Goal: Information Seeking & Learning: Understand process/instructions

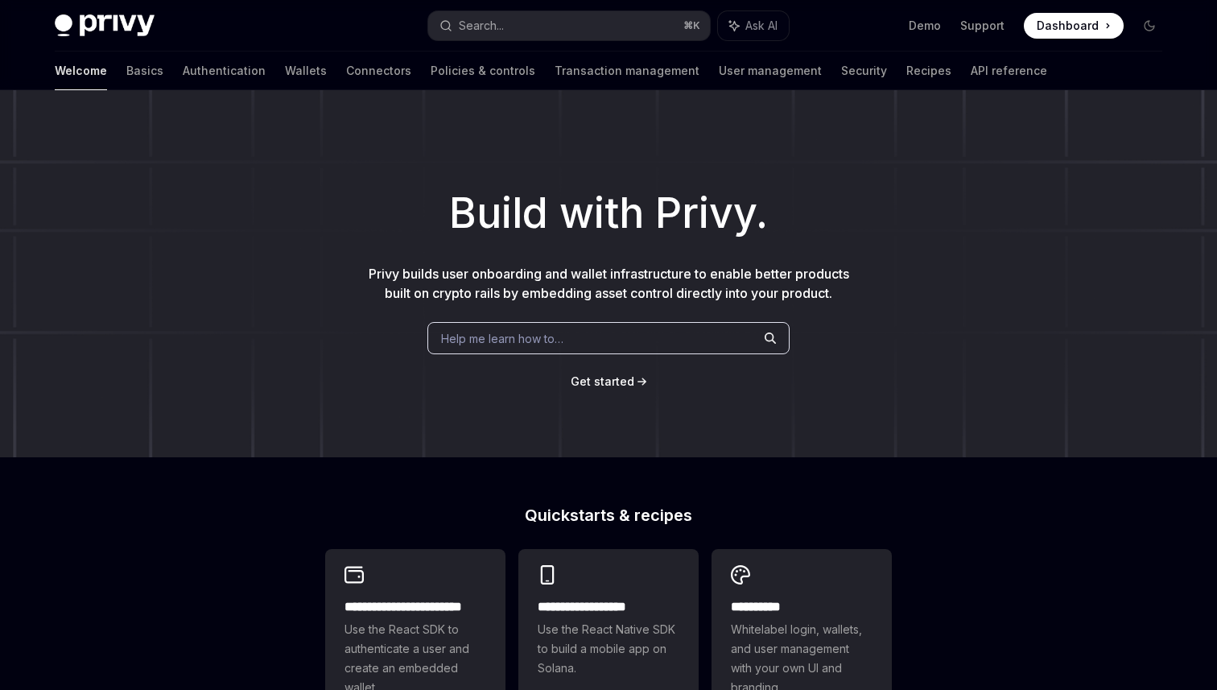
scroll to position [137, 0]
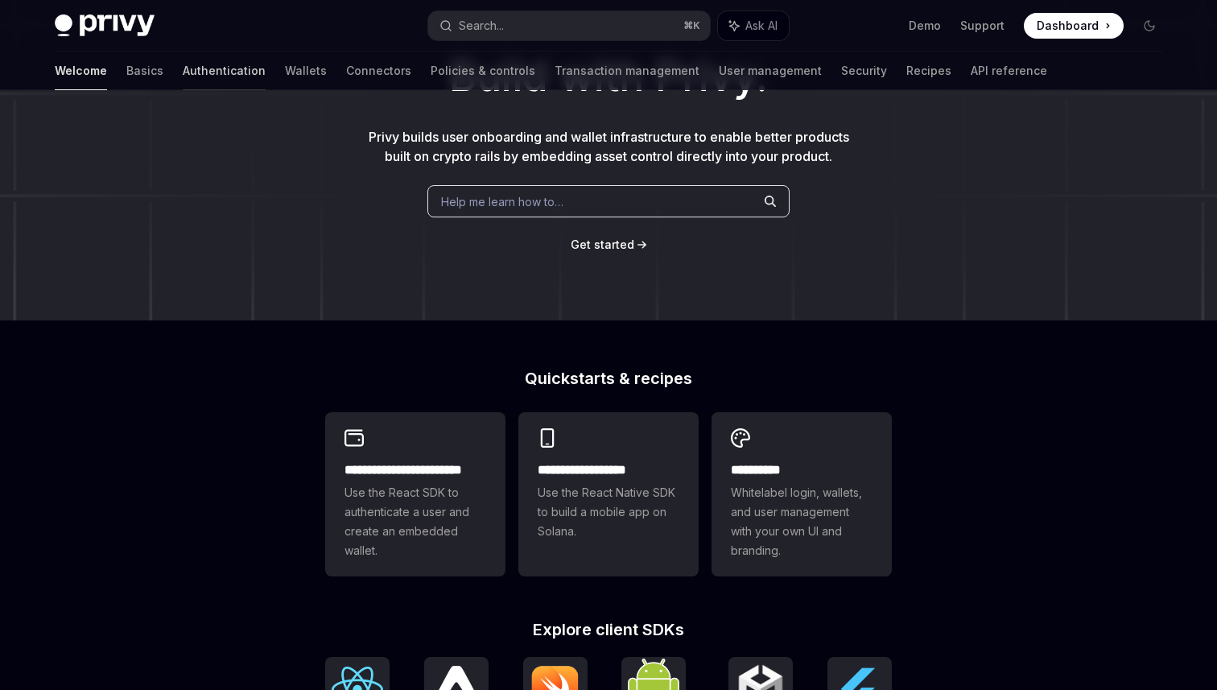
click at [183, 76] on link "Authentication" at bounding box center [224, 71] width 83 height 39
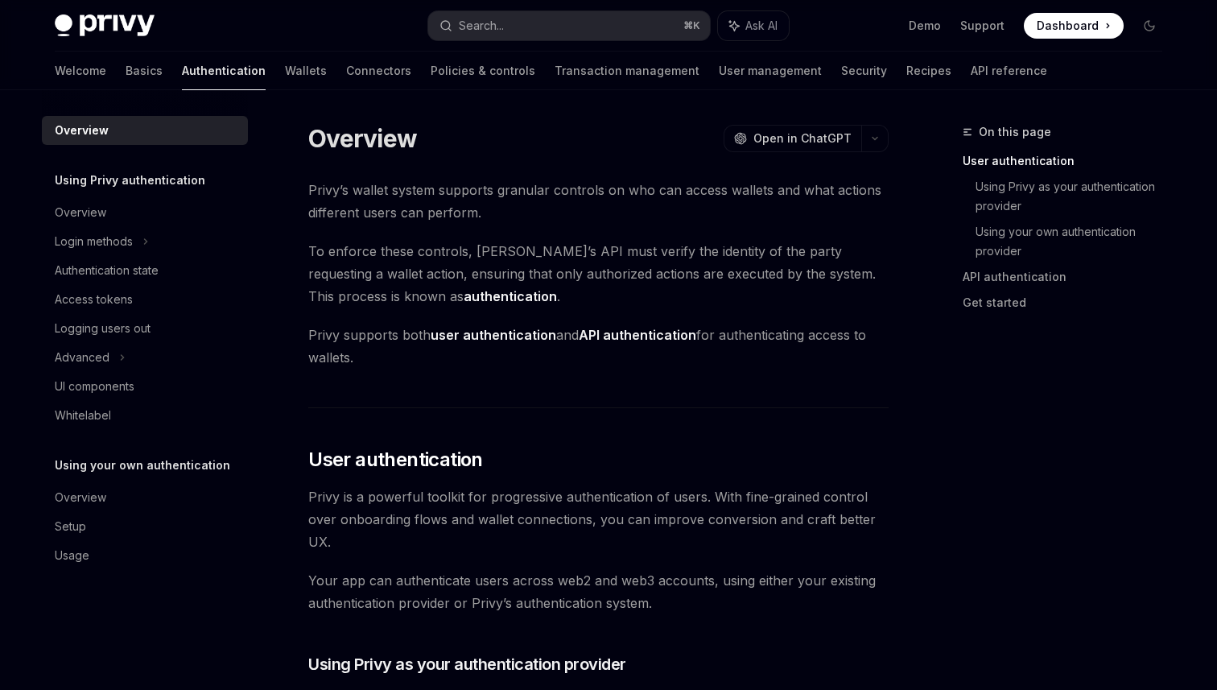
click at [175, 128] on div "Overview" at bounding box center [147, 130] width 184 height 19
type textarea "*"
click at [518, 39] on div "Privy Docs home page Search... ⌘ K Ask AI Demo Support Dashboard Dashboard Sear…" at bounding box center [609, 26] width 1108 height 52
click at [518, 35] on button "Search... ⌘ K" at bounding box center [569, 25] width 282 height 29
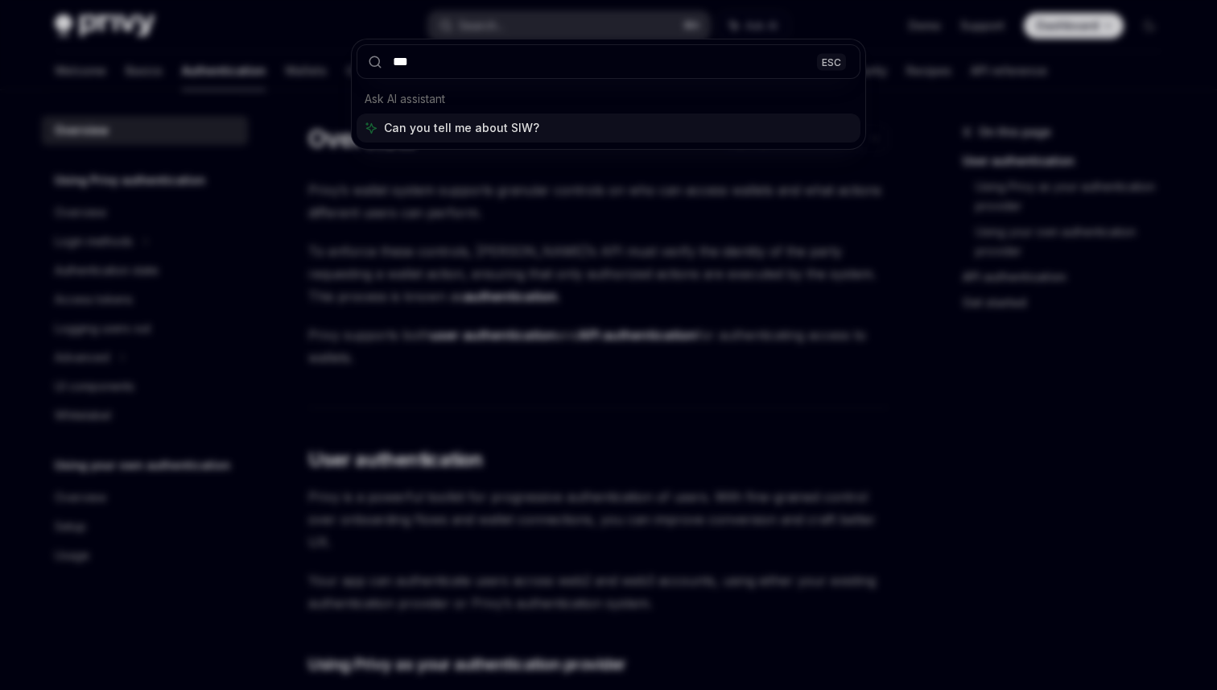
type input "****"
type textarea "*"
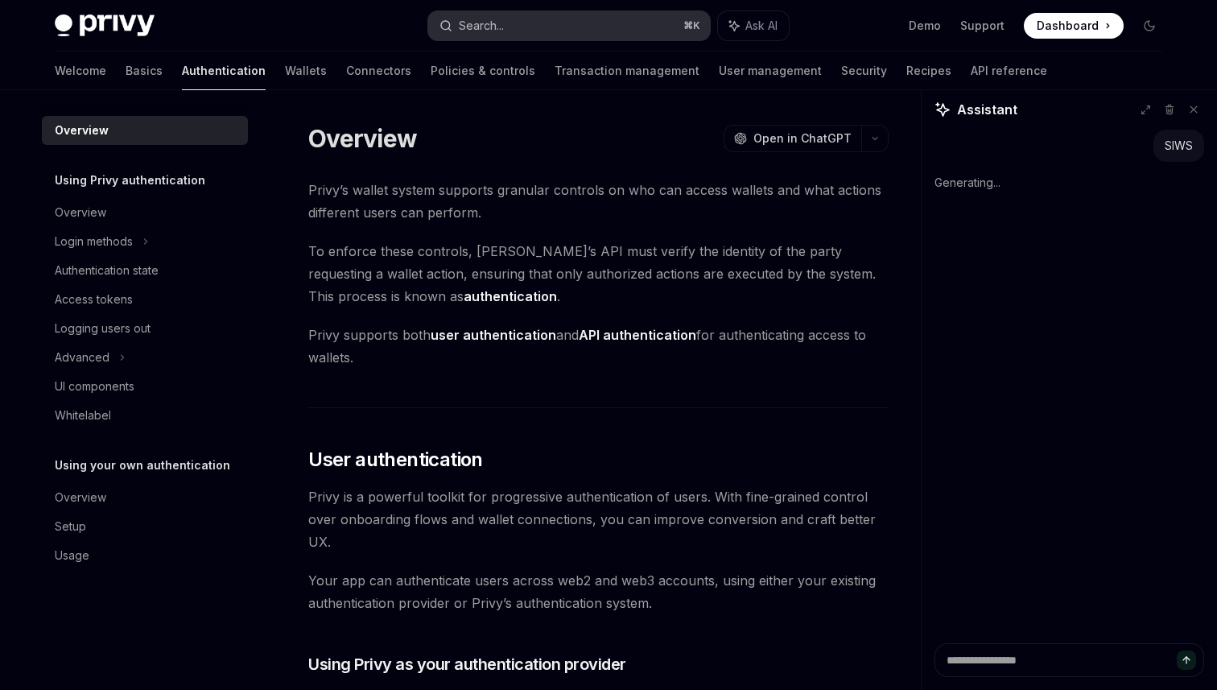
click at [519, 19] on button "Search... ⌘ K" at bounding box center [569, 25] width 282 height 29
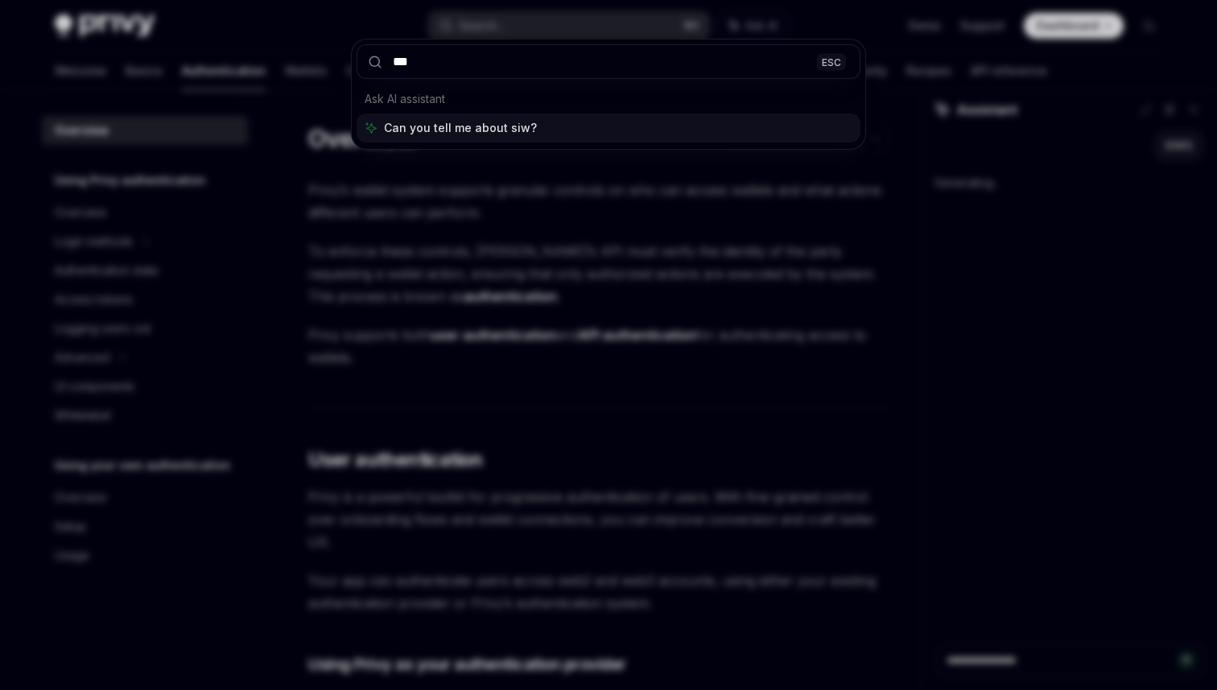
type input "****"
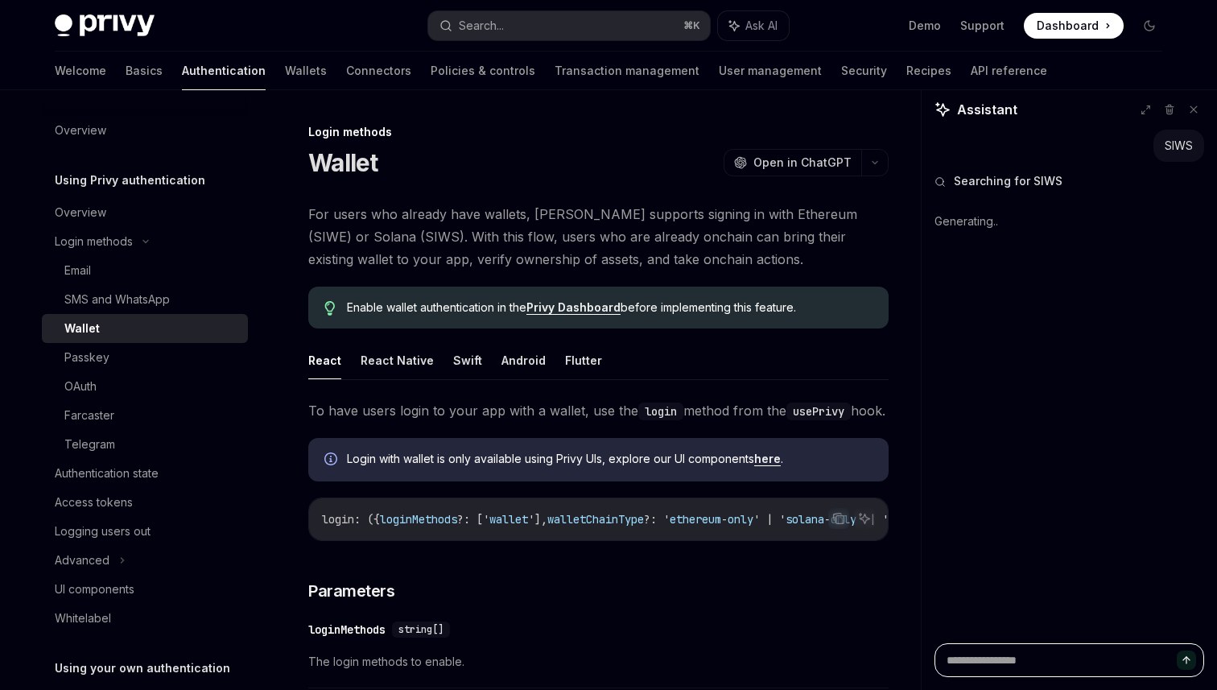
scroll to position [90, 0]
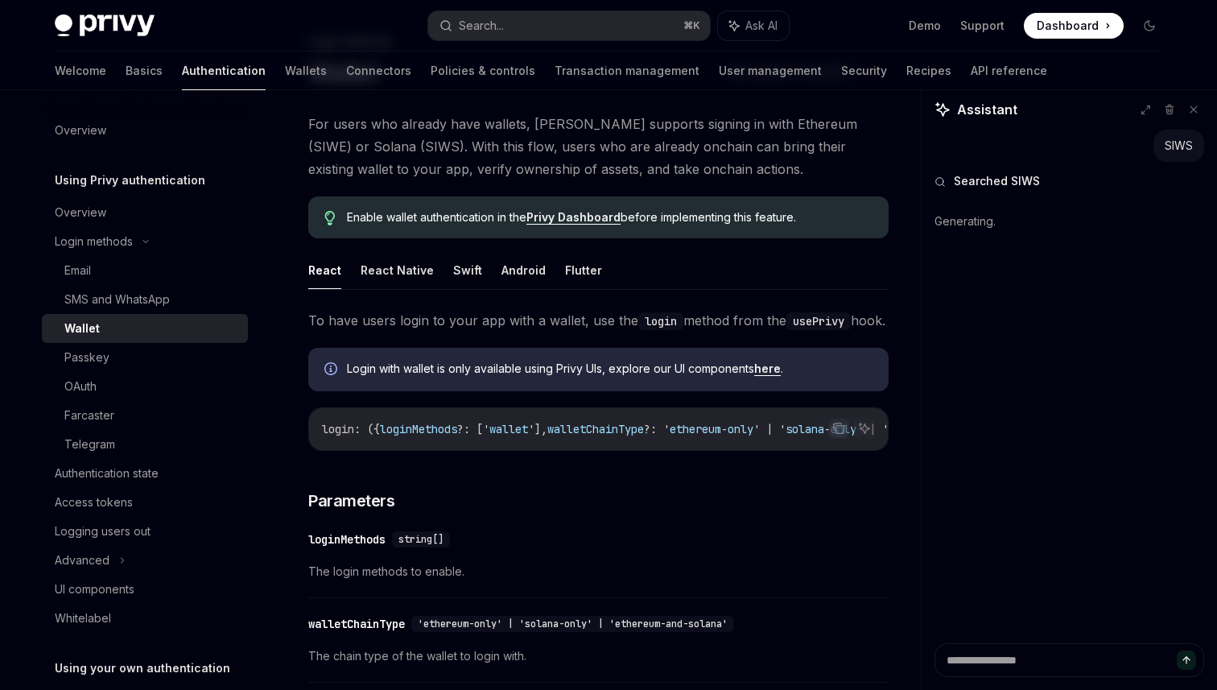
click at [469, 126] on span "For users who already have wallets, [PERSON_NAME] supports signing in with Ethe…" at bounding box center [598, 147] width 580 height 68
drag, startPoint x: 469, startPoint y: 126, endPoint x: 514, endPoint y: 123, distance: 45.2
click at [514, 123] on span "For users who already have wallets, [PERSON_NAME] supports signing in with Ethe…" at bounding box center [598, 147] width 580 height 68
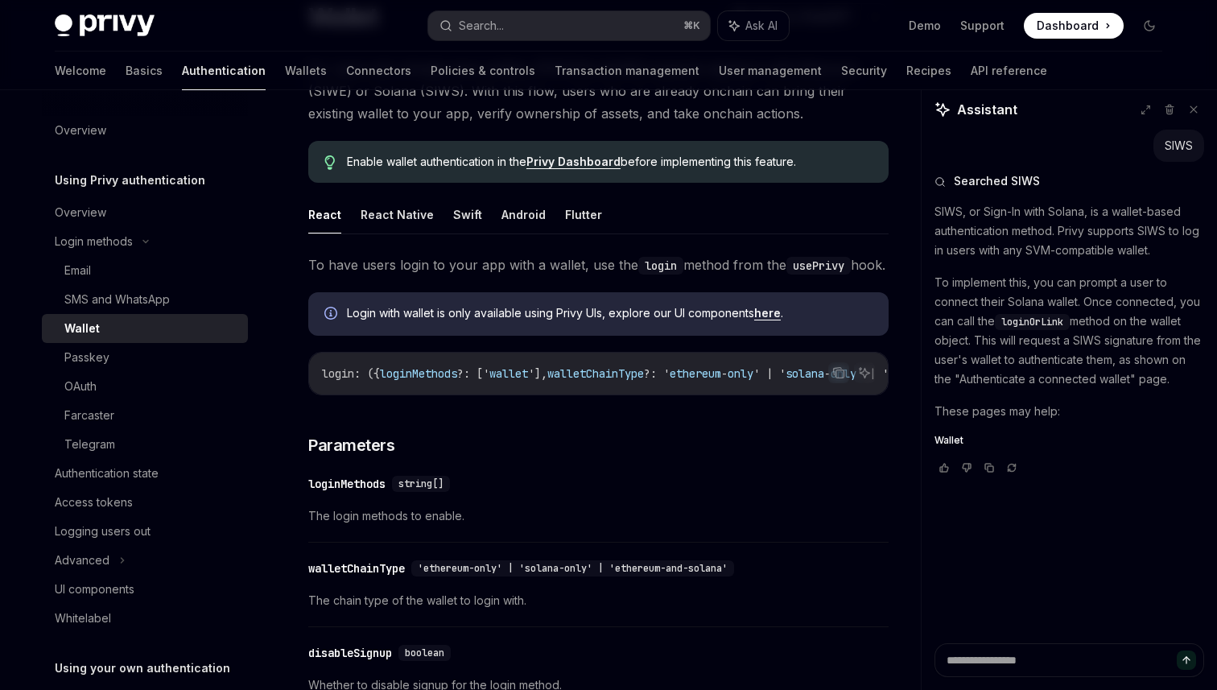
scroll to position [158, 0]
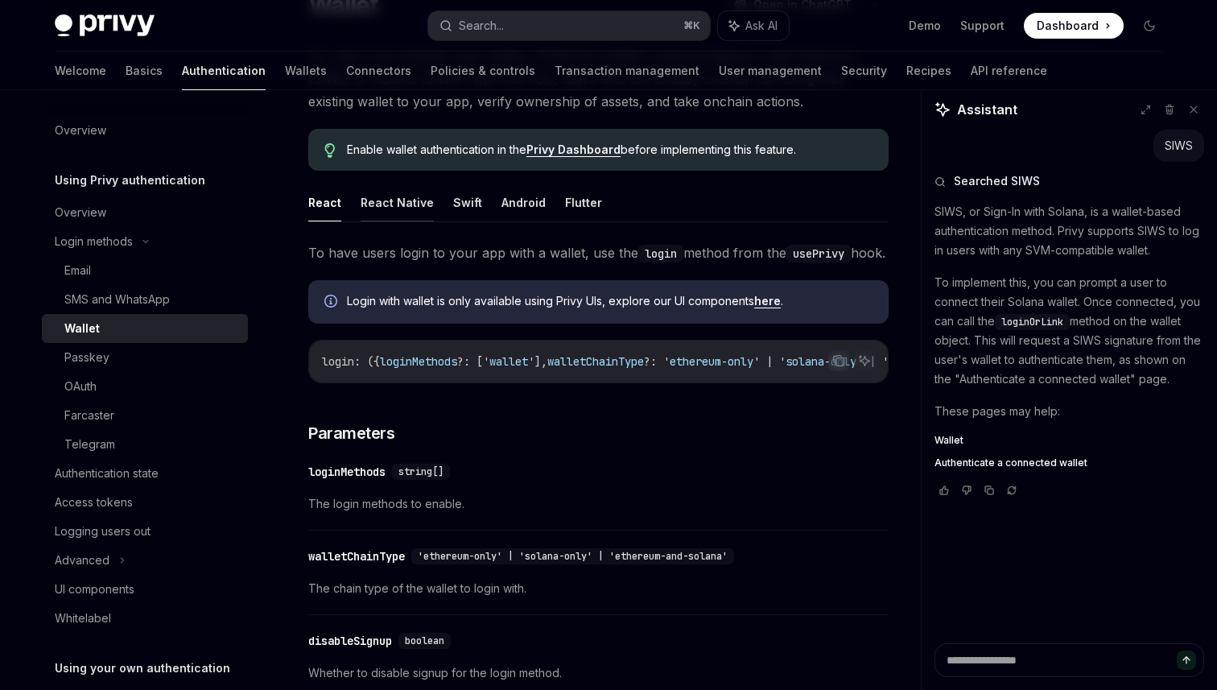
click at [407, 196] on button "React Native" at bounding box center [397, 203] width 73 height 38
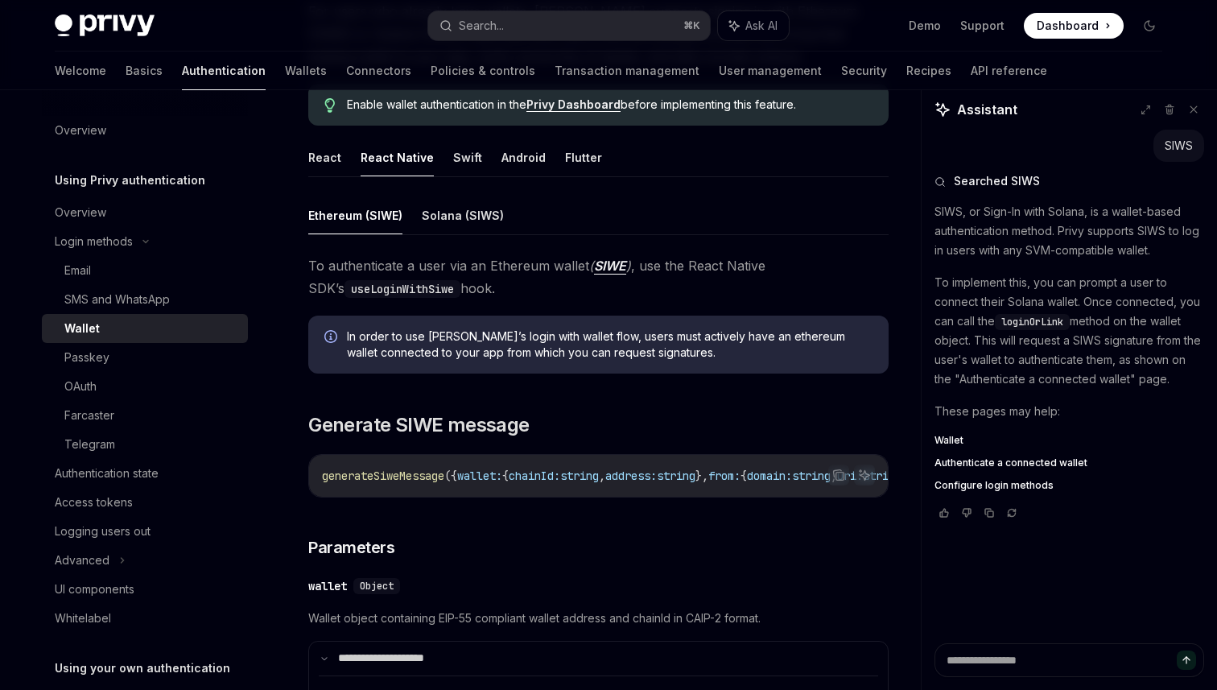
scroll to position [211, 0]
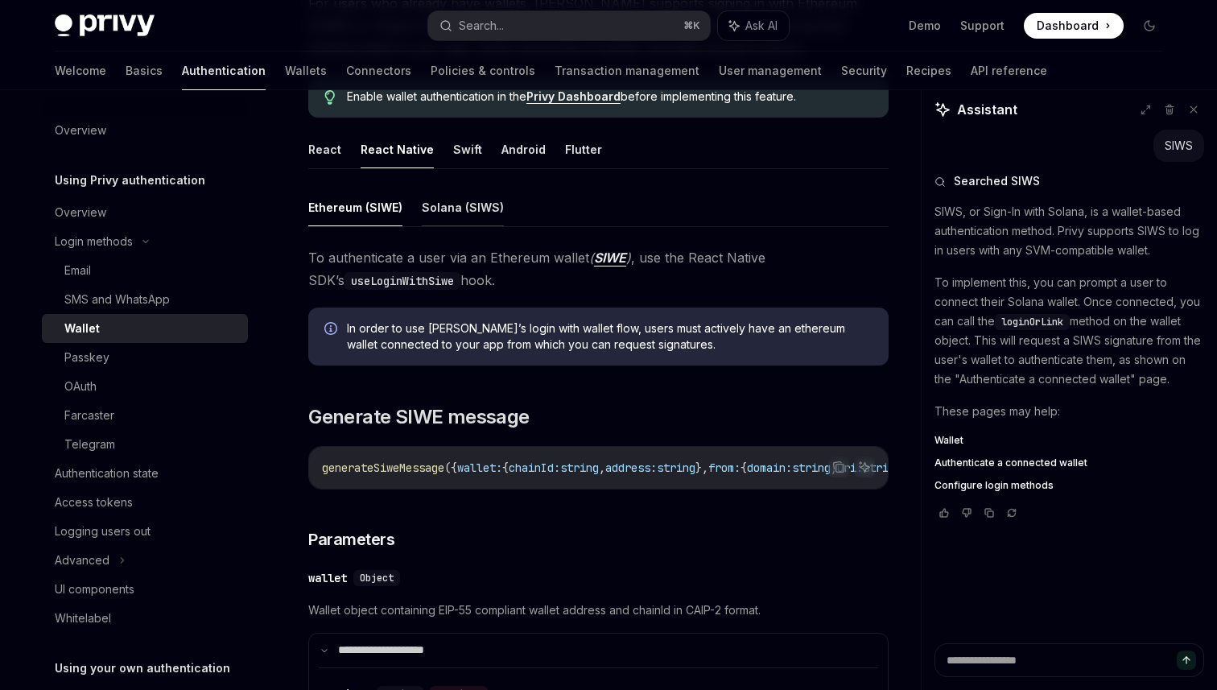
click at [456, 216] on button "Solana (SIWS)" at bounding box center [463, 207] width 82 height 38
type textarea "*"
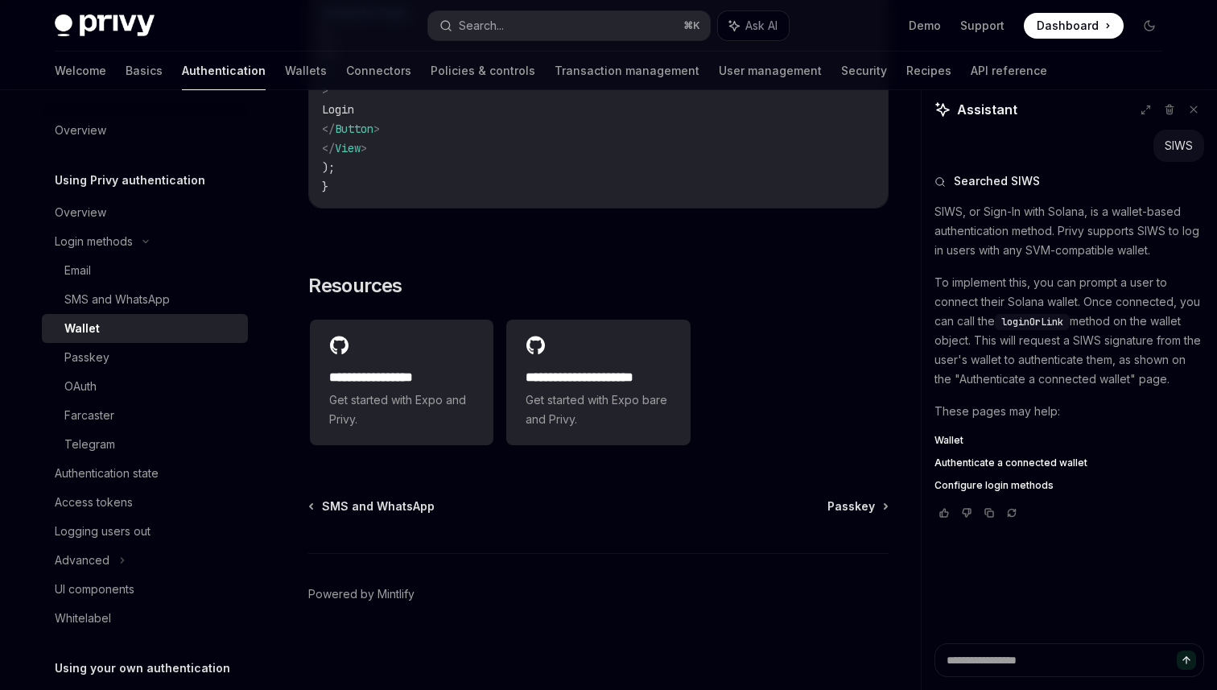
scroll to position [3958, 0]
click at [93, 550] on div "Advanced" at bounding box center [145, 560] width 206 height 29
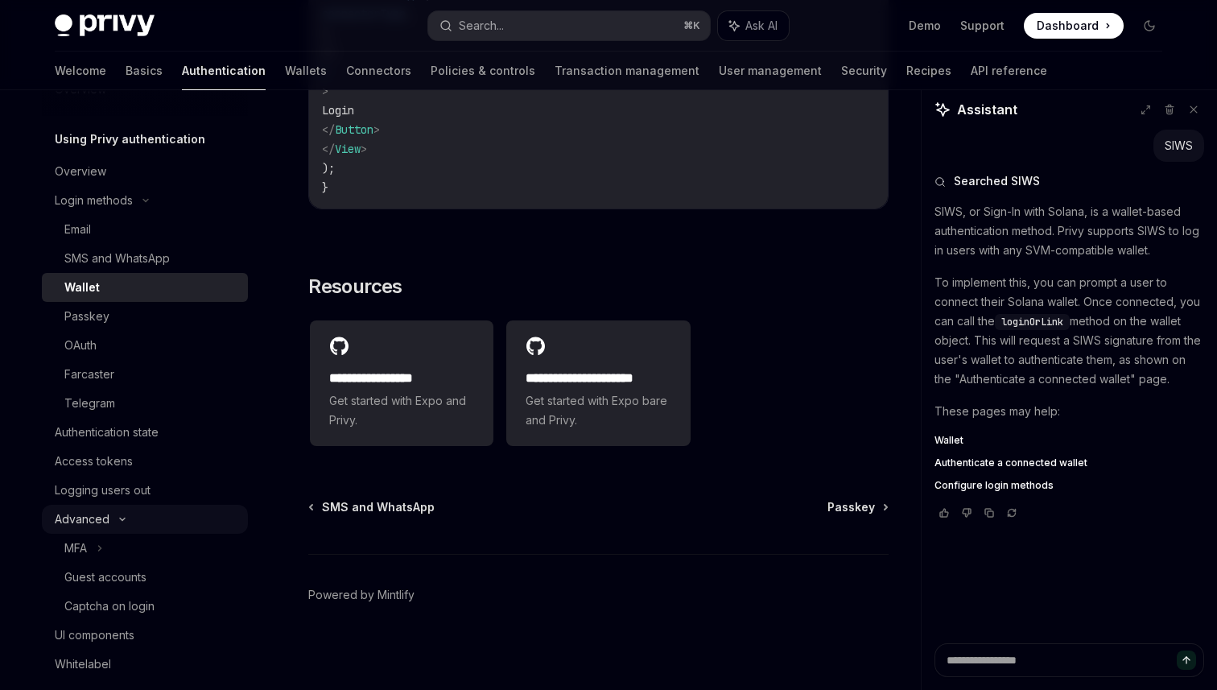
scroll to position [47, 0]
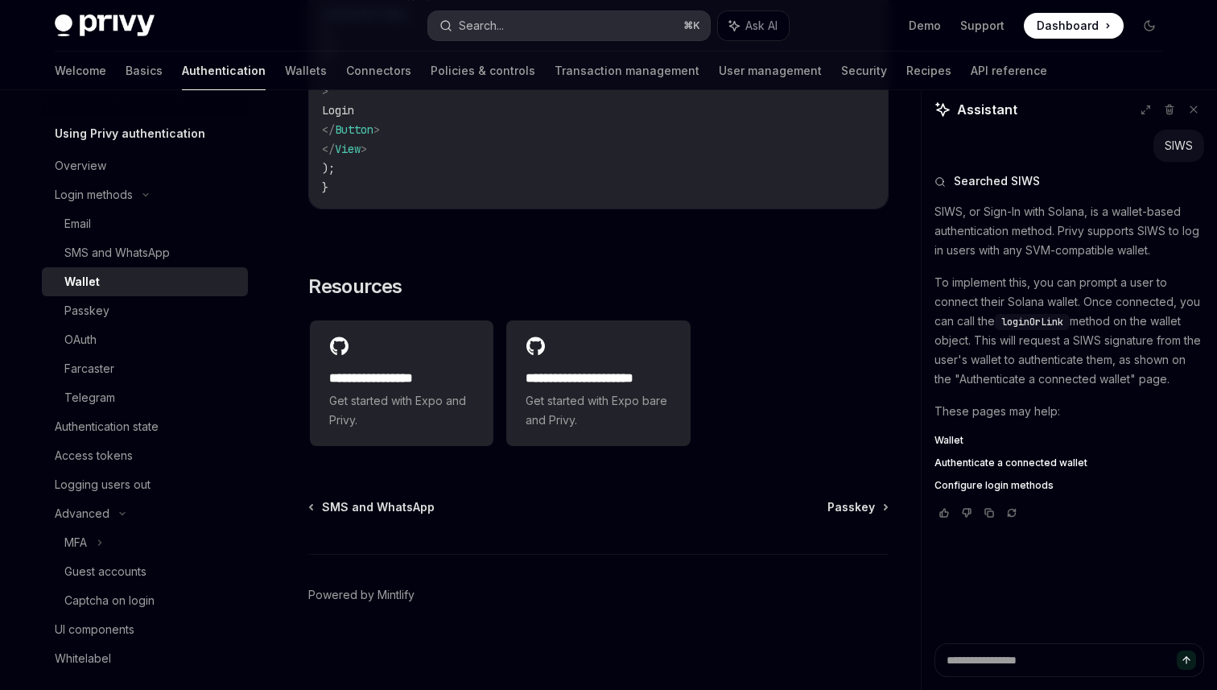
click at [525, 35] on button "Search... ⌘ K" at bounding box center [569, 25] width 282 height 29
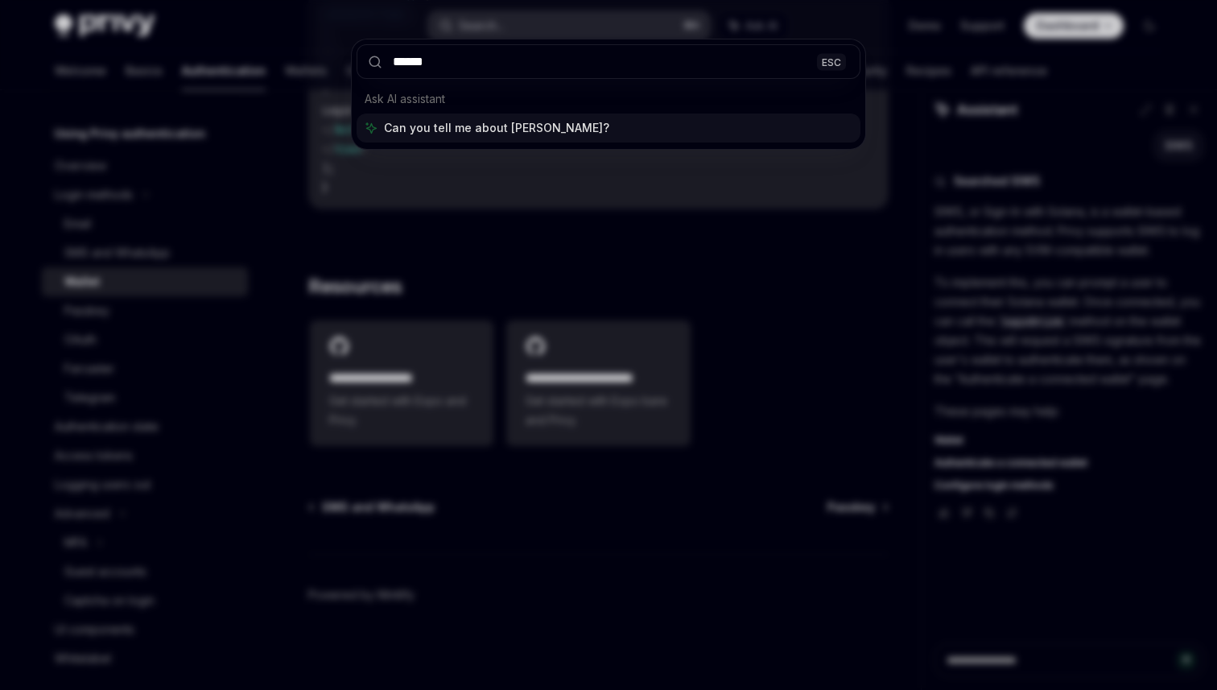
type input "*******"
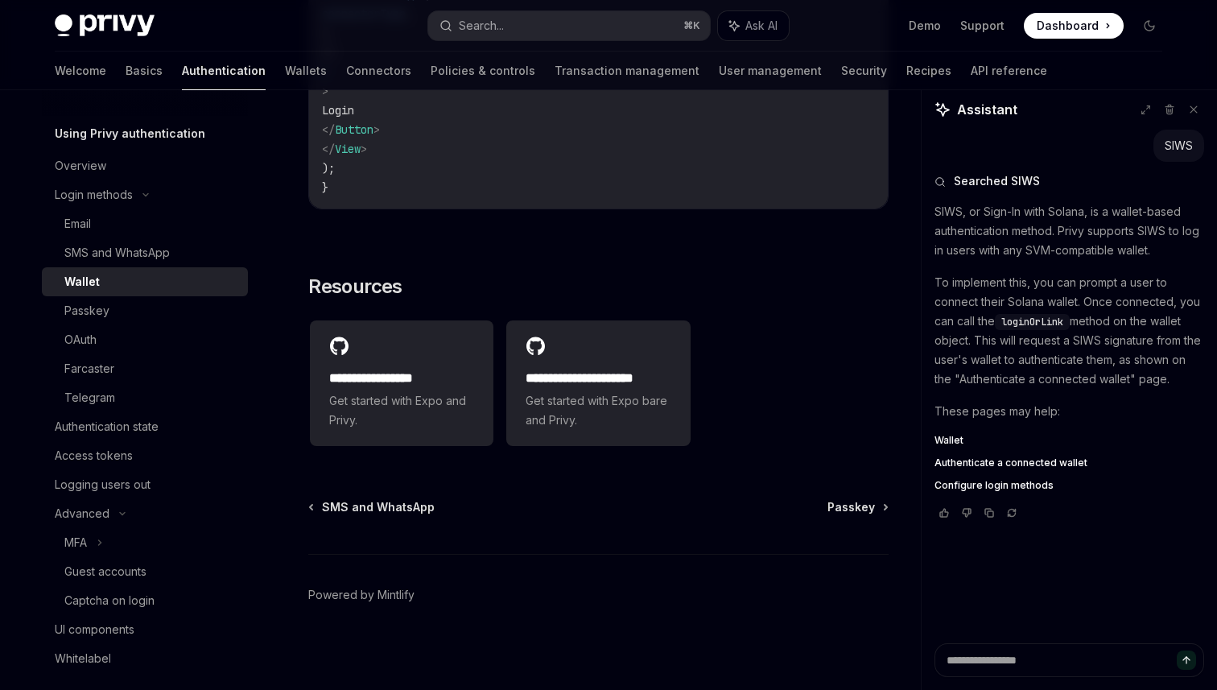
type textarea "*"
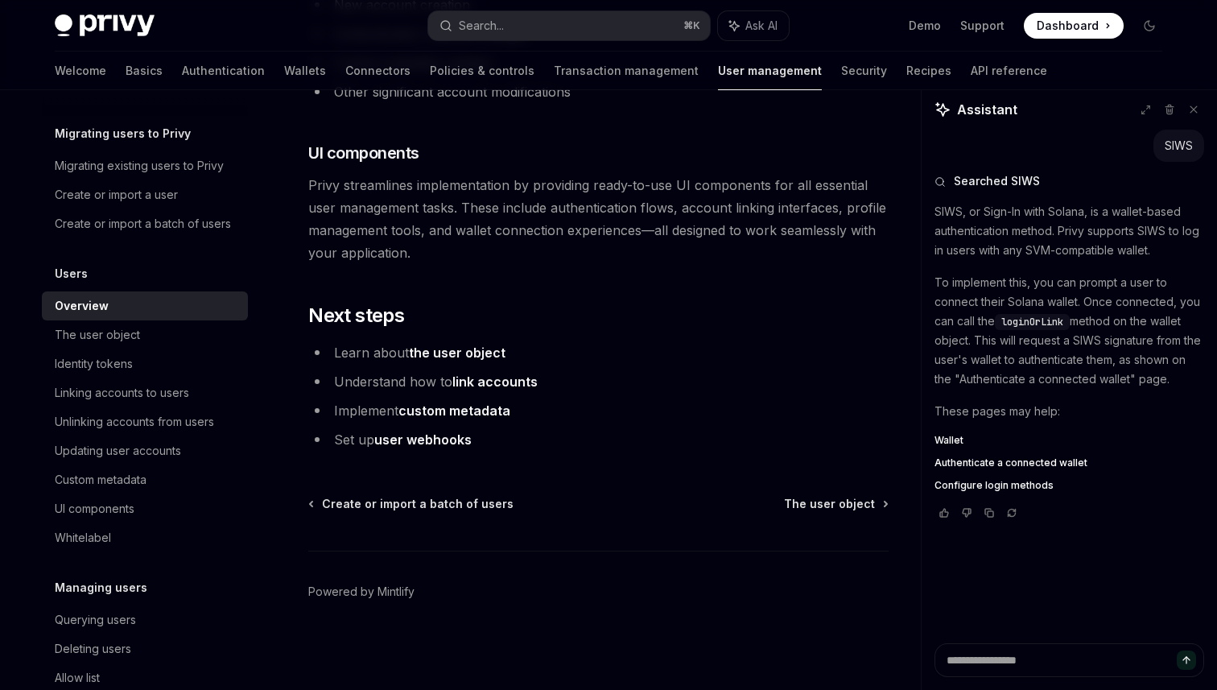
scroll to position [1500, 0]
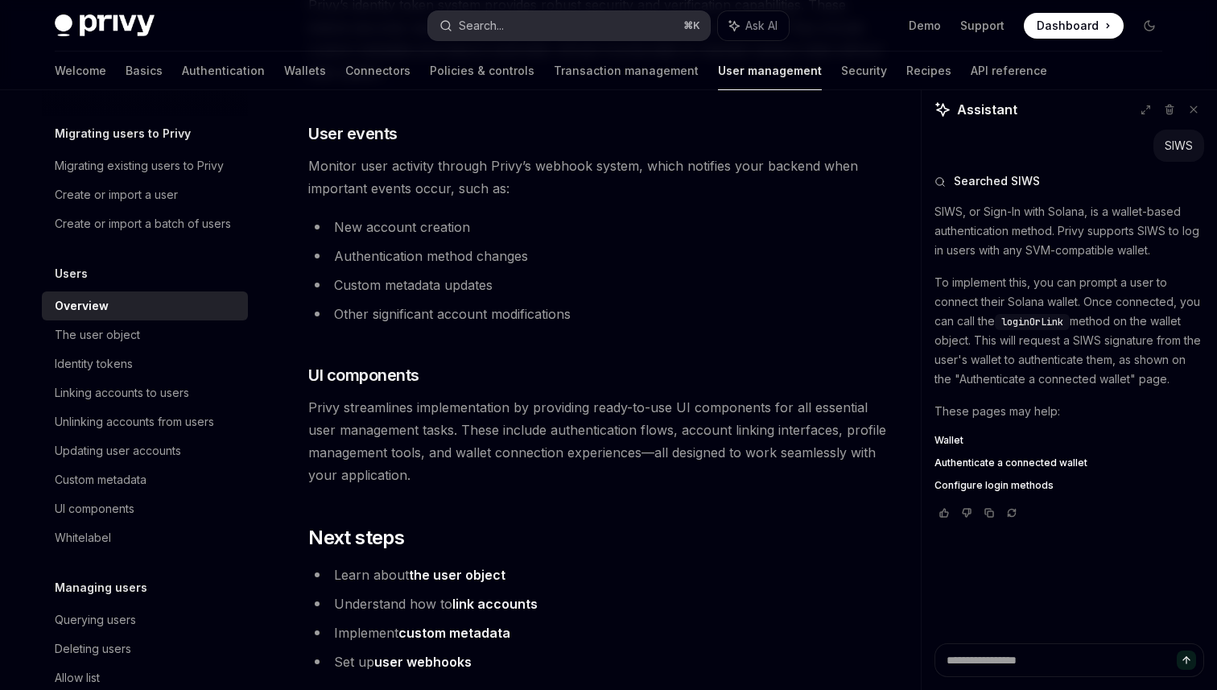
click at [516, 28] on button "Search... ⌘ K" at bounding box center [569, 25] width 282 height 29
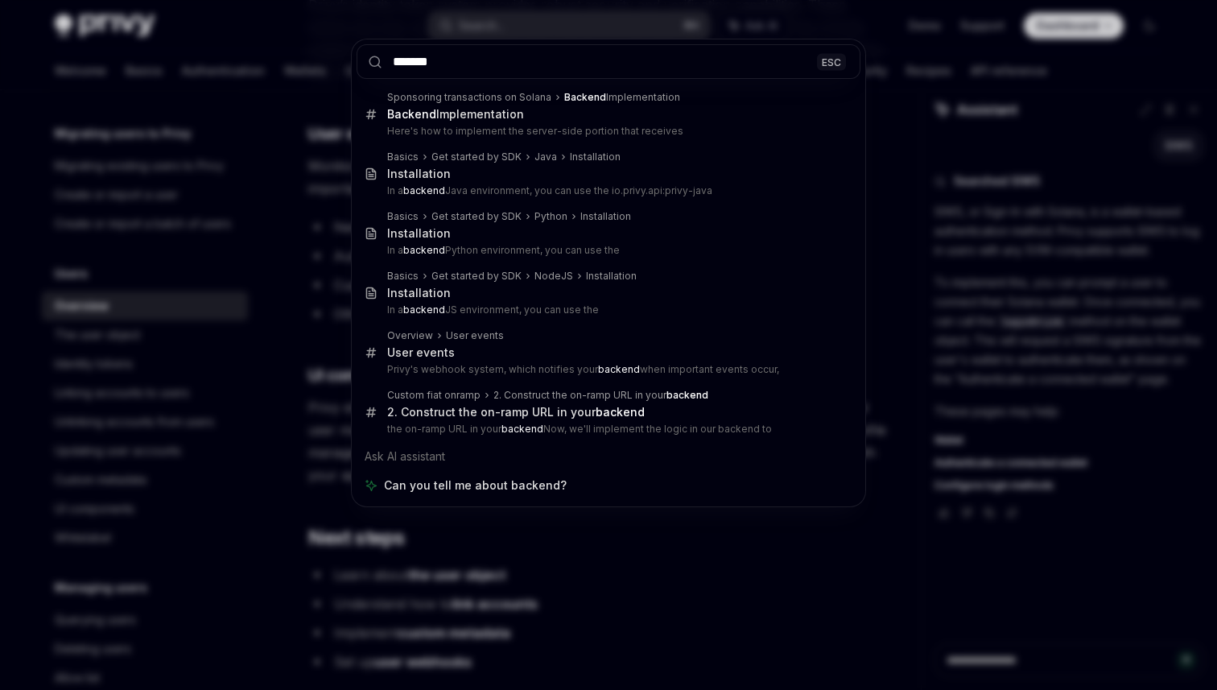
type input "*******"
click at [903, 238] on div "******* ESC Sponsoring transactions on Solana Backend Implementation Backend Im…" at bounding box center [608, 345] width 1217 height 690
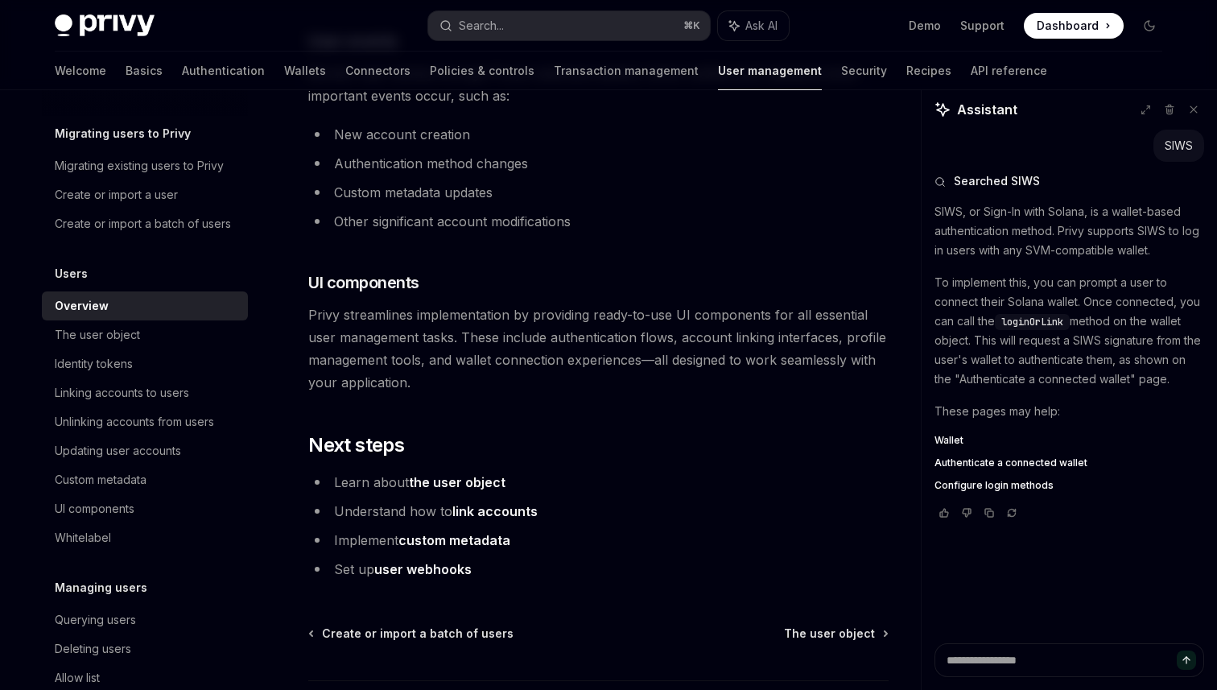
scroll to position [1594, 0]
click at [741, 316] on span "Privy streamlines implementation by providing ready-to-use UI components for al…" at bounding box center [598, 347] width 580 height 90
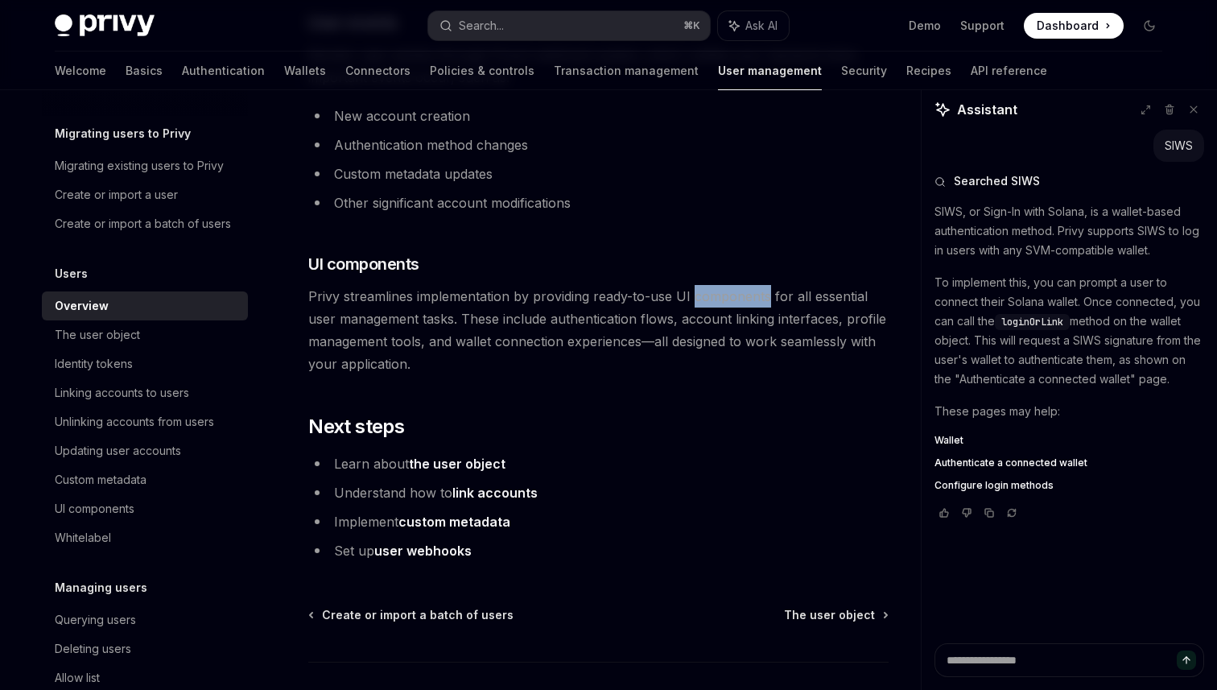
scroll to position [1613, 0]
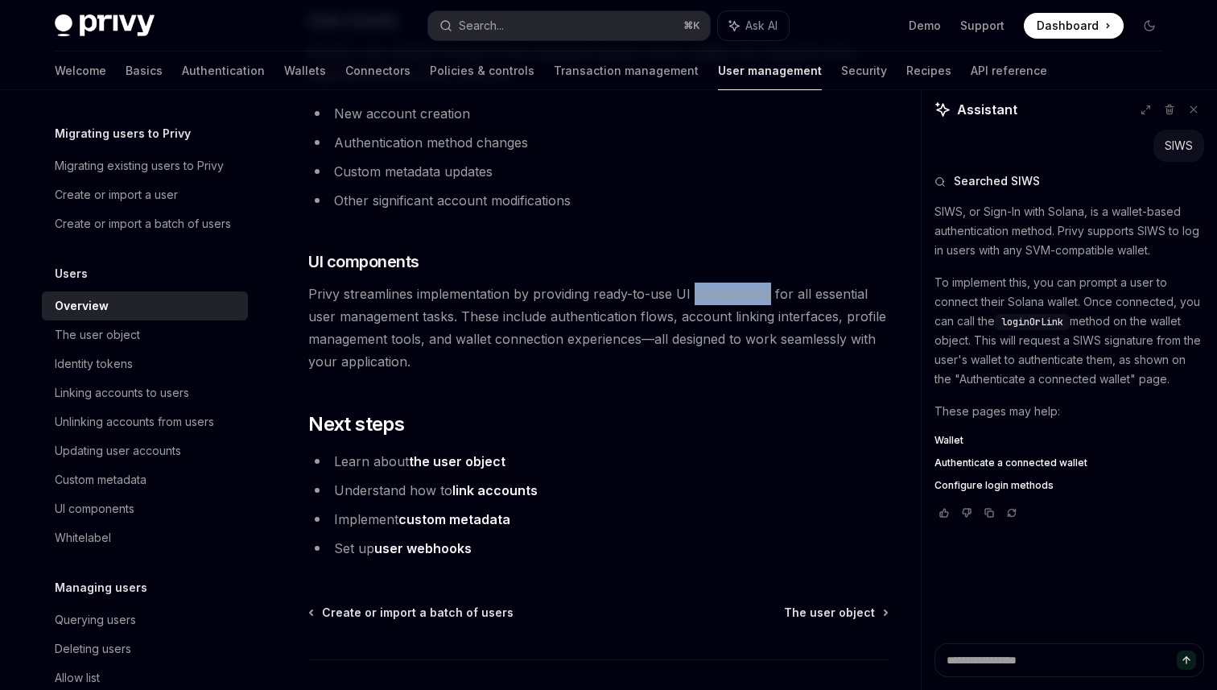
click at [669, 314] on span "Privy streamlines implementation by providing ready-to-use UI components for al…" at bounding box center [598, 328] width 580 height 90
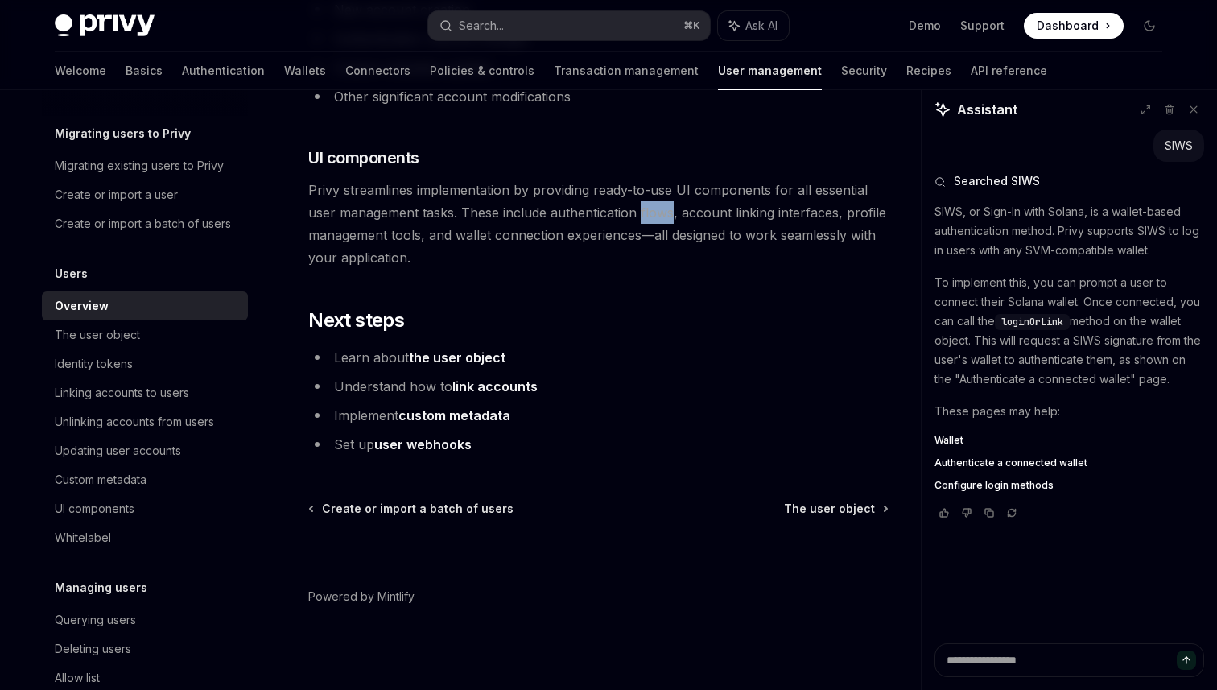
scroll to position [1722, 0]
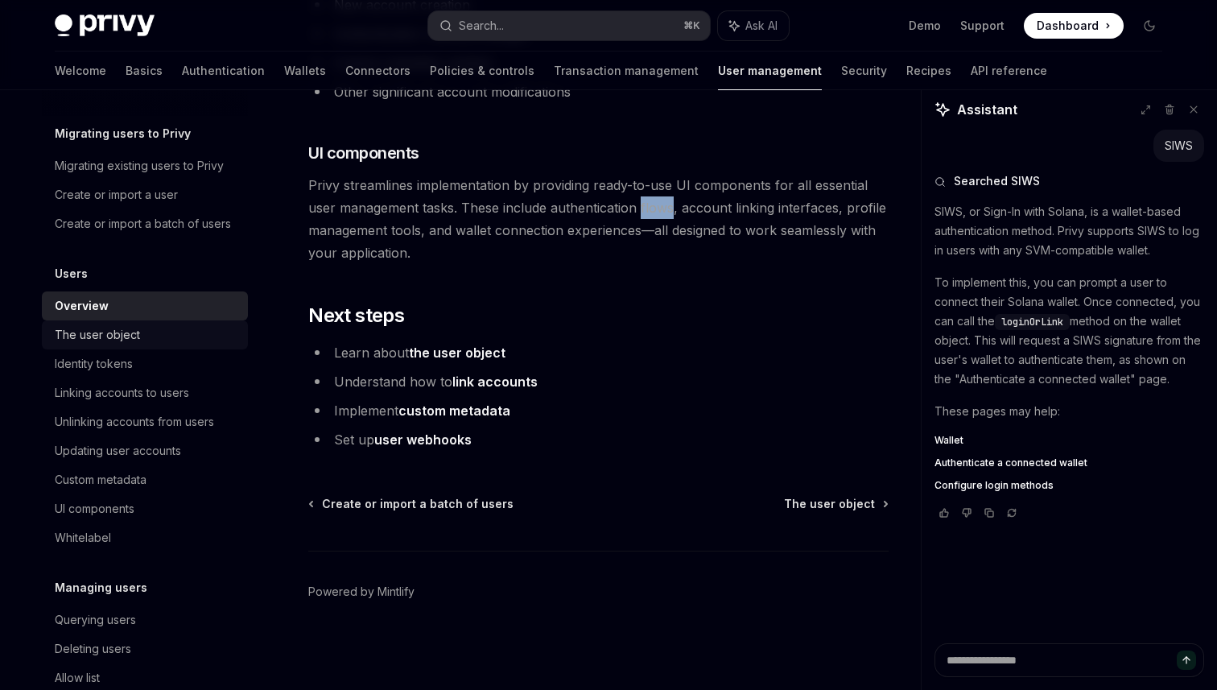
click at [170, 337] on div "The user object" at bounding box center [147, 334] width 184 height 19
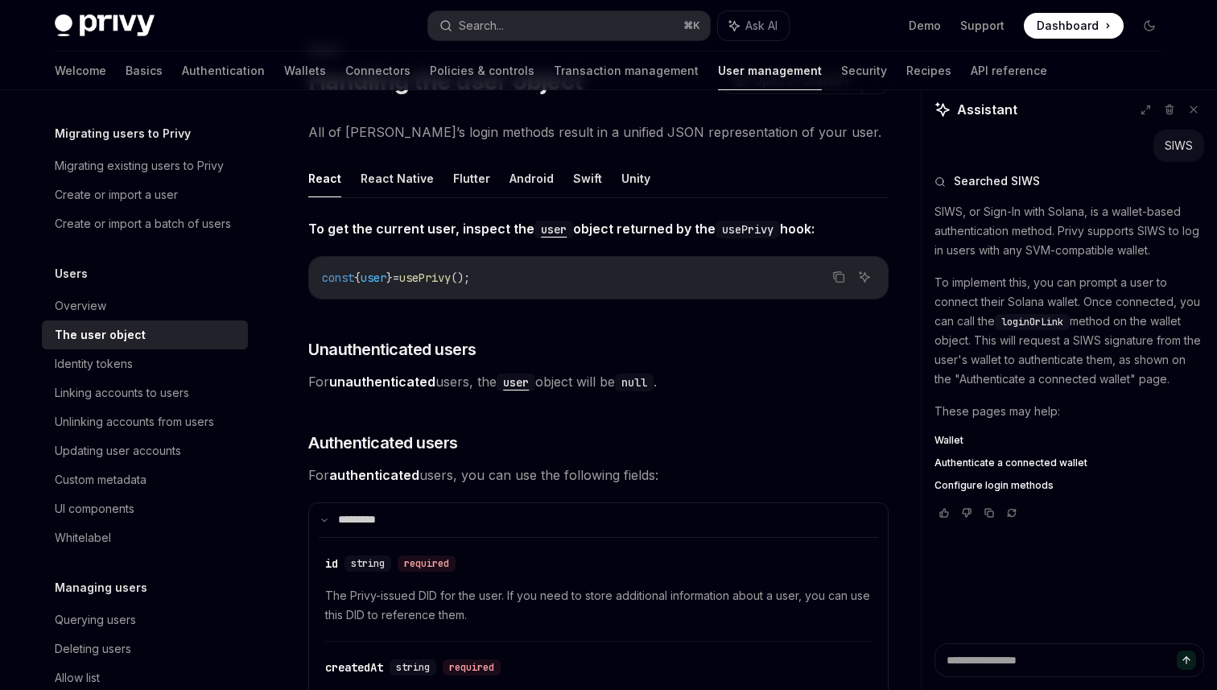
scroll to position [86, 0]
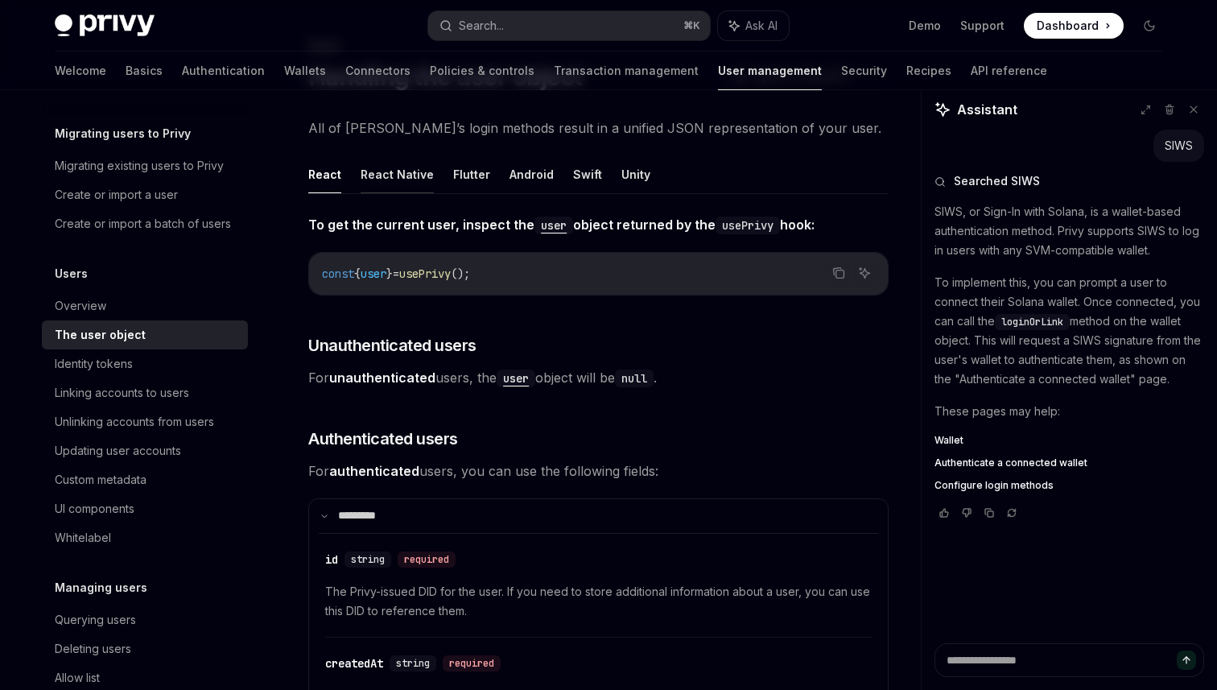
click at [405, 177] on button "React Native" at bounding box center [397, 174] width 73 height 38
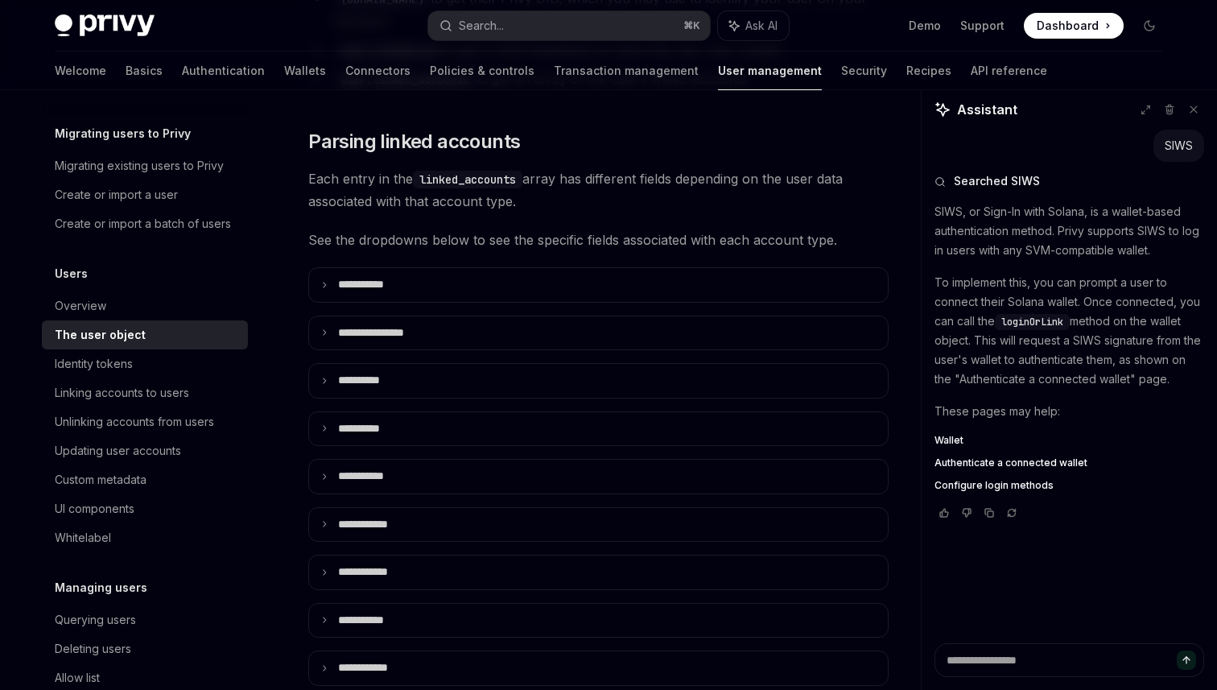
scroll to position [498, 0]
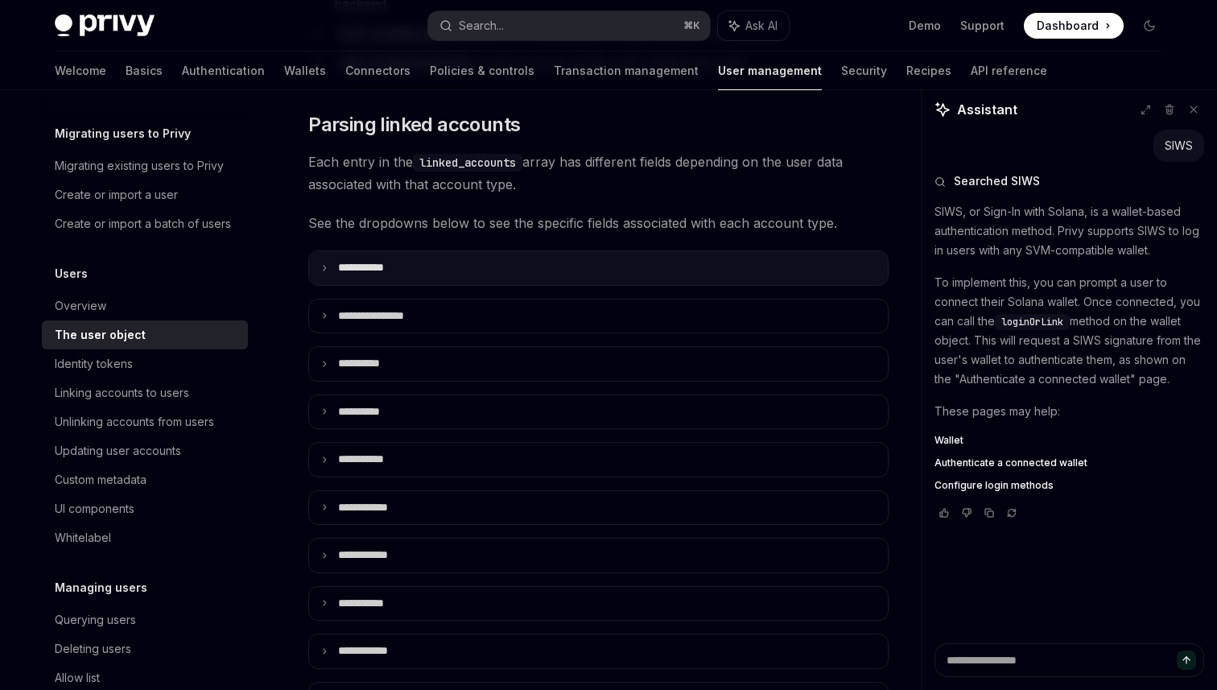
click at [415, 256] on summary "**** ******" at bounding box center [598, 268] width 579 height 34
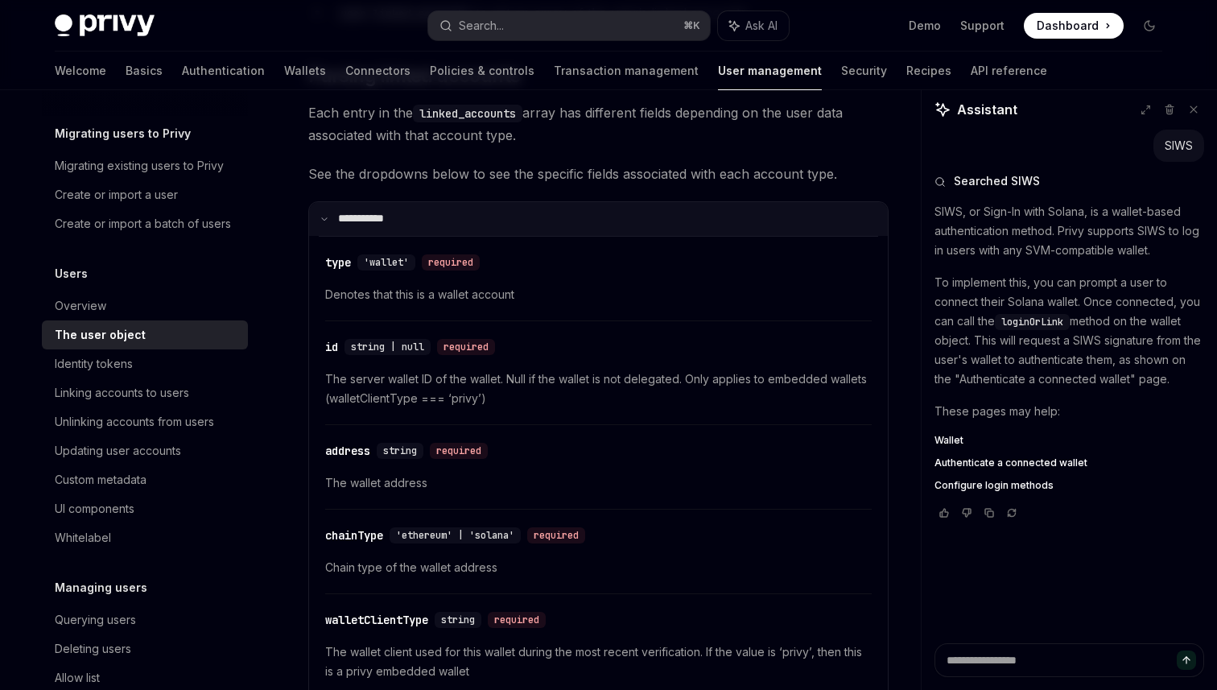
scroll to position [551, 0]
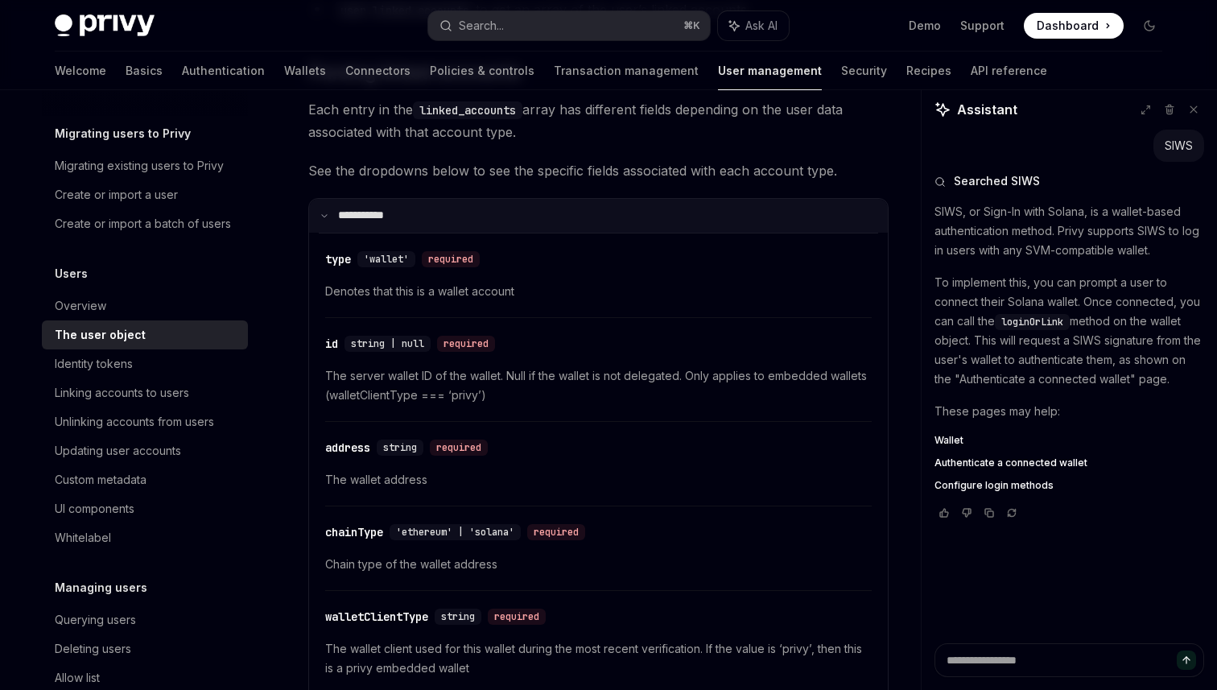
click at [414, 199] on summary "**** ******" at bounding box center [598, 216] width 579 height 34
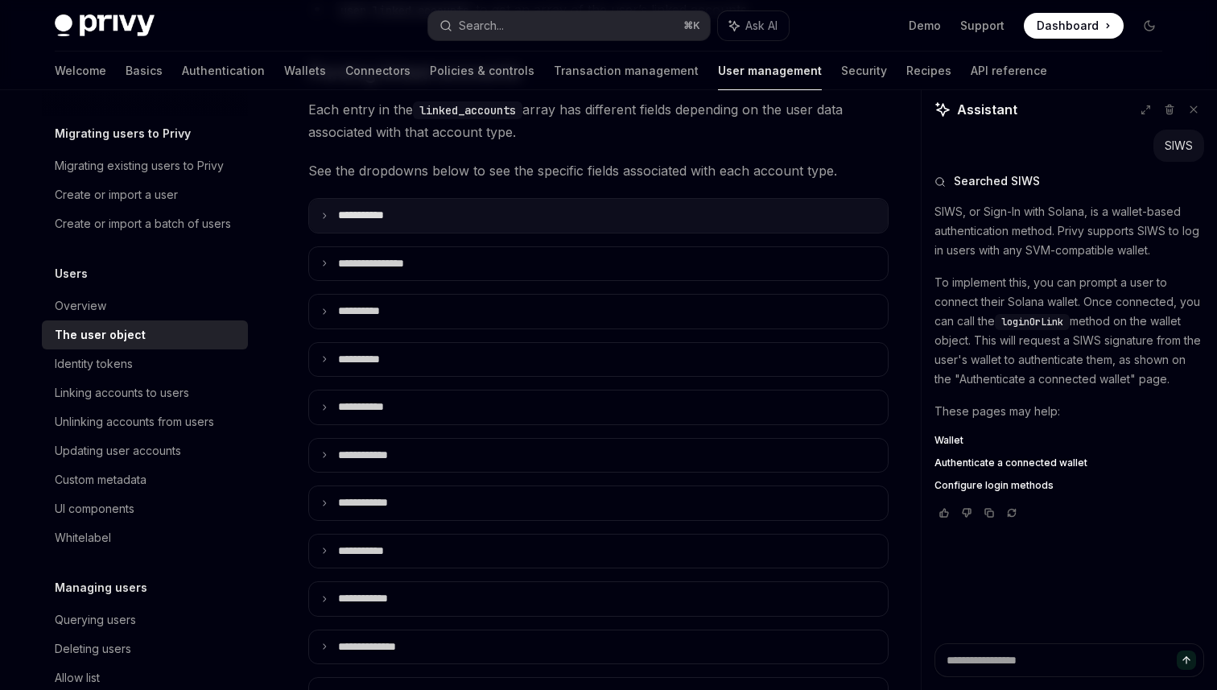
click at [414, 199] on summary "**** ******" at bounding box center [598, 216] width 579 height 34
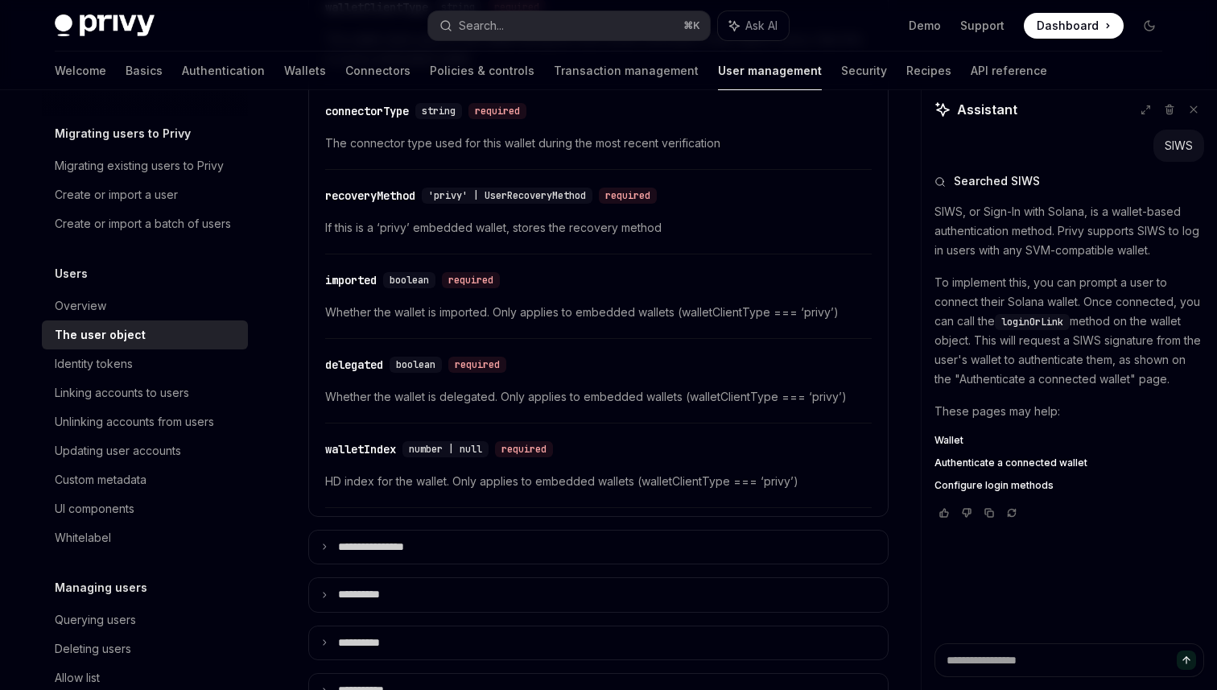
scroll to position [1162, 0]
click at [415, 217] on span "If this is a ‘privy’ embedded wallet, stores the recovery method" at bounding box center [598, 226] width 547 height 19
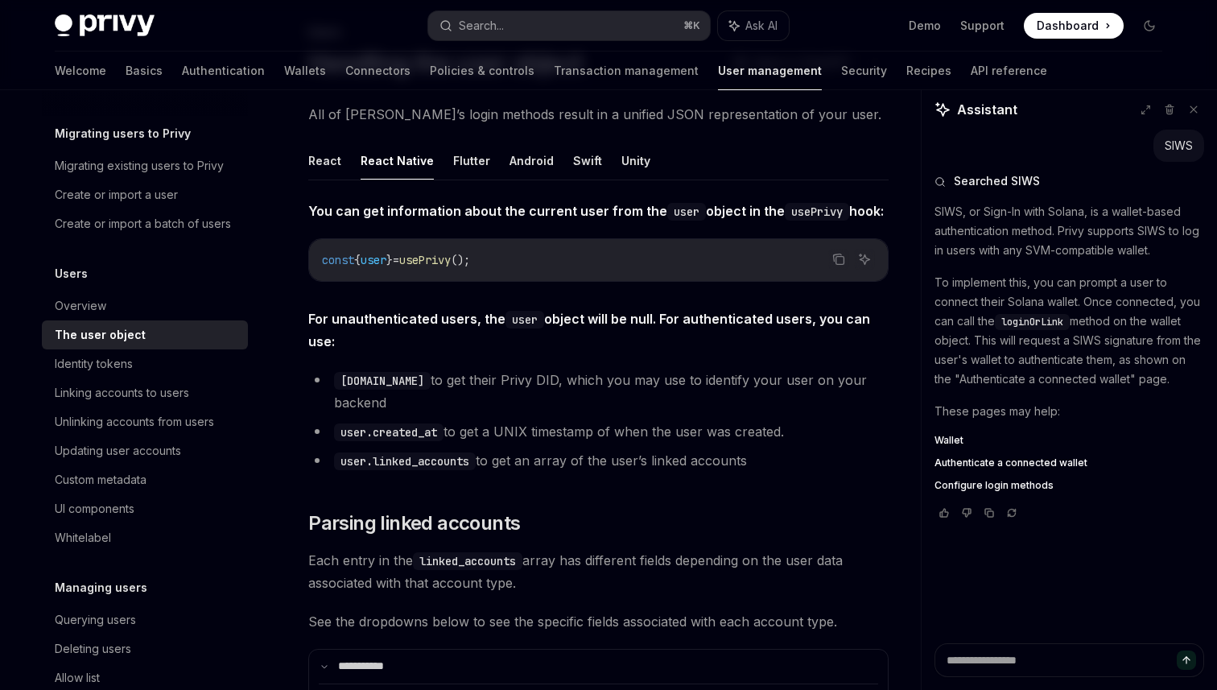
scroll to position [0, 0]
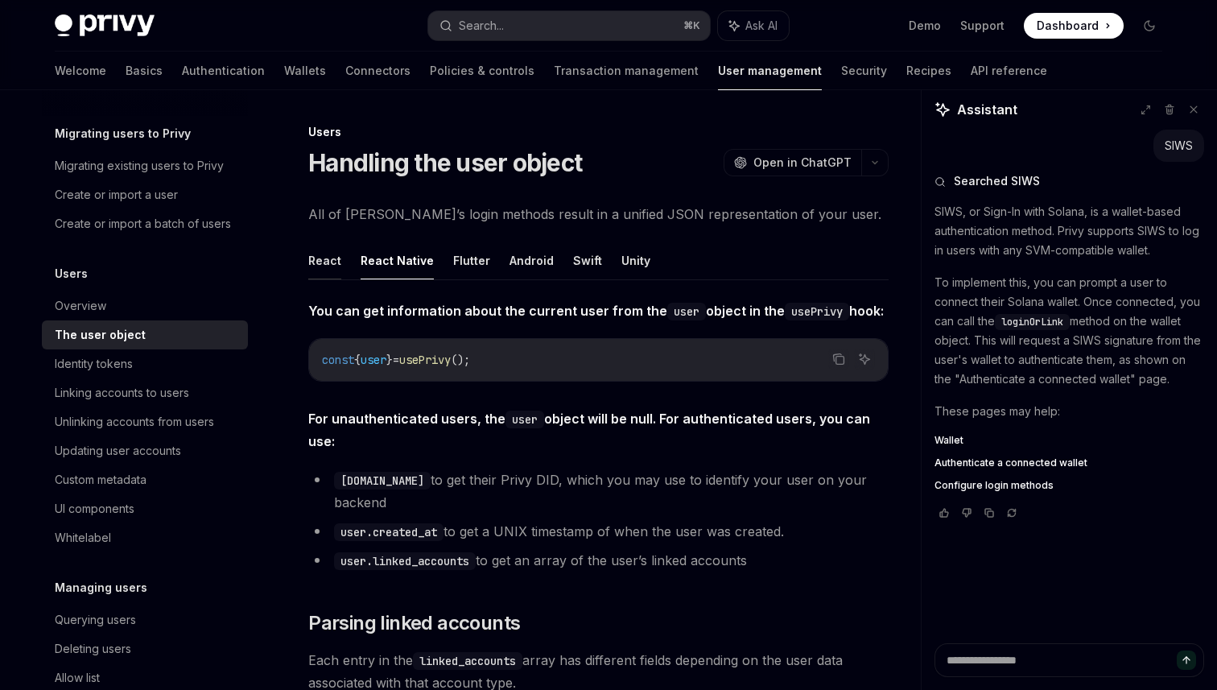
click at [337, 260] on button "React" at bounding box center [324, 261] width 33 height 38
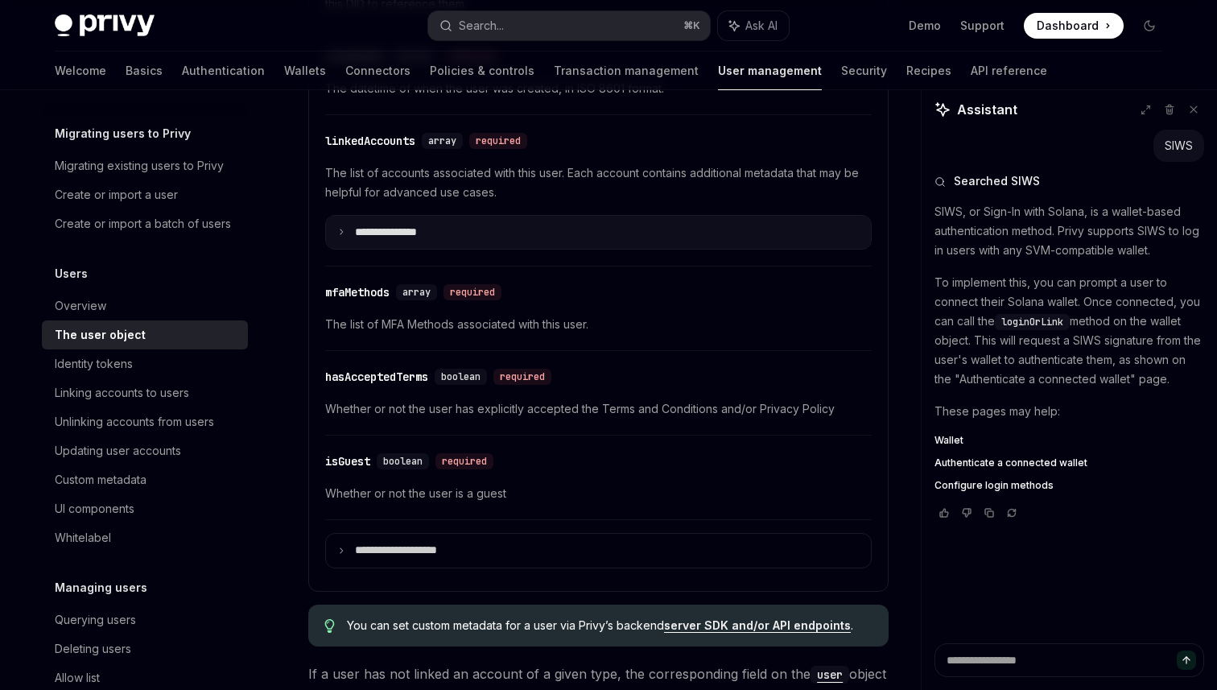
scroll to position [721, 0]
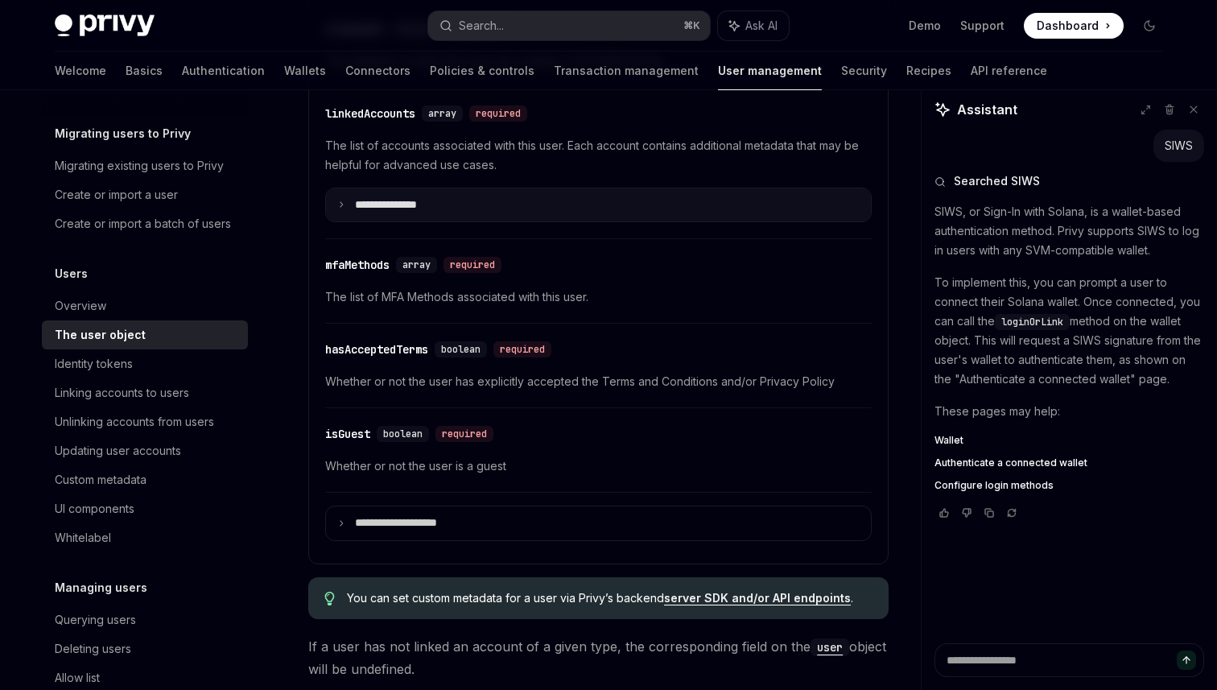
click at [340, 295] on span "The list of MFA Methods associated with this user." at bounding box center [598, 296] width 547 height 19
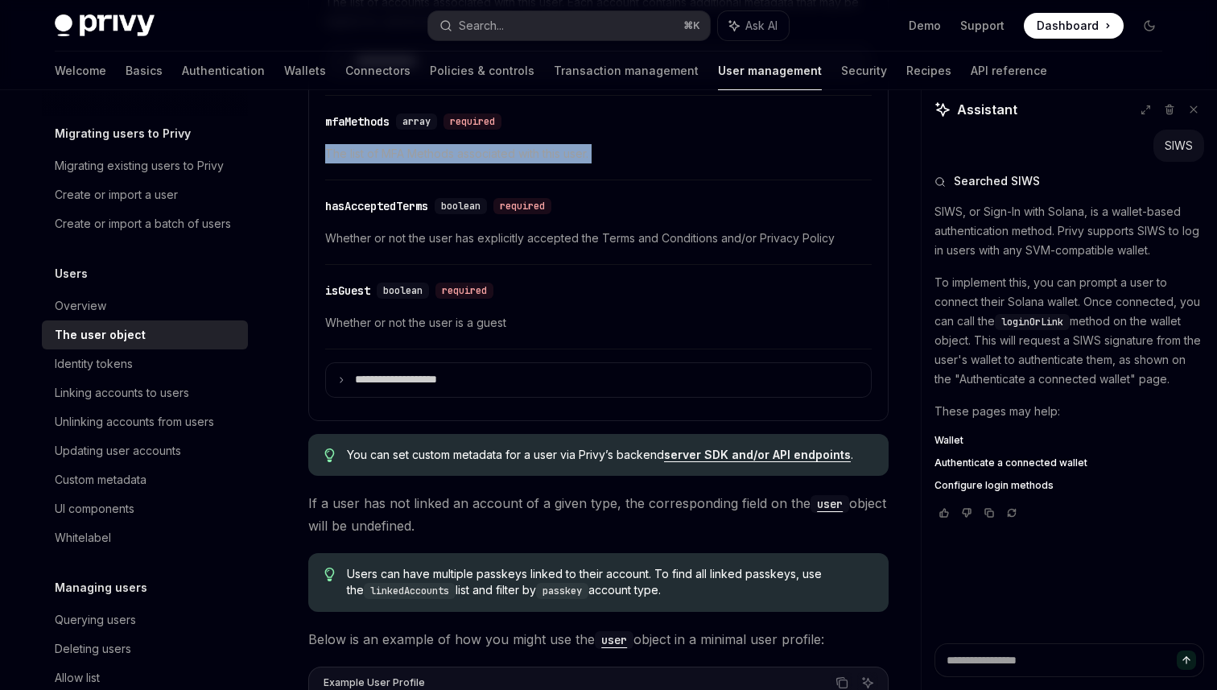
scroll to position [865, 0]
click at [374, 238] on span "Whether or not the user has explicitly accepted the Terms and Conditions and/or…" at bounding box center [598, 237] width 547 height 19
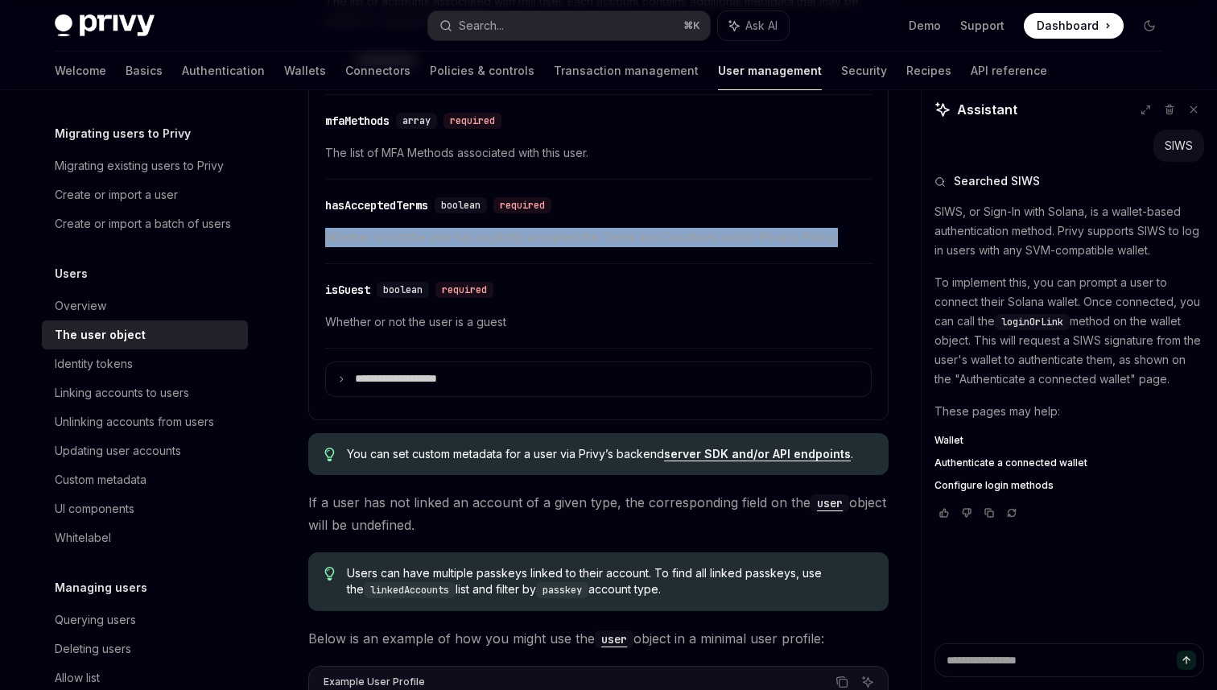
click at [374, 238] on span "Whether or not the user has explicitly accepted the Terms and Conditions and/or…" at bounding box center [598, 237] width 547 height 19
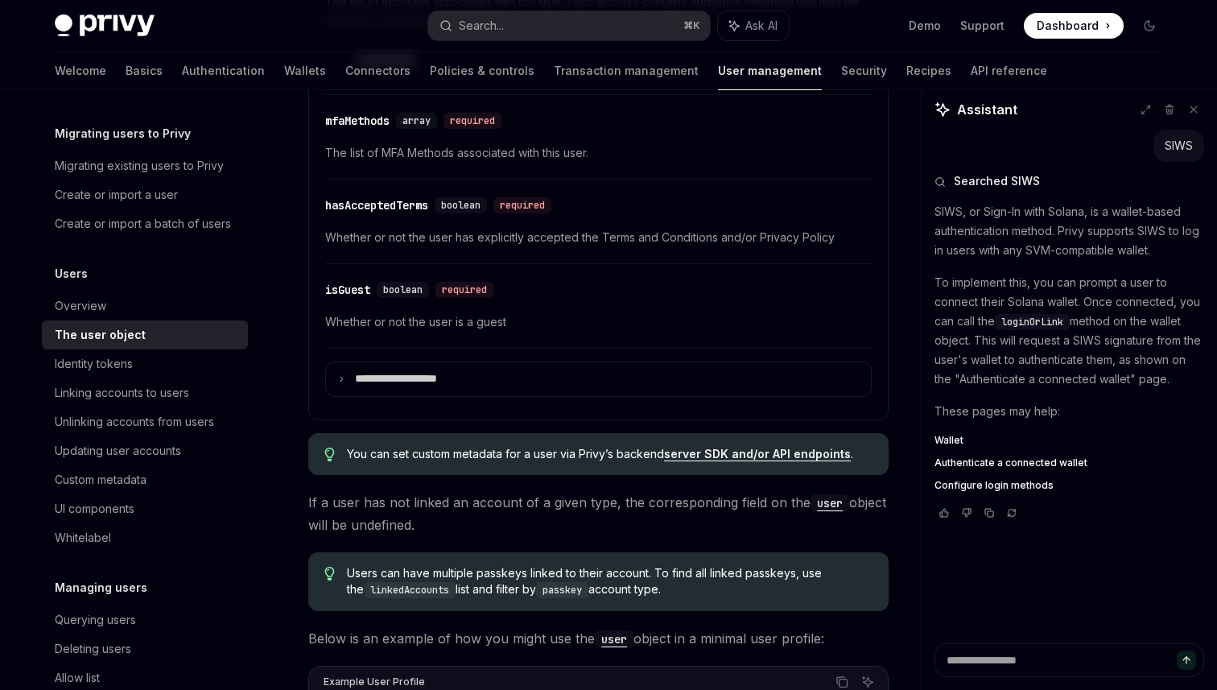
click at [363, 308] on div "​ isGuest boolean required Whether or not the user is a guest" at bounding box center [598, 310] width 547 height 76
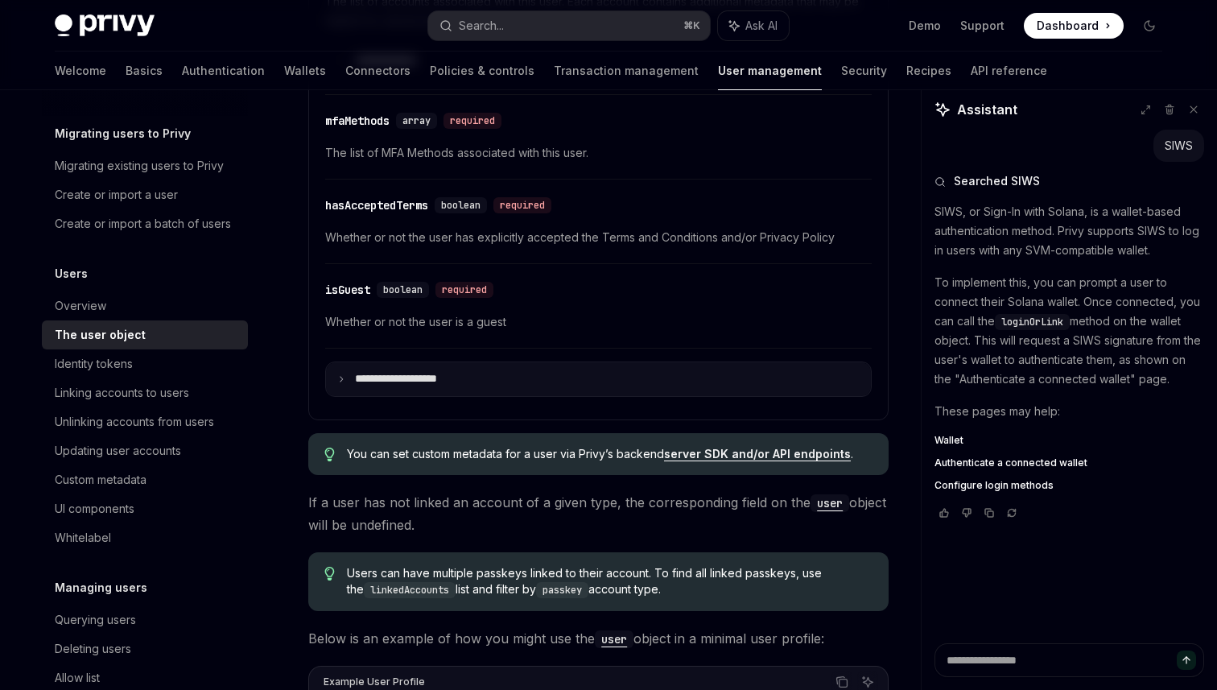
click at [342, 372] on summary "**********" at bounding box center [598, 379] width 545 height 34
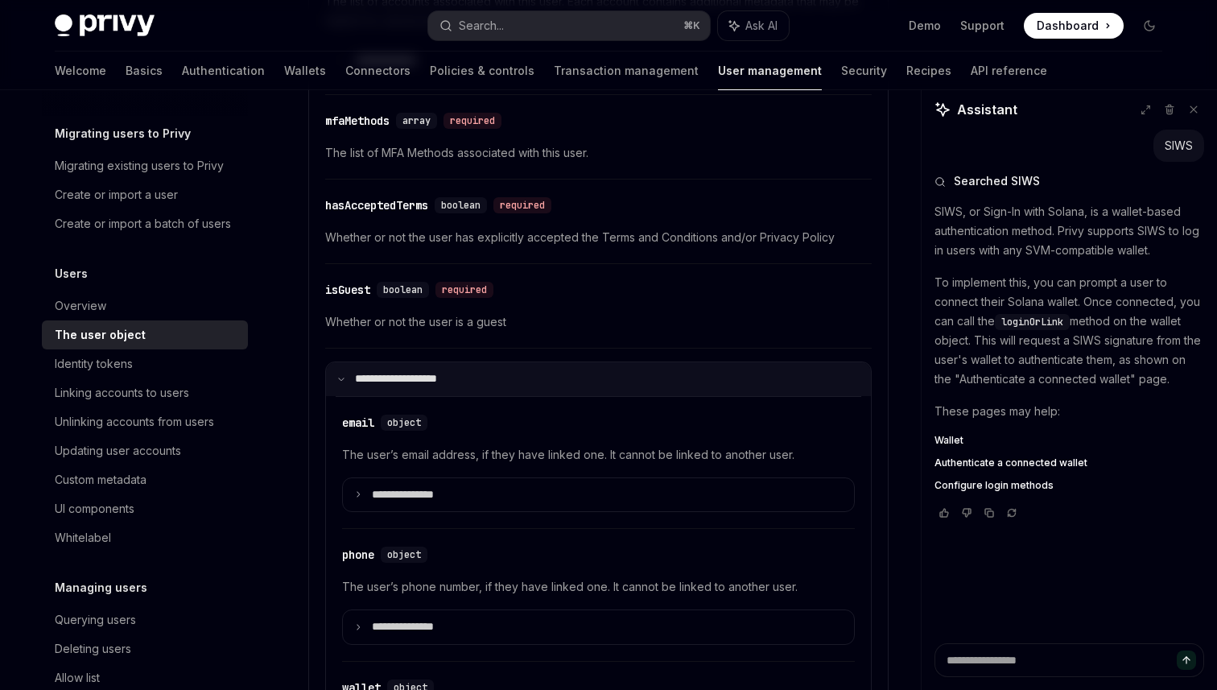
click at [342, 372] on summary "**********" at bounding box center [598, 379] width 545 height 34
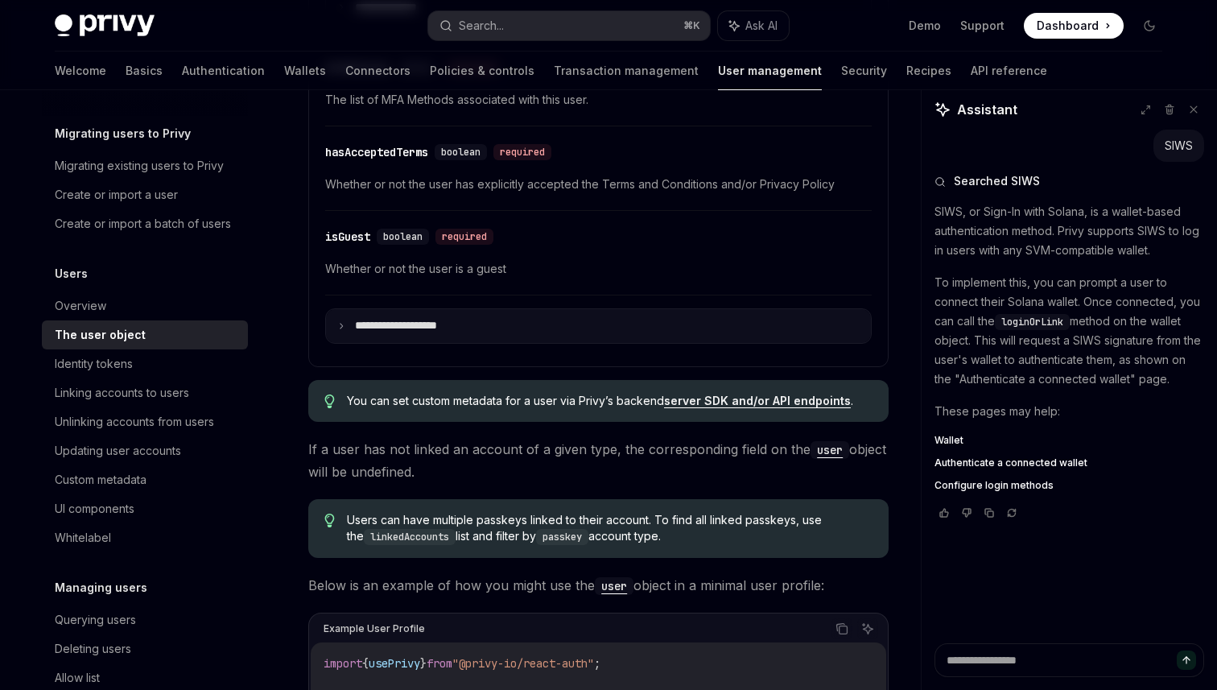
scroll to position [920, 0]
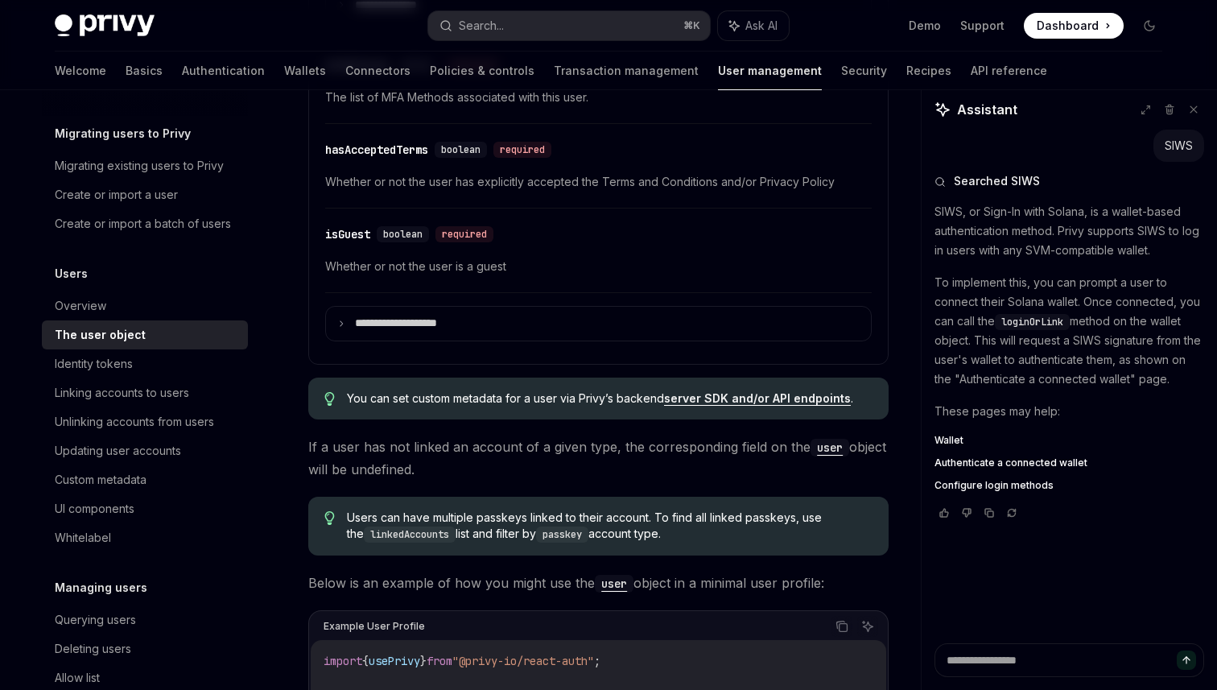
click at [326, 307] on summary "**********" at bounding box center [598, 324] width 545 height 34
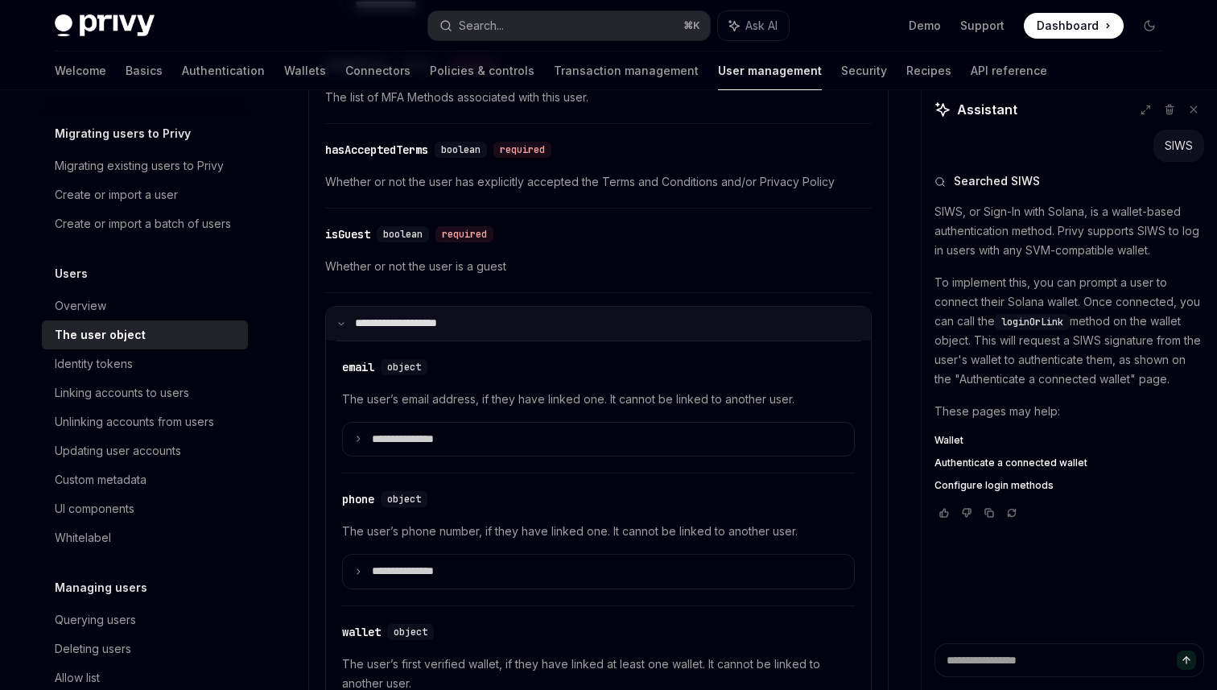
click at [501, 329] on summary "**********" at bounding box center [598, 324] width 545 height 34
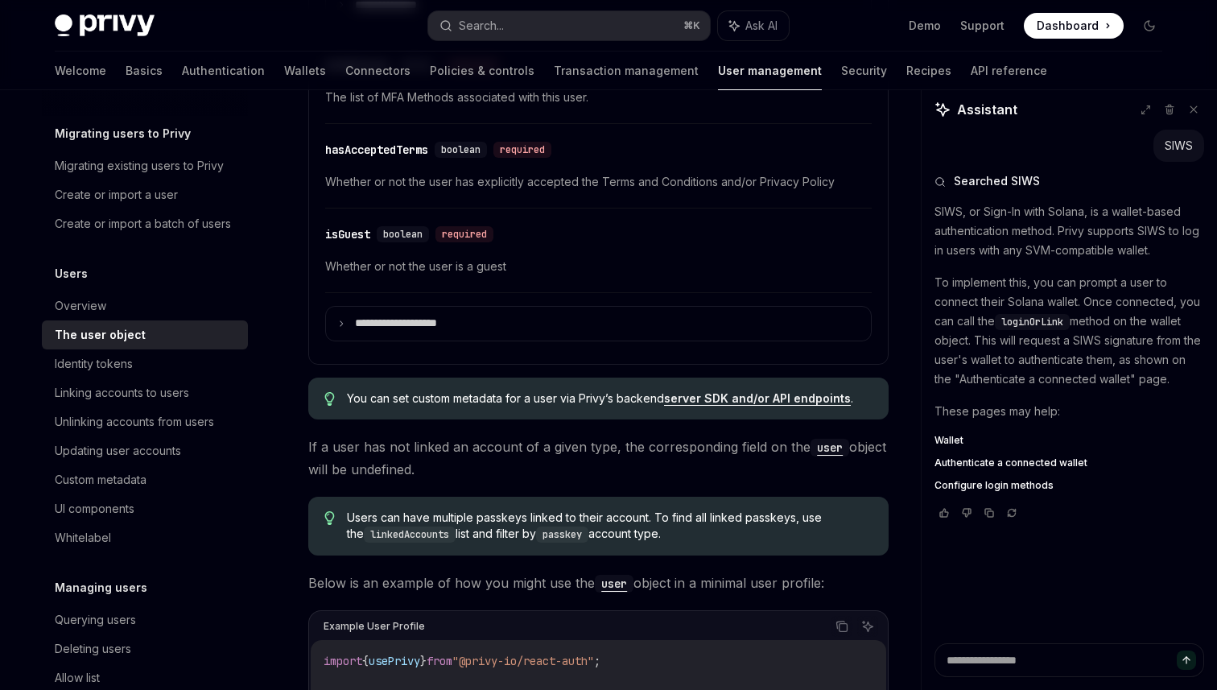
click at [752, 394] on link "server SDK and/or API endpoints" at bounding box center [757, 398] width 187 height 14
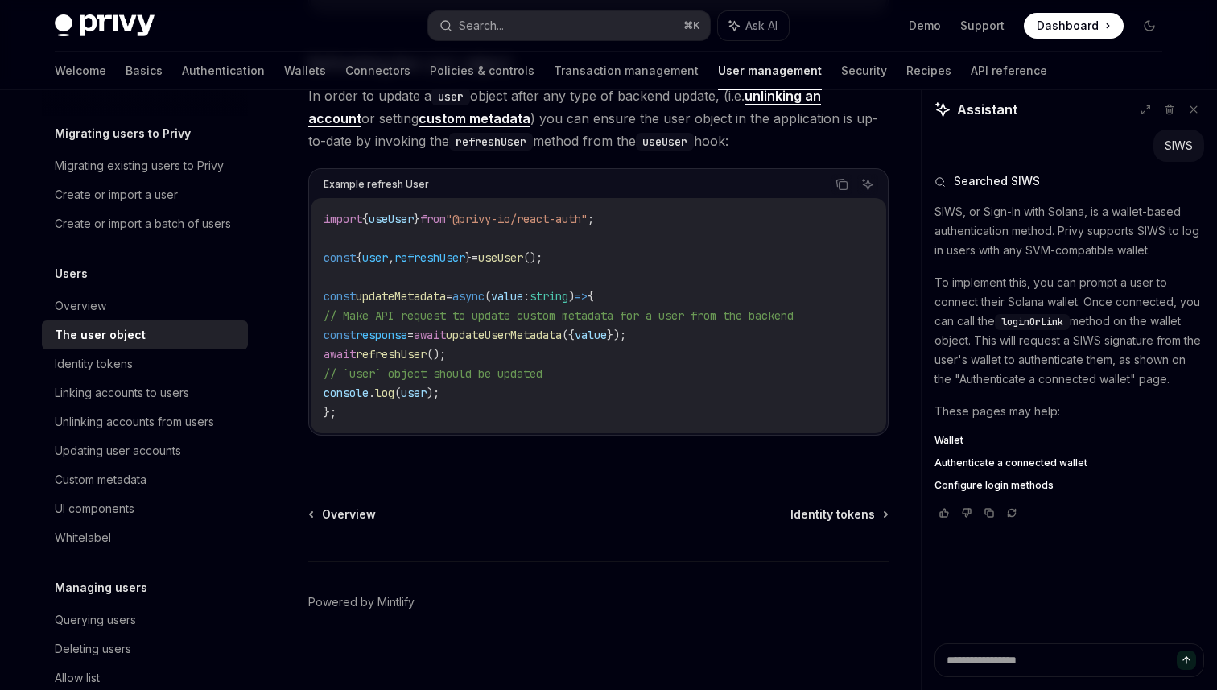
scroll to position [2192, 0]
click at [155, 364] on div "Identity tokens" at bounding box center [147, 363] width 184 height 19
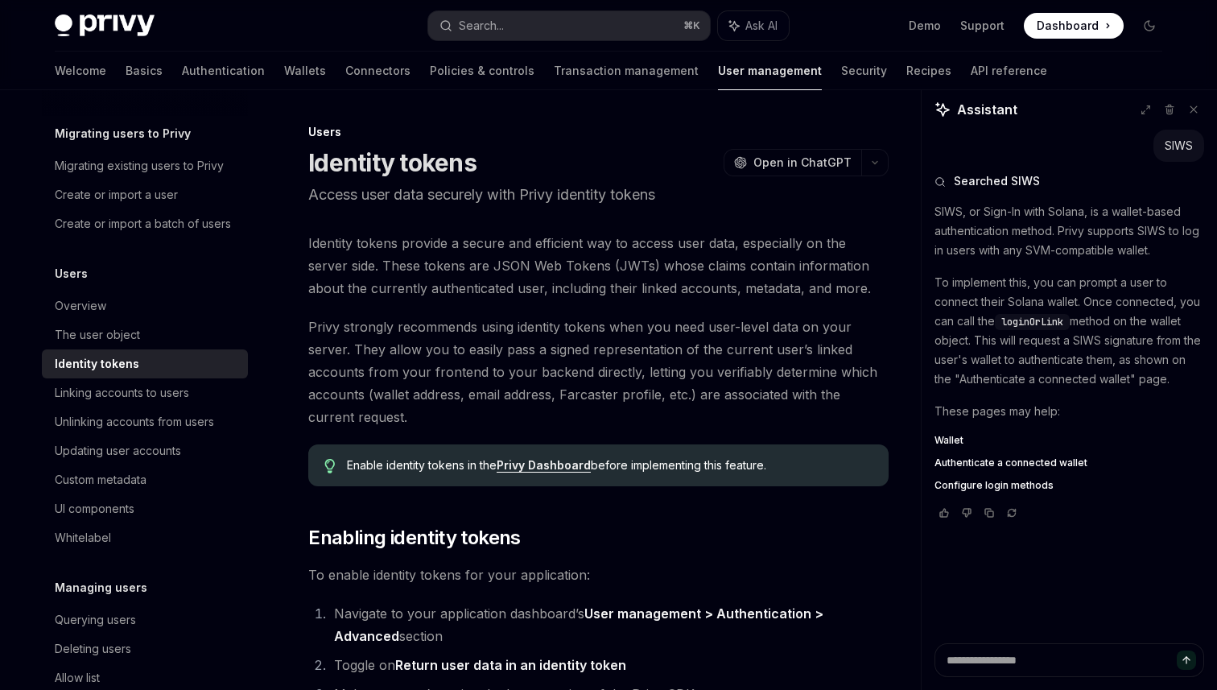
click at [416, 190] on p "Access user data securely with Privy identity tokens" at bounding box center [598, 195] width 580 height 23
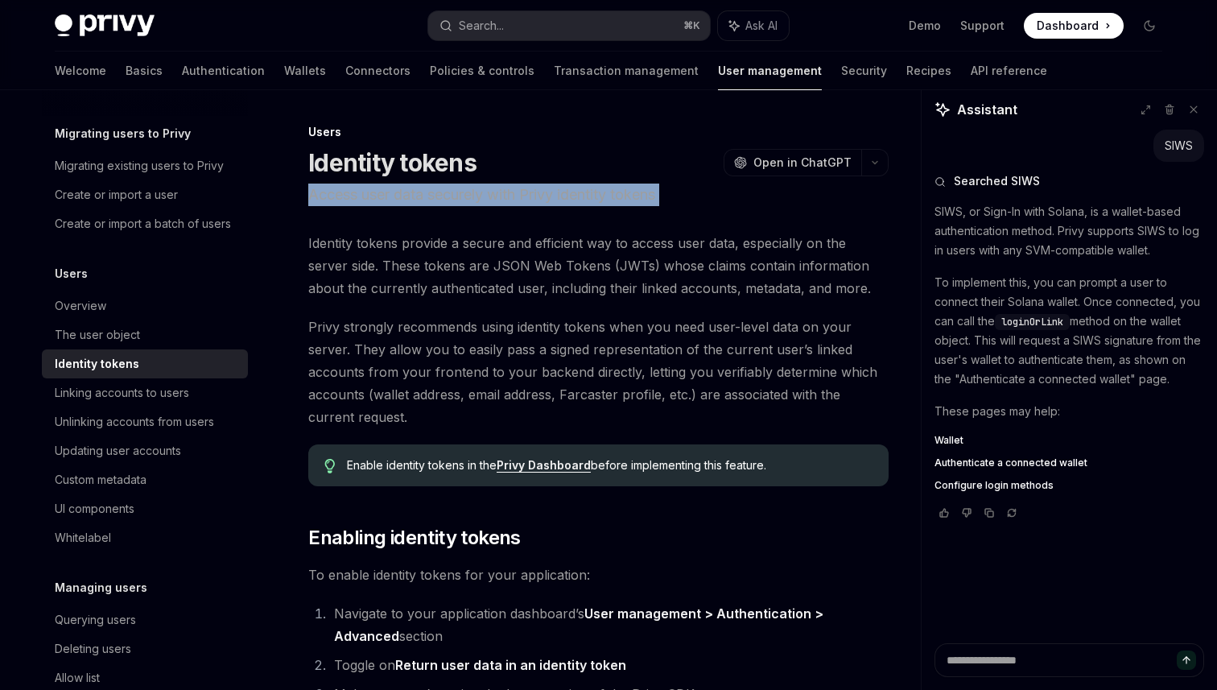
click at [416, 190] on p "Access user data securely with Privy identity tokens" at bounding box center [598, 195] width 580 height 23
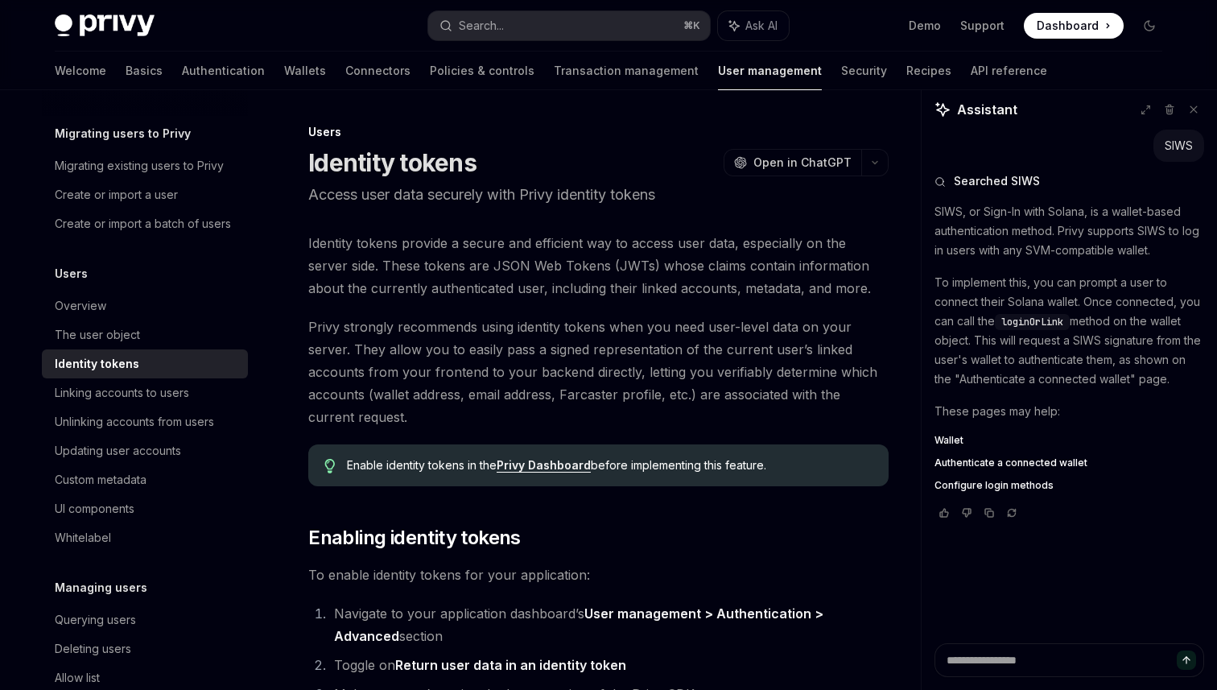
click at [404, 240] on span "Identity tokens provide a secure and efficient way to access user data, especia…" at bounding box center [598, 266] width 580 height 68
drag, startPoint x: 404, startPoint y: 240, endPoint x: 552, endPoint y: 244, distance: 148.2
click at [552, 244] on span "Identity tokens provide a secure and efficient way to access user data, especia…" at bounding box center [598, 266] width 580 height 68
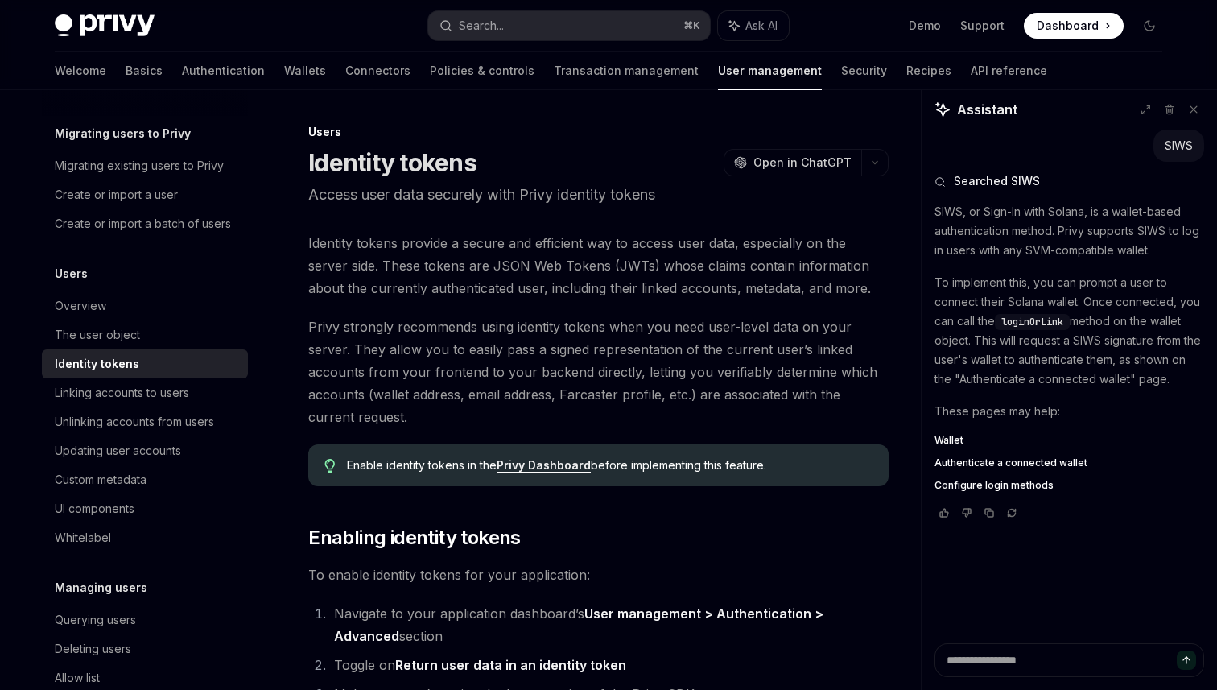
click at [416, 270] on span "Identity tokens provide a secure and efficient way to access user data, especia…" at bounding box center [598, 266] width 580 height 68
drag, startPoint x: 416, startPoint y: 270, endPoint x: 645, endPoint y: 272, distance: 228.6
click at [645, 272] on span "Identity tokens provide a secure and efficient way to access user data, especia…" at bounding box center [598, 266] width 580 height 68
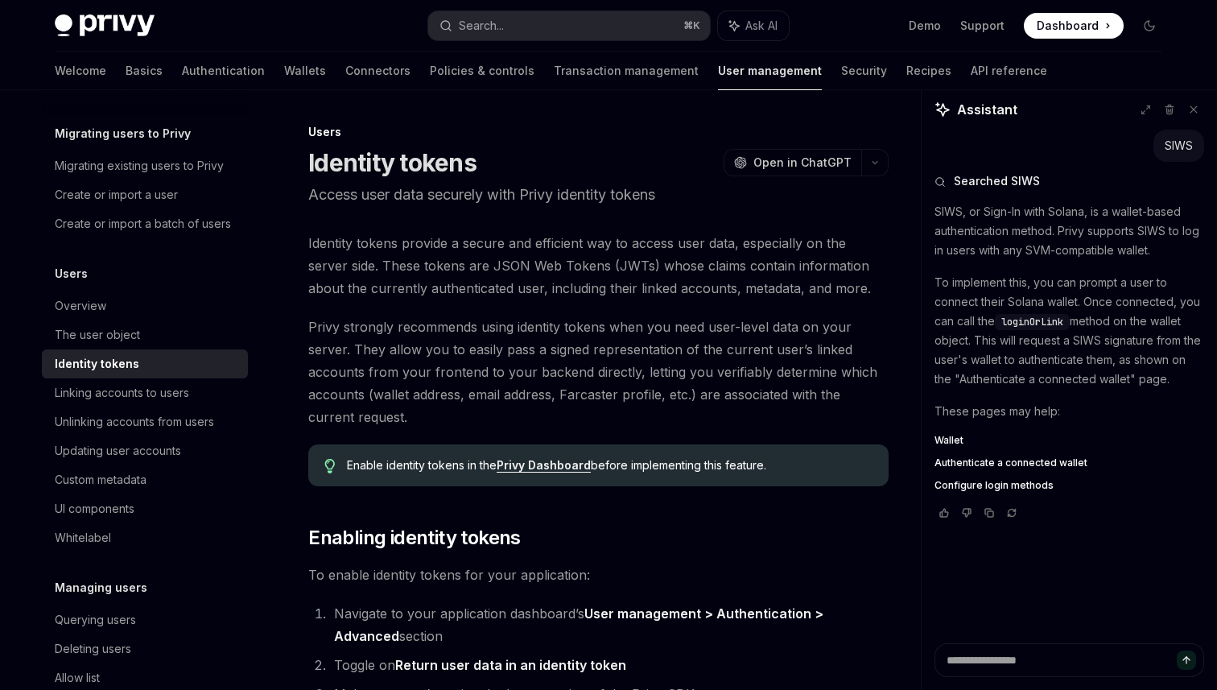
click at [594, 328] on span "Privy strongly recommends using identity tokens when you need user-level data o…" at bounding box center [598, 372] width 580 height 113
click at [531, 320] on span "Privy strongly recommends using identity tokens when you need user-level data o…" at bounding box center [598, 372] width 580 height 113
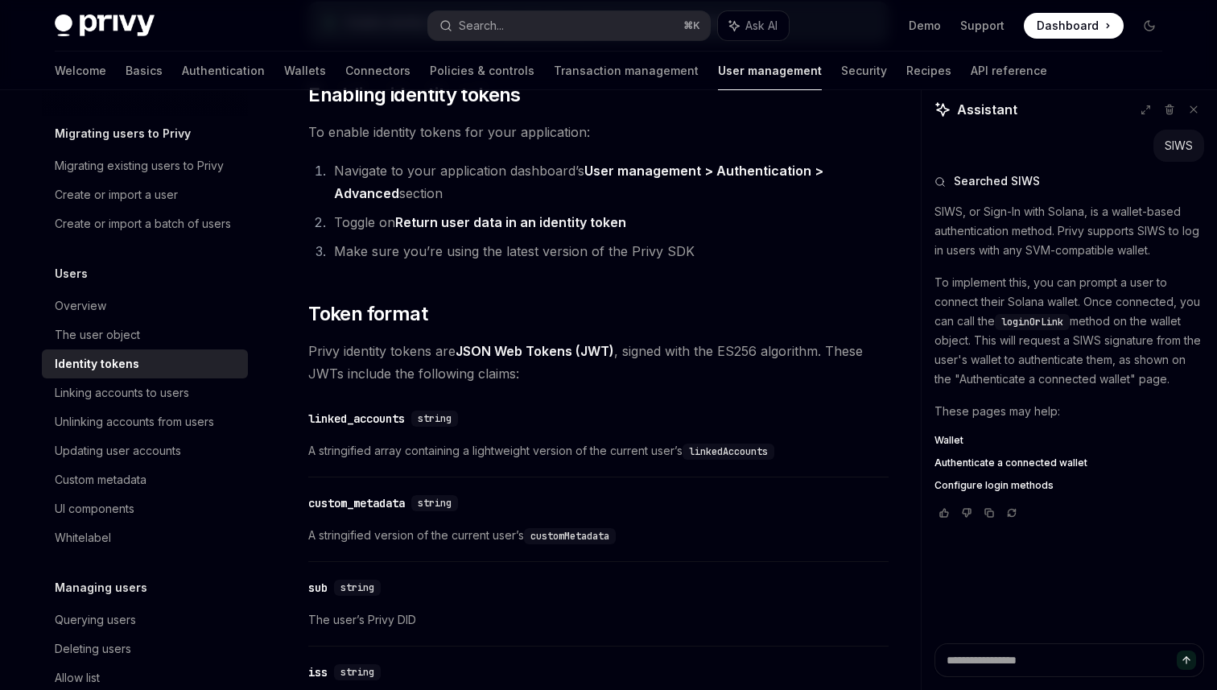
scroll to position [444, 0]
click at [671, 347] on span "Privy identity tokens are JSON Web Tokens (JWT) , signed with the ES256 algorit…" at bounding box center [598, 361] width 580 height 45
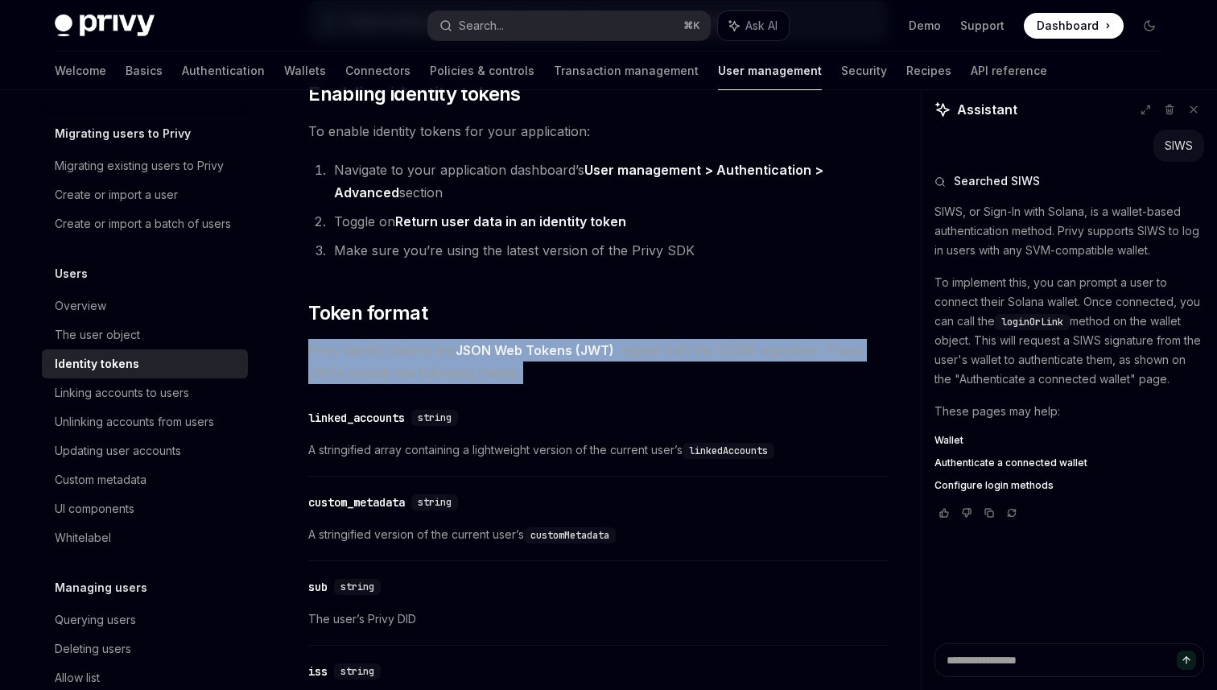
click at [671, 347] on span "Privy identity tokens are JSON Web Tokens (JWT) , signed with the ES256 algorit…" at bounding box center [598, 361] width 580 height 45
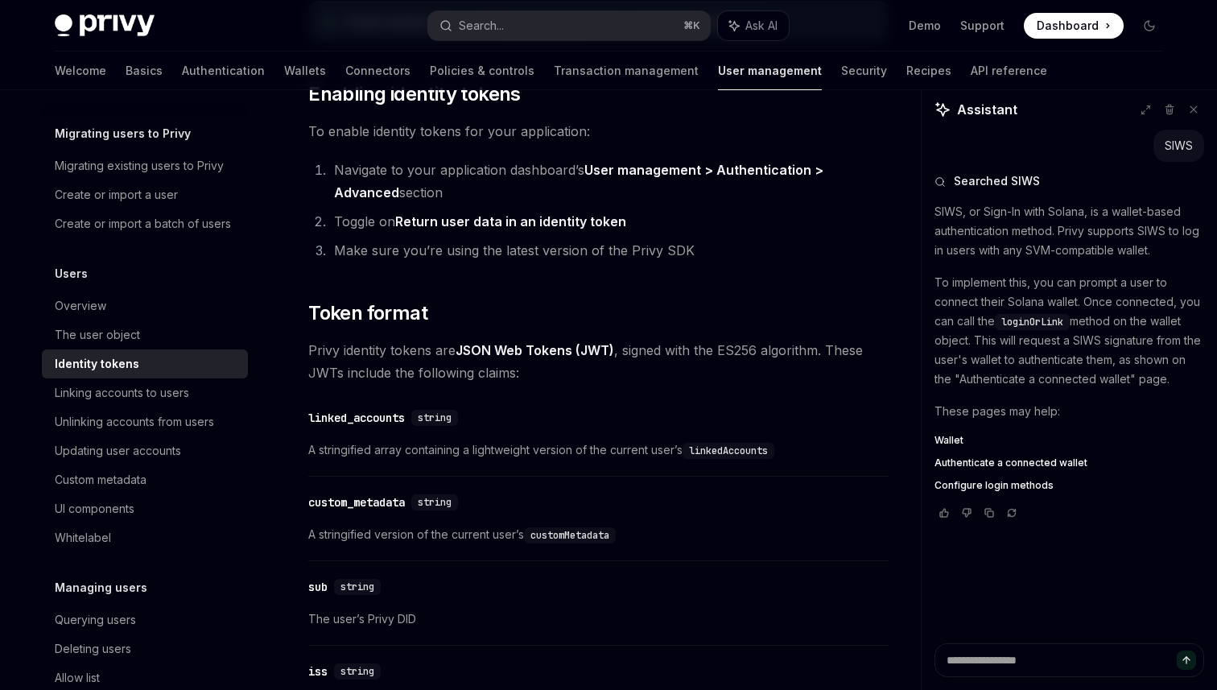
click at [671, 347] on span "Privy identity tokens are JSON Web Tokens (JWT) , signed with the ES256 algorit…" at bounding box center [598, 361] width 580 height 45
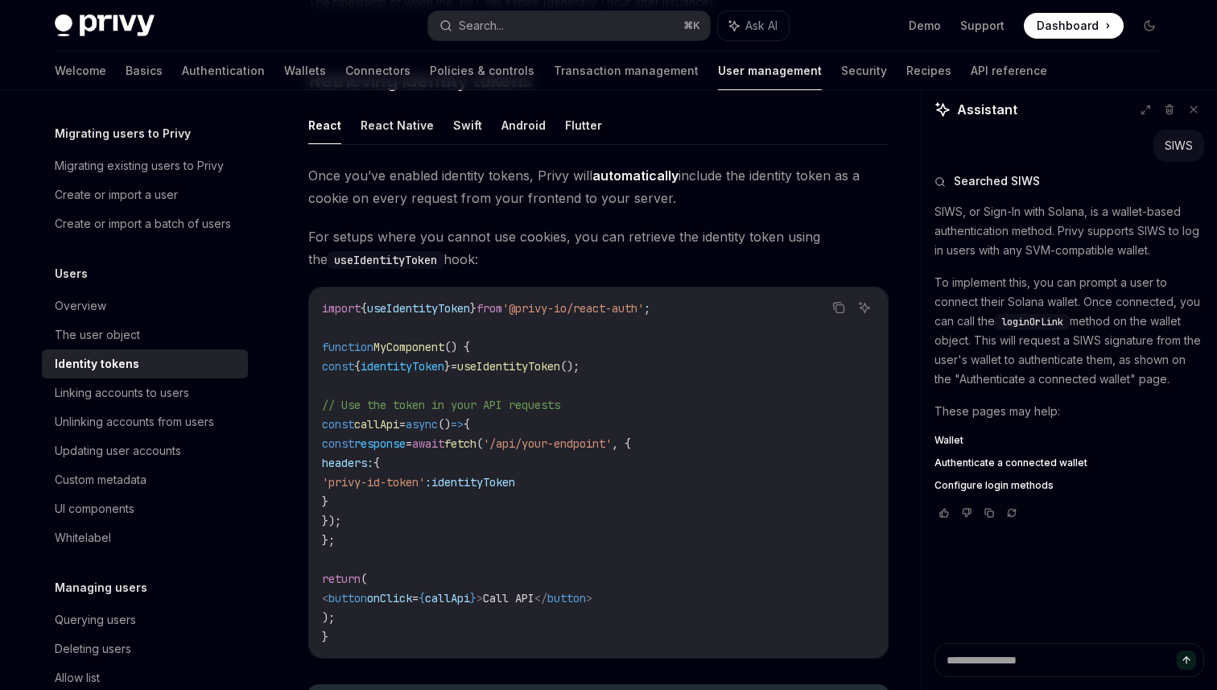
scroll to position [1402, 0]
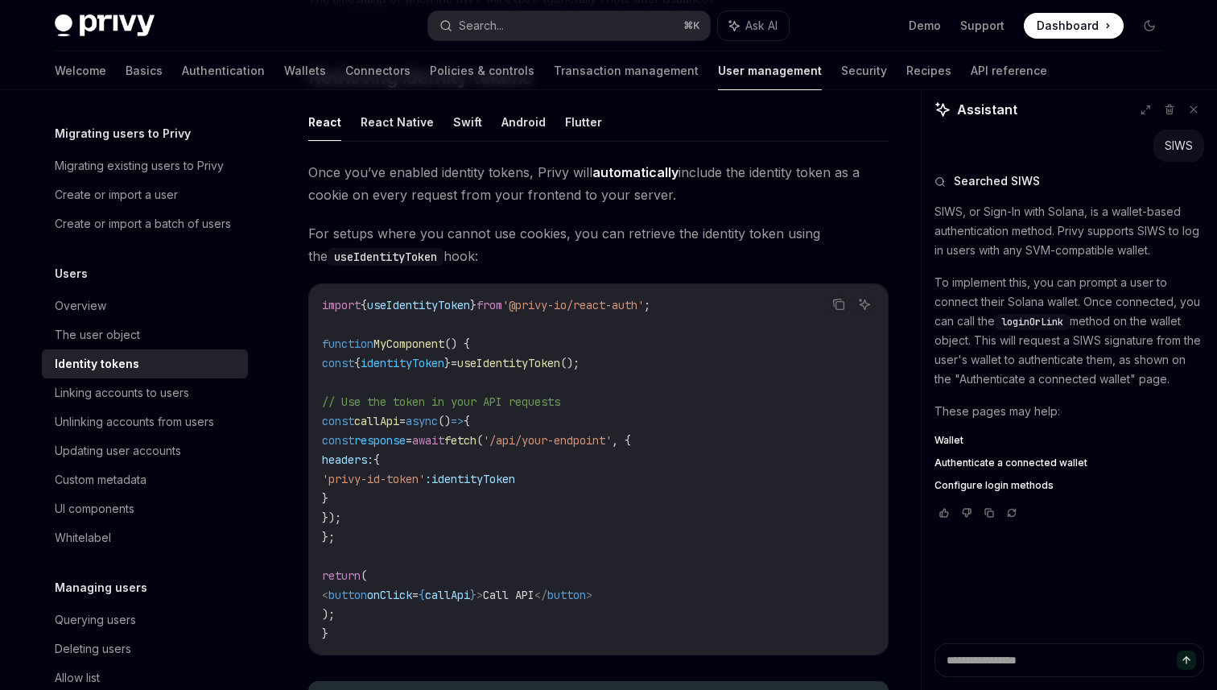
click at [560, 361] on span "useIdentityToken" at bounding box center [508, 363] width 103 height 14
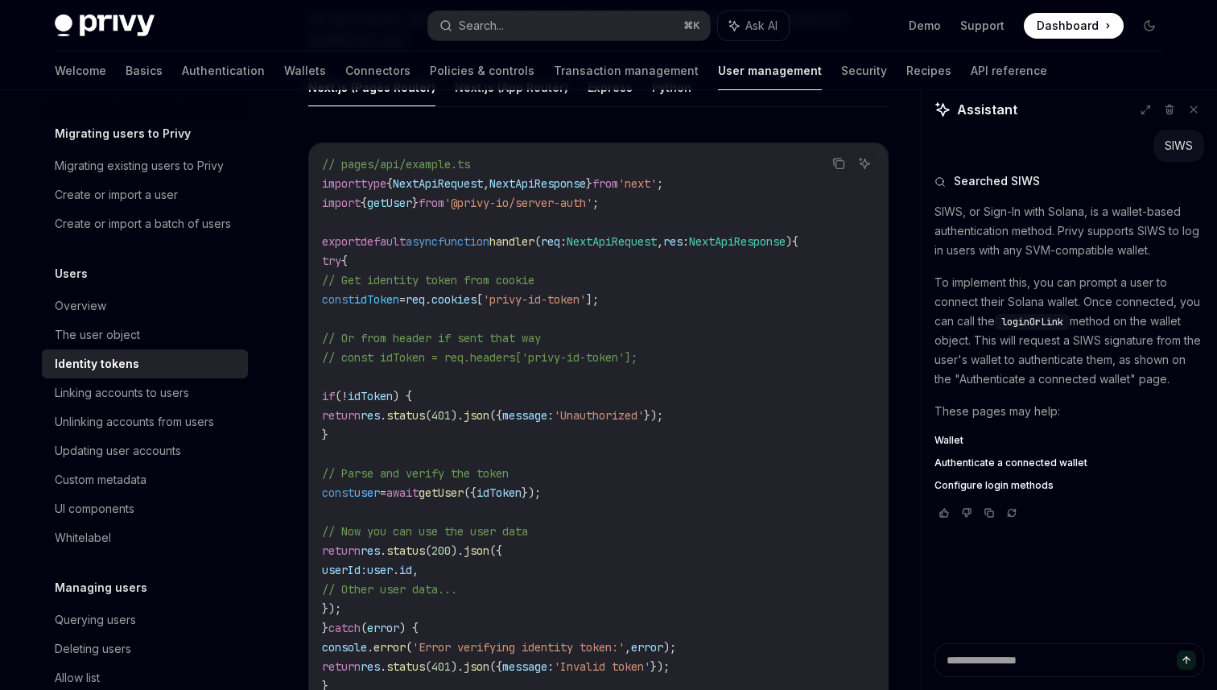
scroll to position [2214, 0]
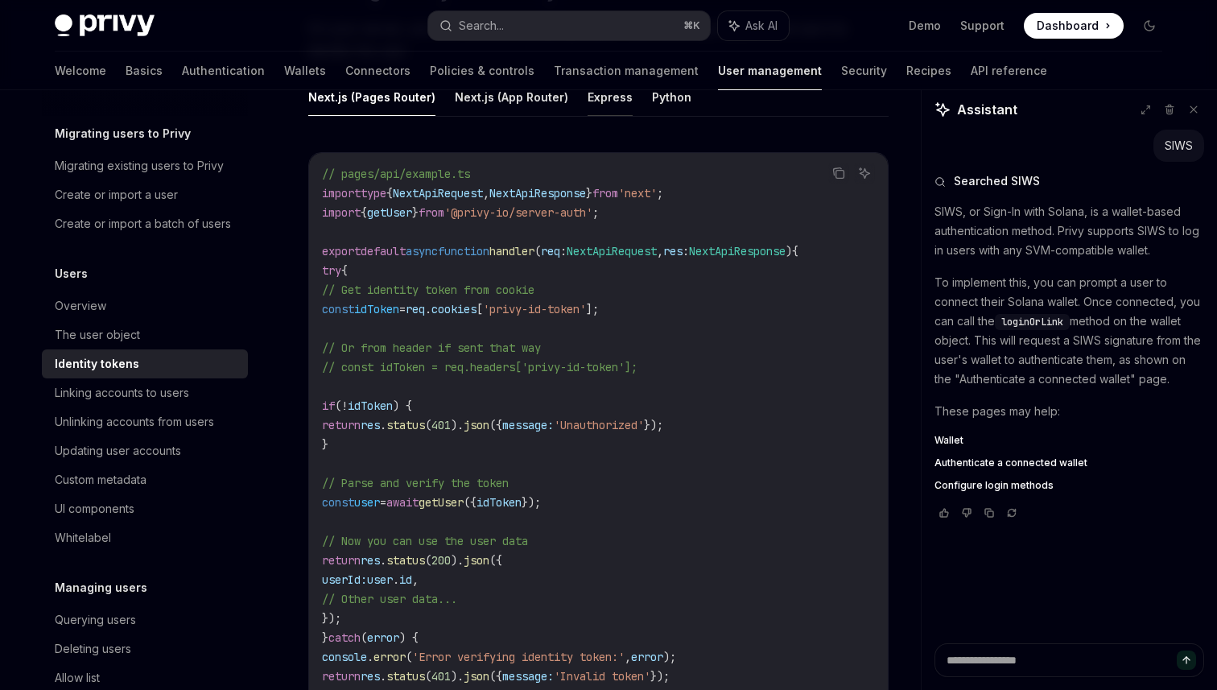
click at [596, 93] on button "Express" at bounding box center [610, 97] width 45 height 38
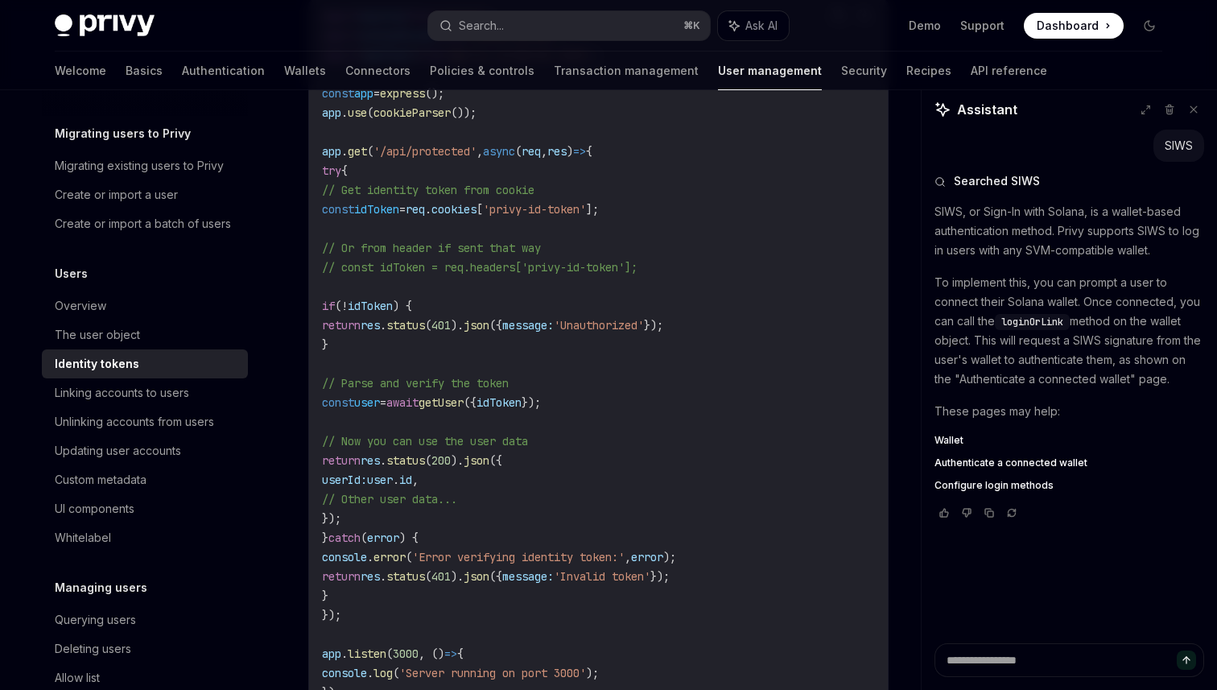
scroll to position [2372, 0]
click at [528, 447] on span "// Now you can use the user data" at bounding box center [425, 440] width 206 height 14
click at [551, 488] on code "import express from 'express' ; import cookieParser from 'cookie-parser' ; impo…" at bounding box center [598, 354] width 553 height 696
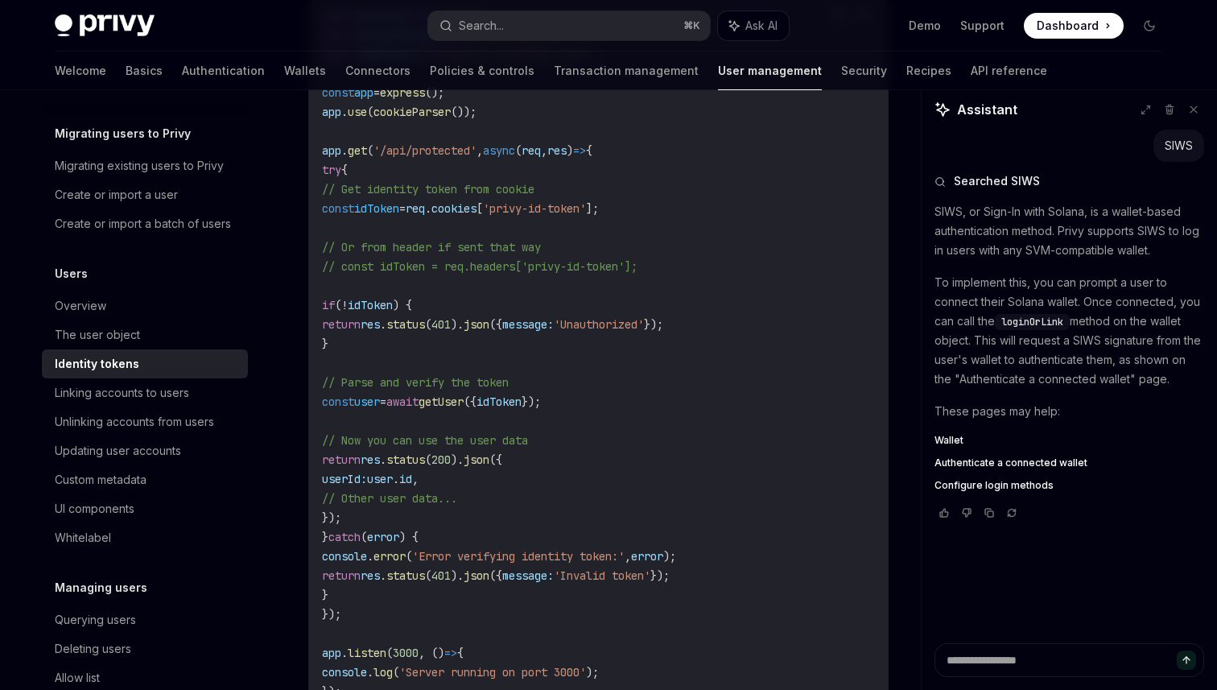
click at [551, 488] on code "import express from 'express' ; import cookieParser from 'cookie-parser' ; impo…" at bounding box center [598, 354] width 553 height 696
drag, startPoint x: 551, startPoint y: 488, endPoint x: 546, endPoint y: 498, distance: 11.9
click at [546, 498] on code "import express from 'express' ; import cookieParser from 'cookie-parser' ; impo…" at bounding box center [598, 354] width 553 height 696
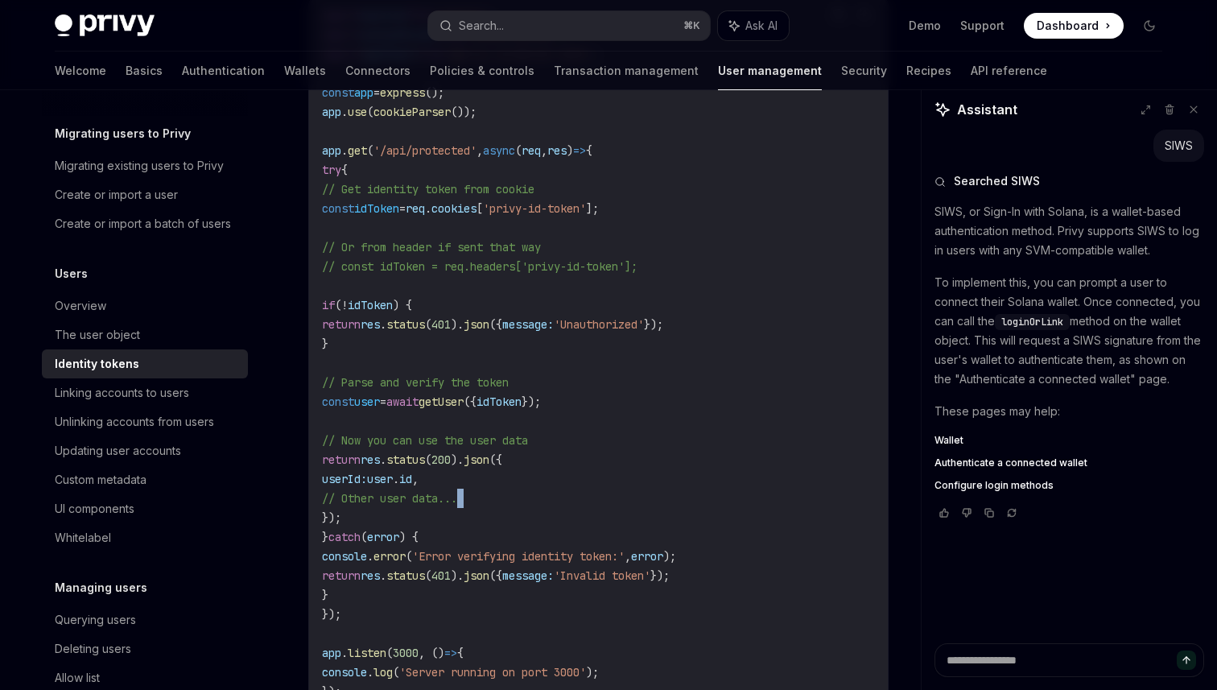
click at [546, 498] on code "import express from 'express' ; import cookieParser from 'cookie-parser' ; impo…" at bounding box center [598, 354] width 553 height 696
drag, startPoint x: 546, startPoint y: 498, endPoint x: 479, endPoint y: 499, distance: 66.8
click at [479, 499] on code "import express from 'express' ; import cookieParser from 'cookie-parser' ; impo…" at bounding box center [598, 354] width 553 height 696
click at [457, 499] on span "// Other user data..." at bounding box center [389, 498] width 135 height 14
drag, startPoint x: 479, startPoint y: 499, endPoint x: 498, endPoint y: 498, distance: 18.6
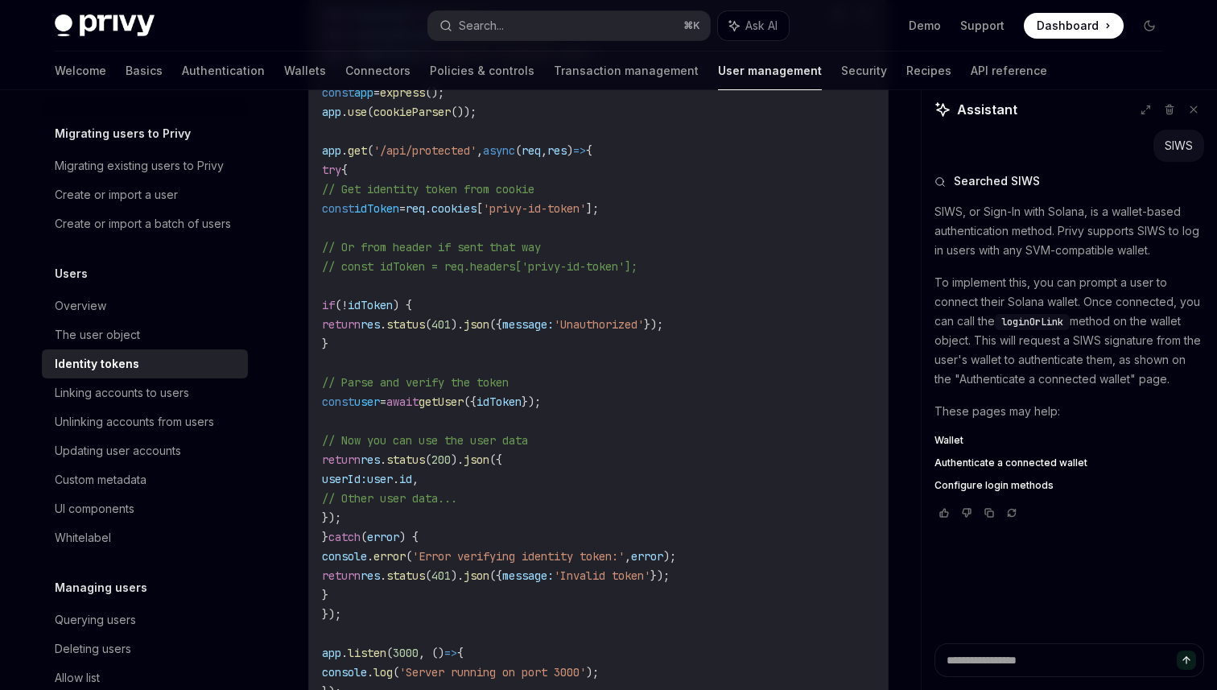
click at [457, 498] on span "// Other user data..." at bounding box center [389, 498] width 135 height 14
drag, startPoint x: 498, startPoint y: 498, endPoint x: 364, endPoint y: 493, distance: 133.7
click at [364, 493] on span "// Other user data..." at bounding box center [389, 498] width 135 height 14
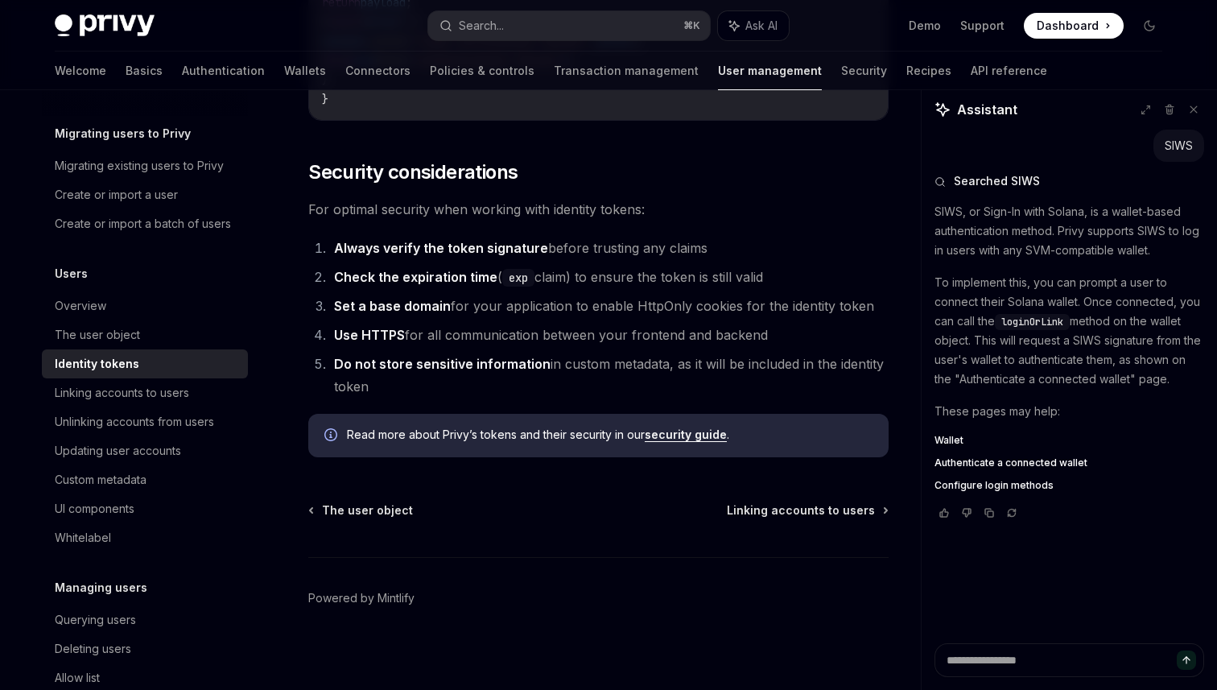
scroll to position [5365, 0]
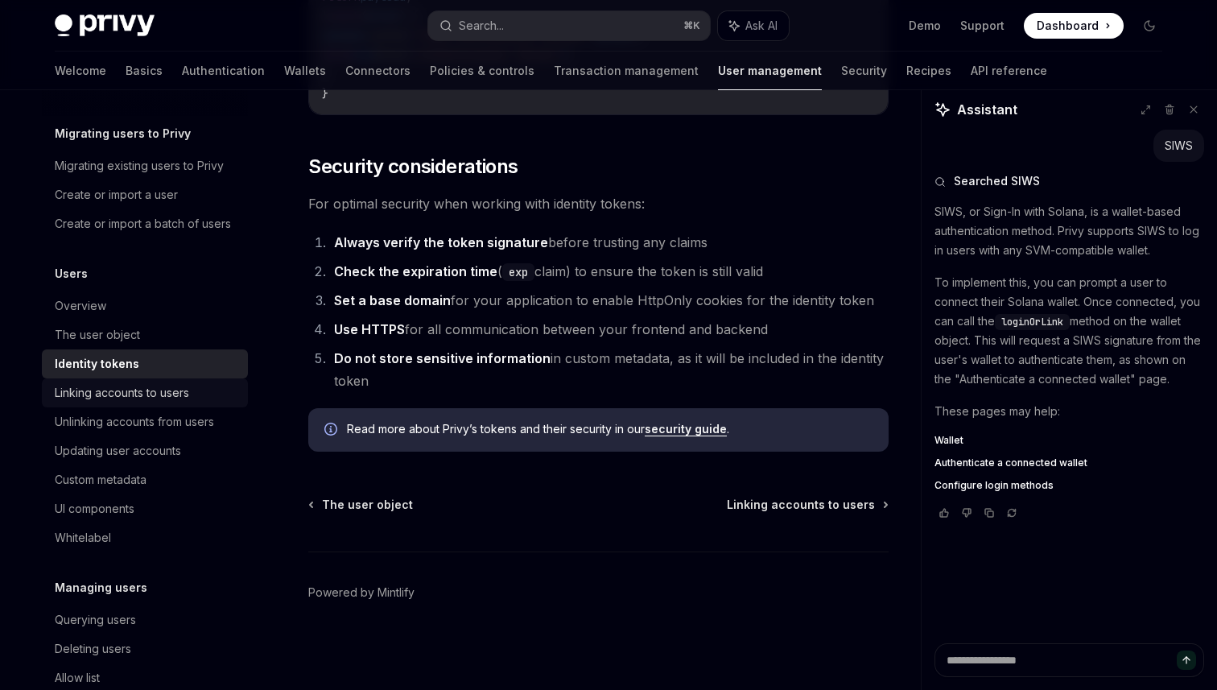
click at [172, 393] on div "Linking accounts to users" at bounding box center [122, 392] width 134 height 19
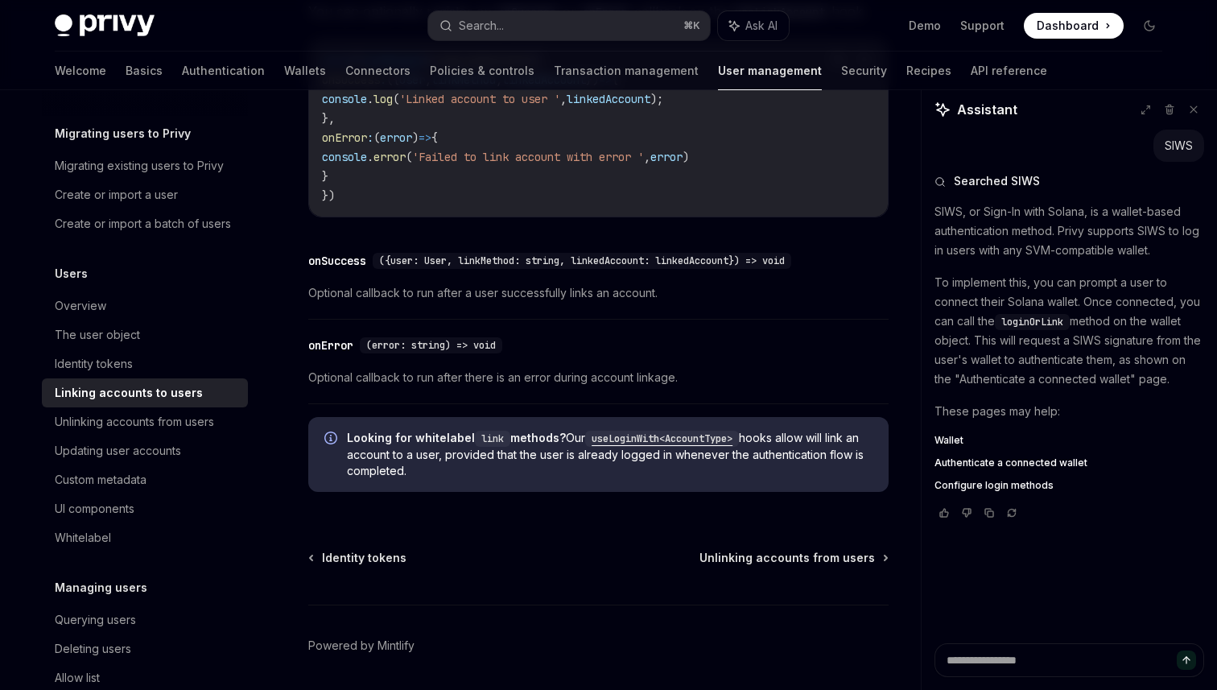
scroll to position [1923, 0]
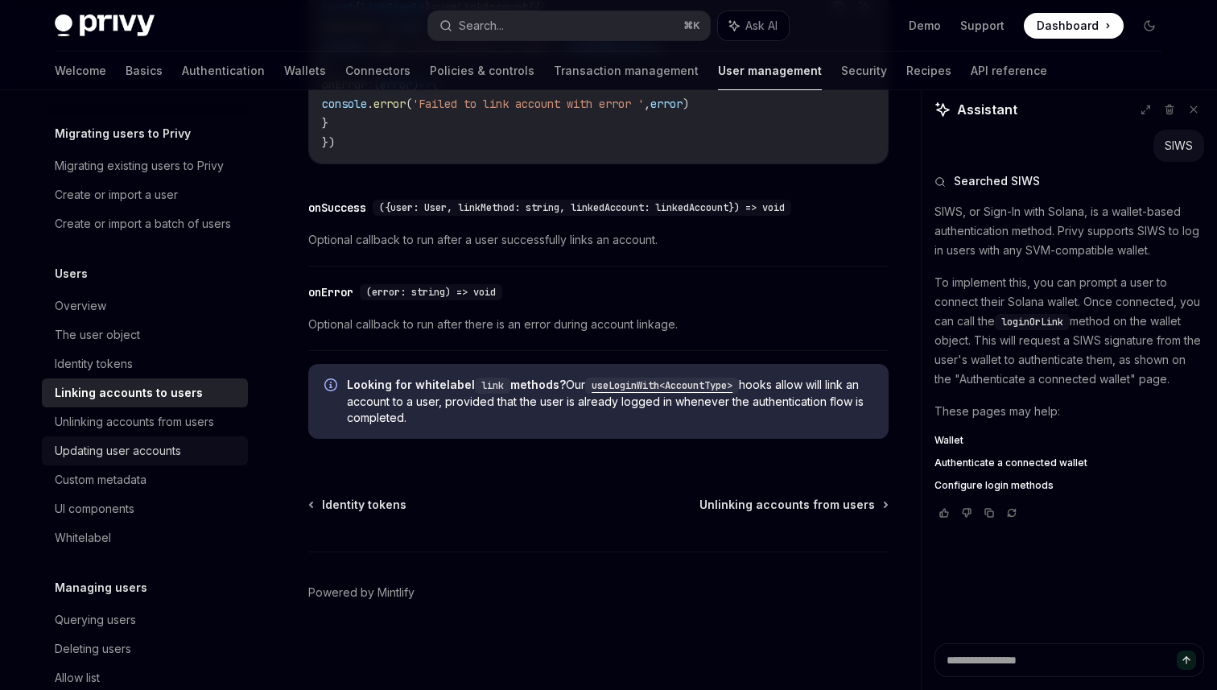
click at [179, 446] on div "Updating user accounts" at bounding box center [118, 450] width 126 height 19
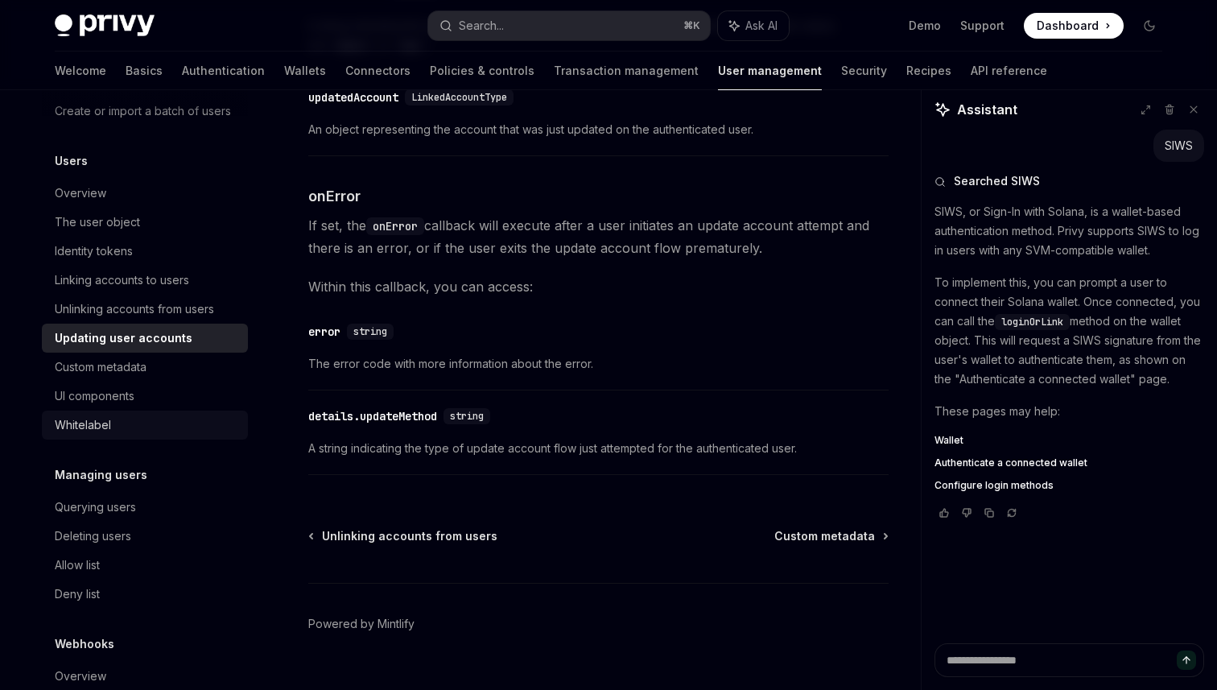
scroll to position [172, 0]
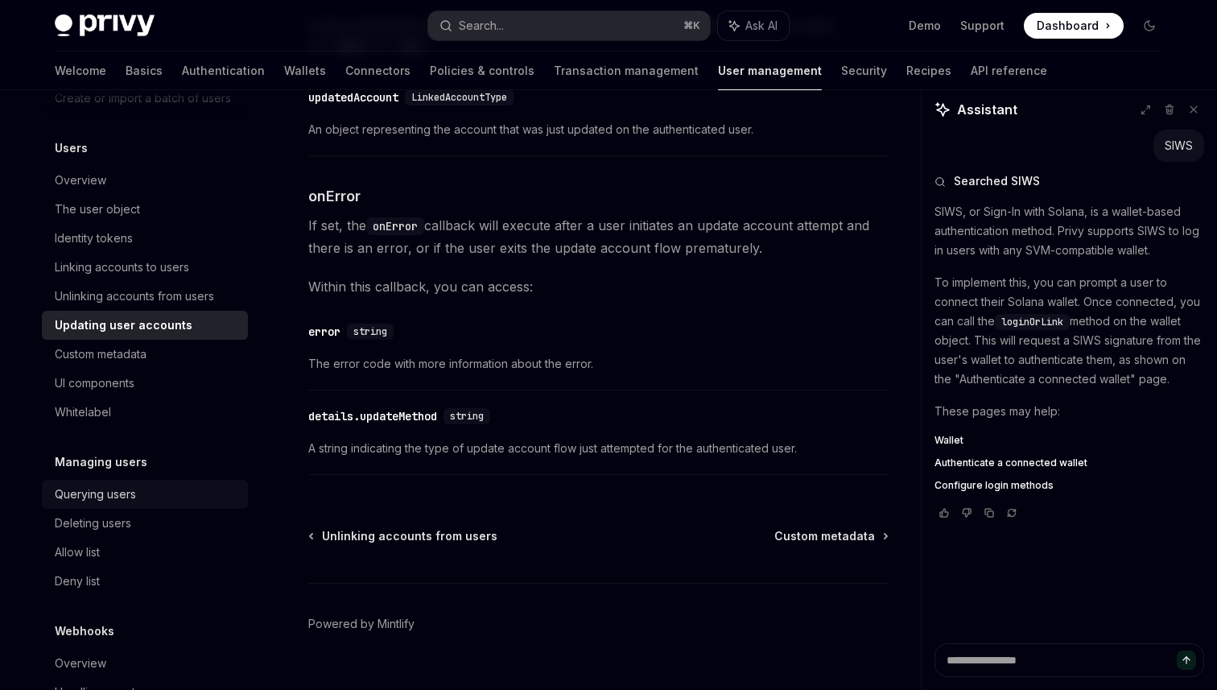
click at [156, 501] on div "Querying users" at bounding box center [147, 494] width 184 height 19
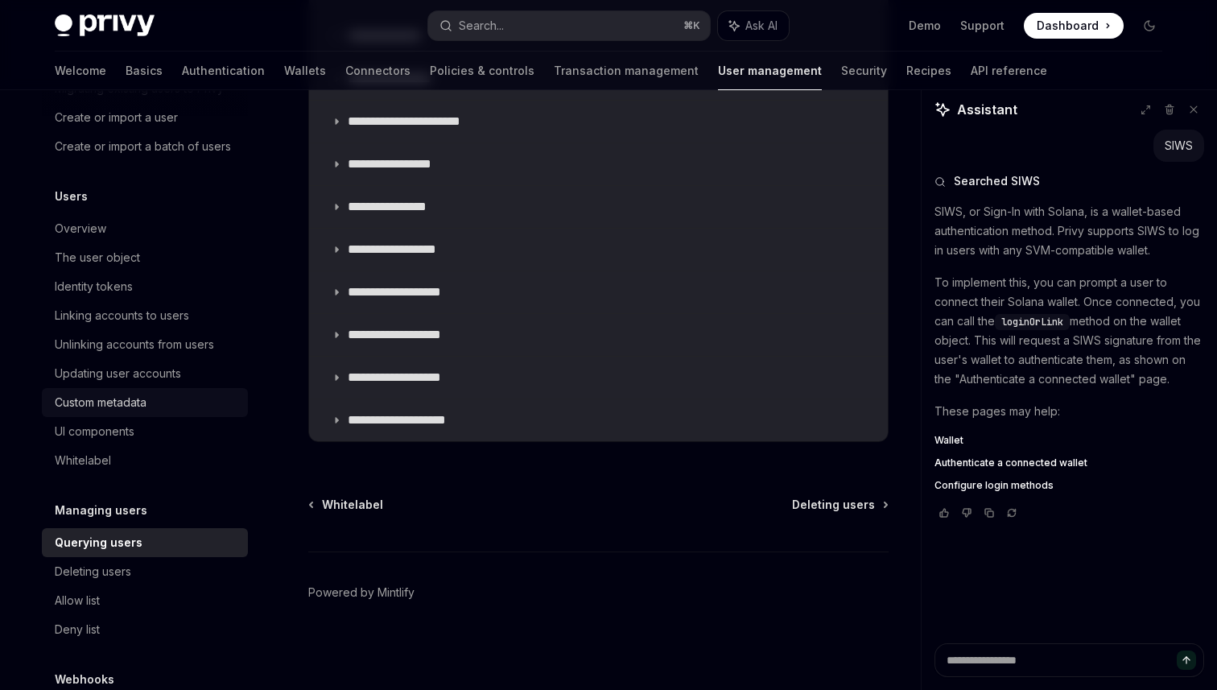
scroll to position [100, 0]
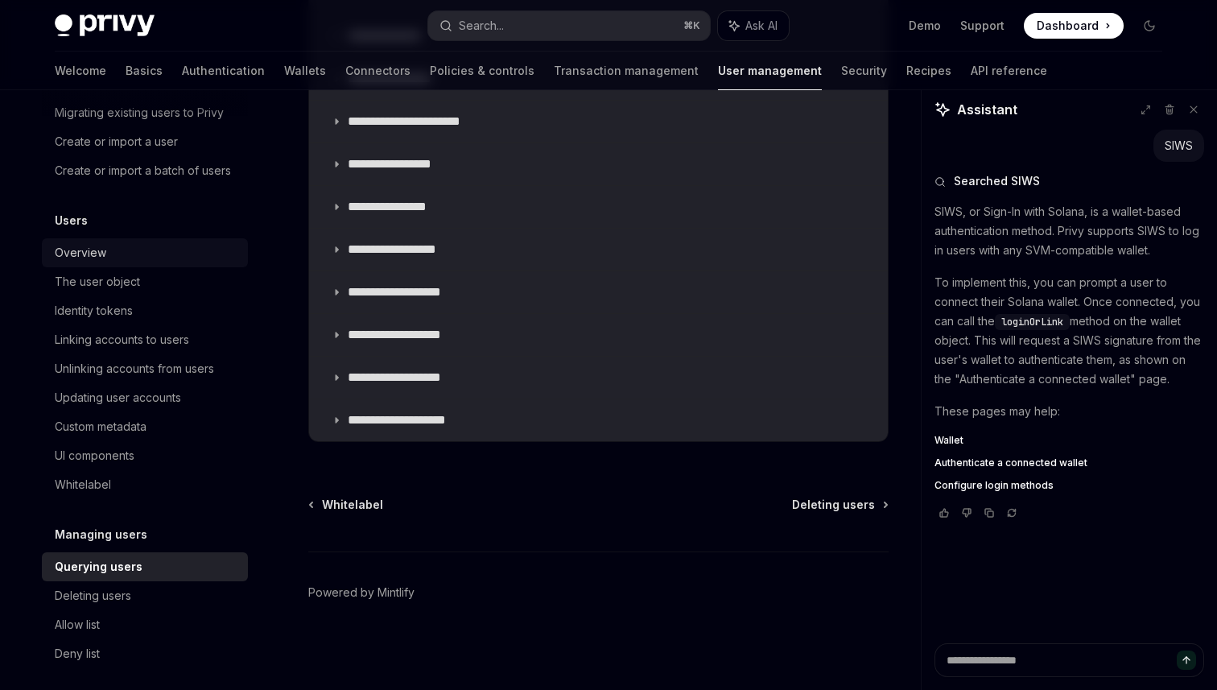
click at [155, 262] on div "Overview" at bounding box center [147, 252] width 184 height 19
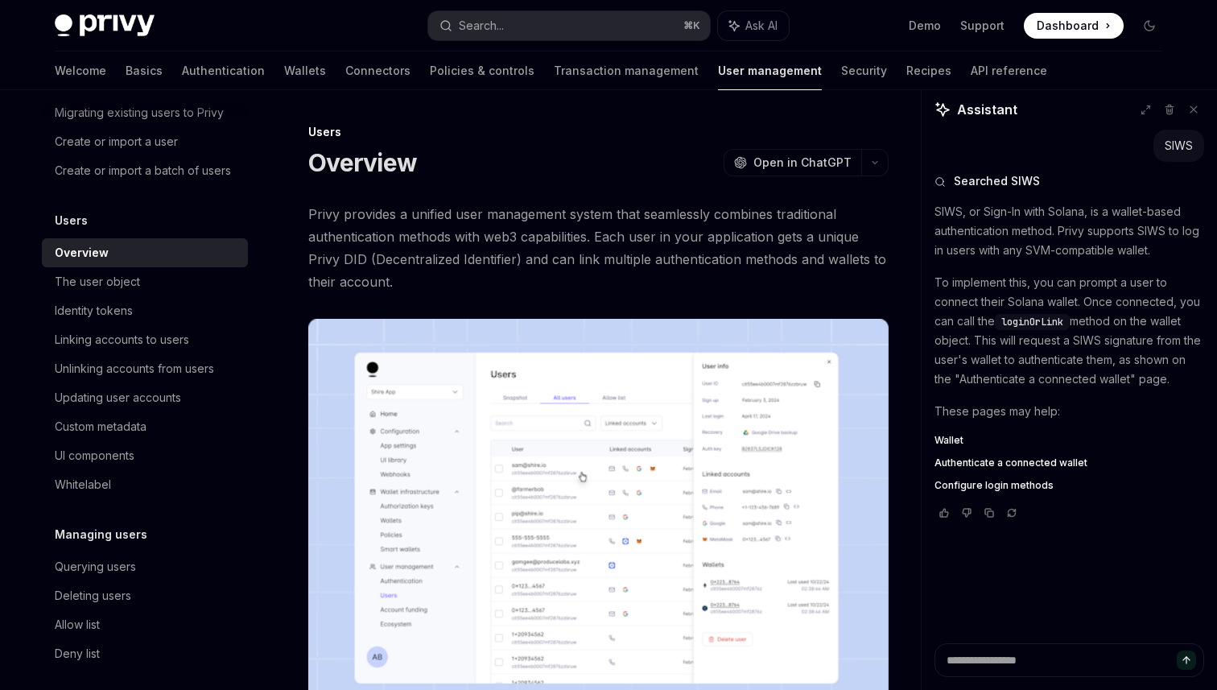
click at [459, 228] on span "Privy provides a unified user management system that seamlessly combines tradit…" at bounding box center [598, 248] width 580 height 90
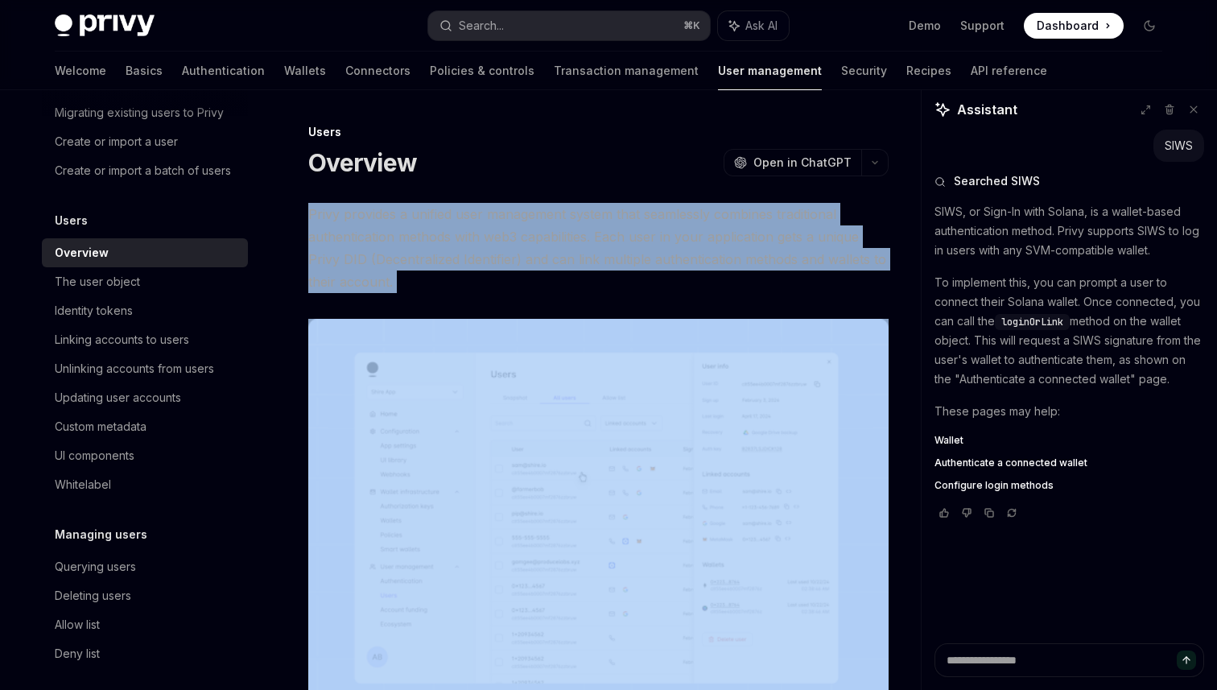
click at [459, 228] on span "Privy provides a unified user management system that seamlessly combines tradit…" at bounding box center [598, 248] width 580 height 90
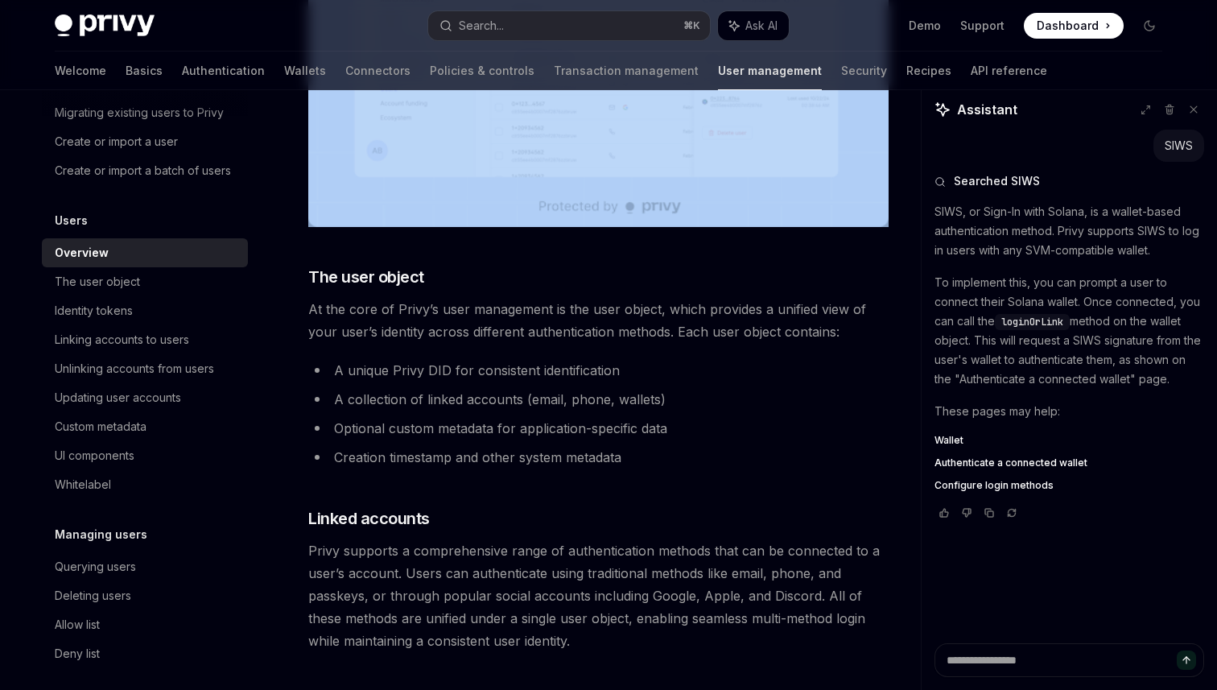
scroll to position [520, 0]
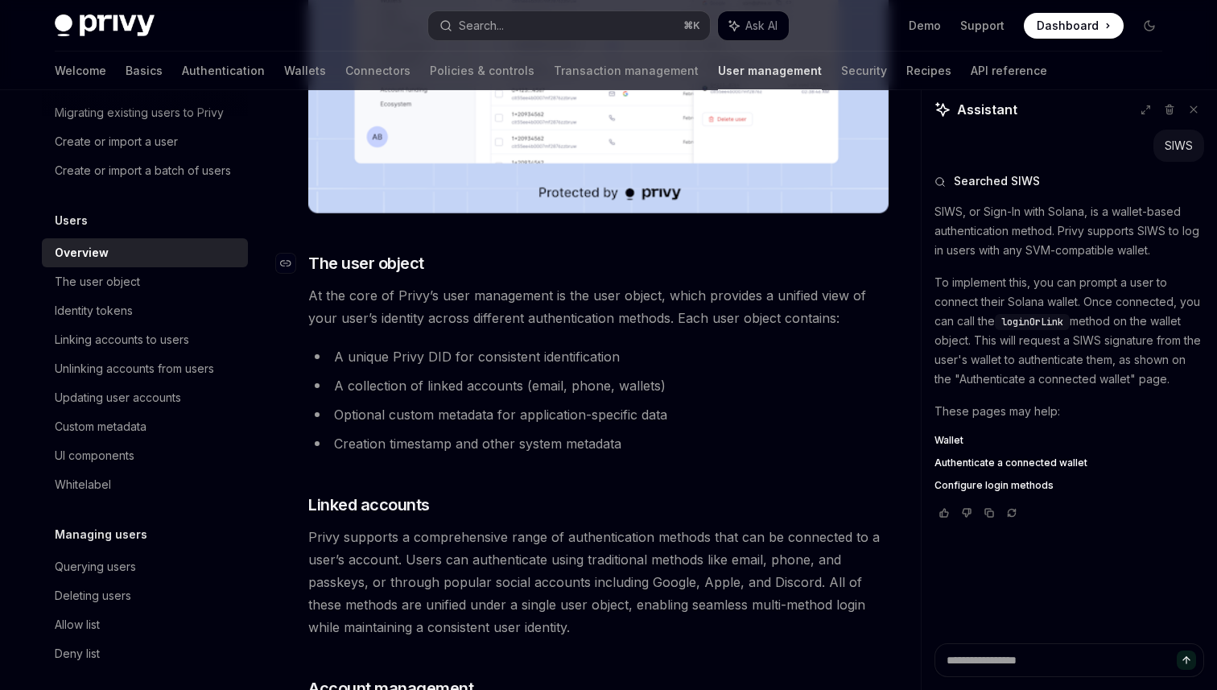
click at [402, 272] on span "The user object" at bounding box center [366, 263] width 116 height 23
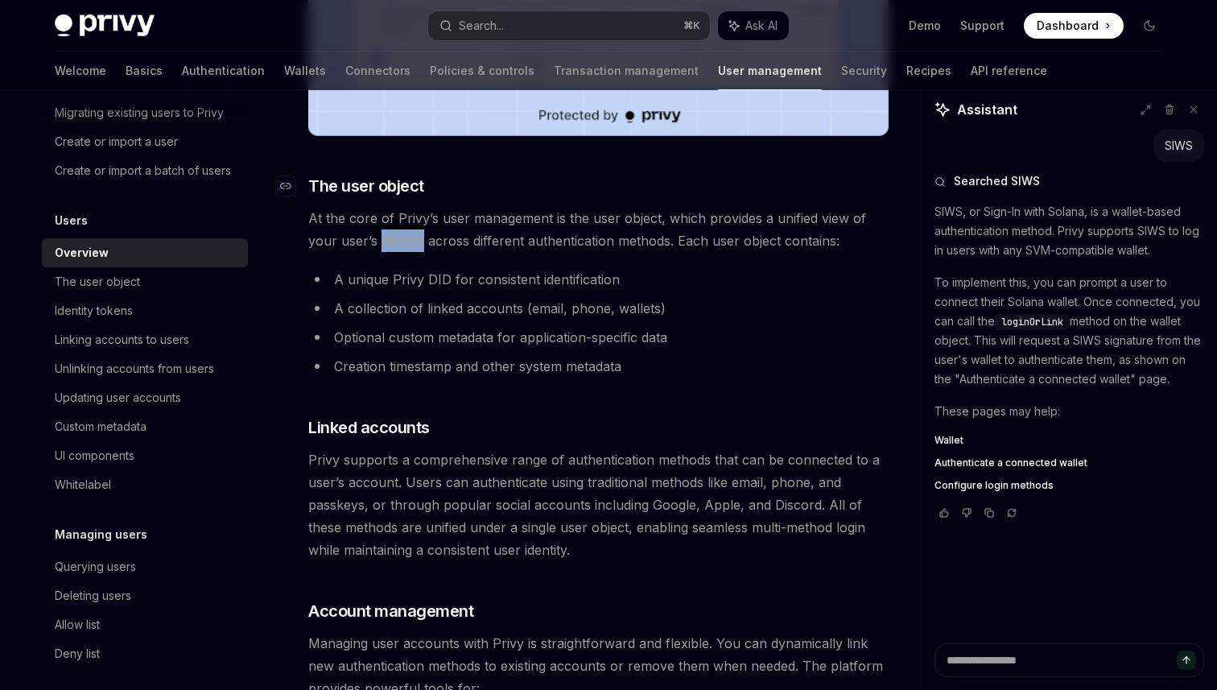
click at [402, 272] on div "Privy provides a unified user management system that seamlessly combines tradit…" at bounding box center [598, 591] width 580 height 1970
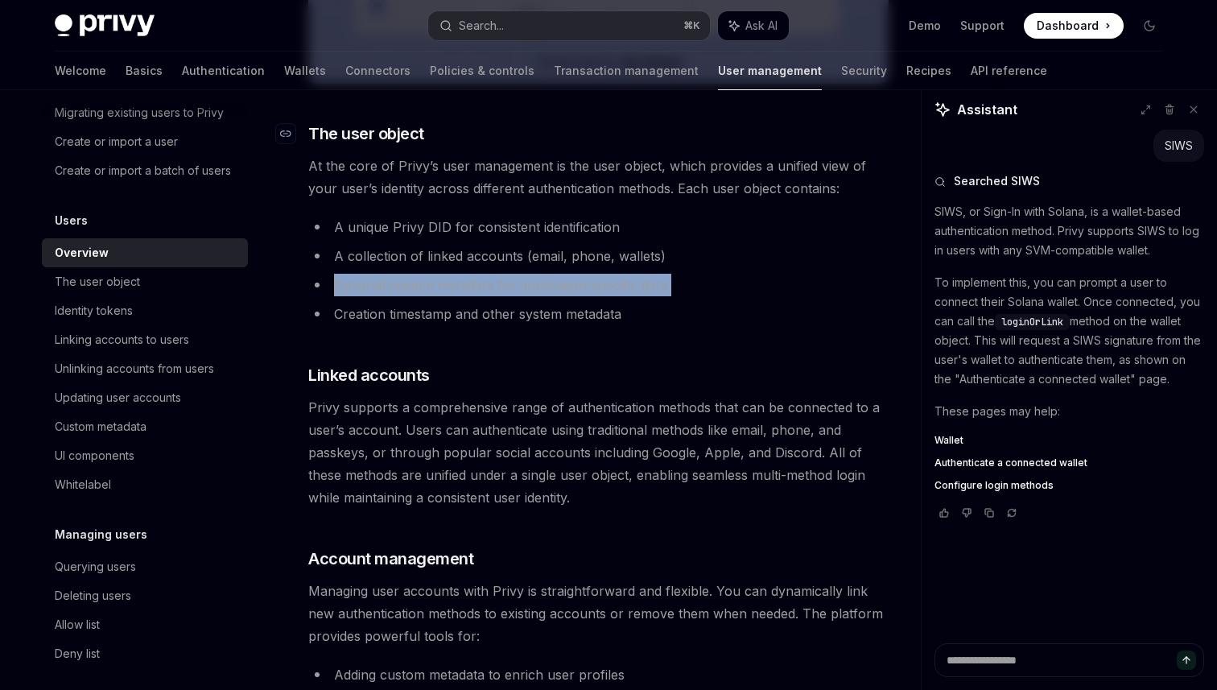
click at [402, 272] on ul "A unique Privy DID for consistent identification A collection of linked account…" at bounding box center [598, 270] width 580 height 109
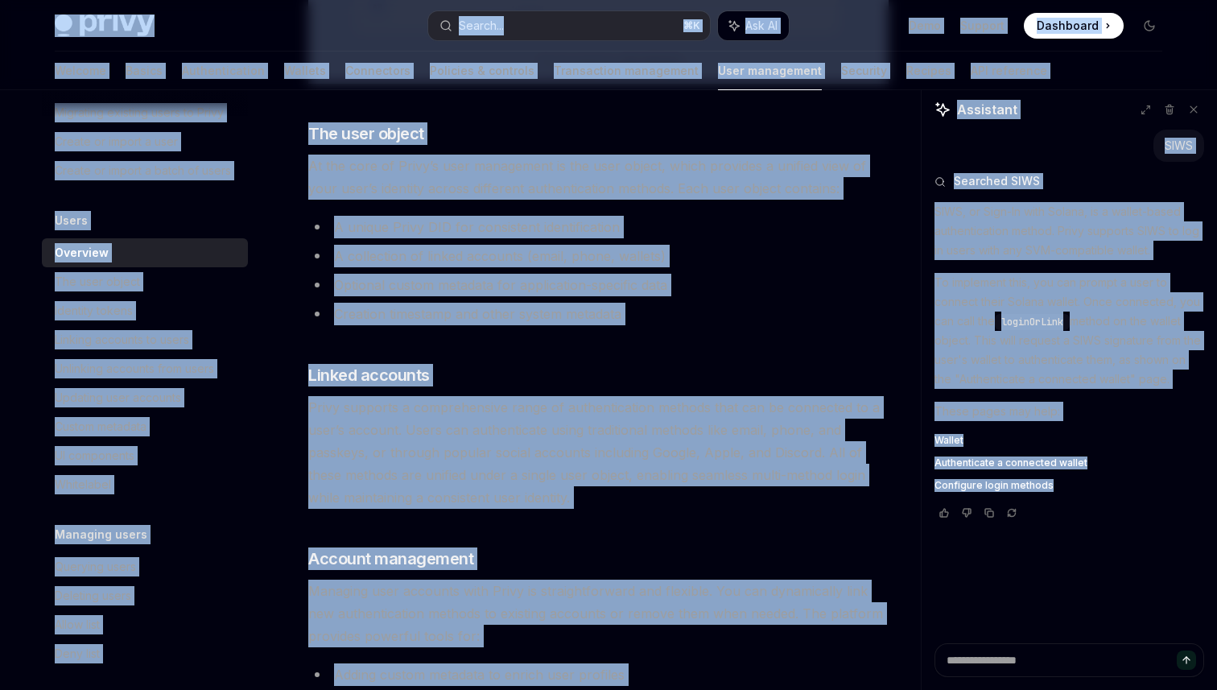
click at [445, 257] on li "A collection of linked accounts (email, phone, wallets)" at bounding box center [598, 256] width 580 height 23
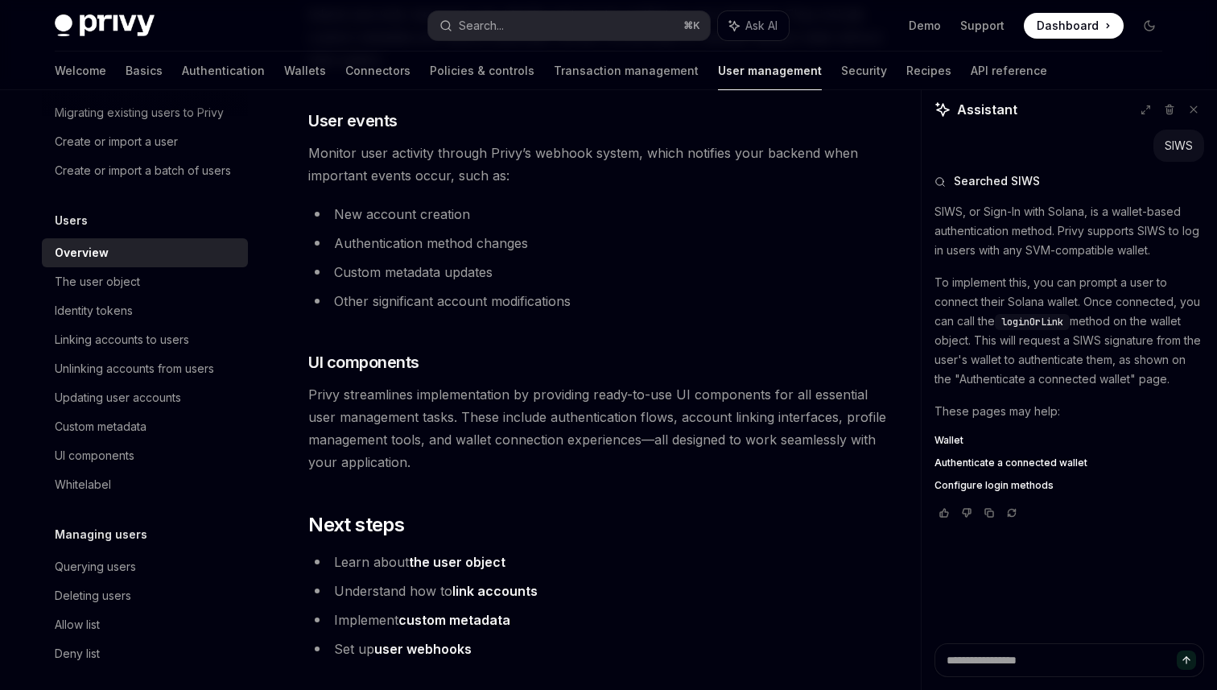
scroll to position [1722, 0]
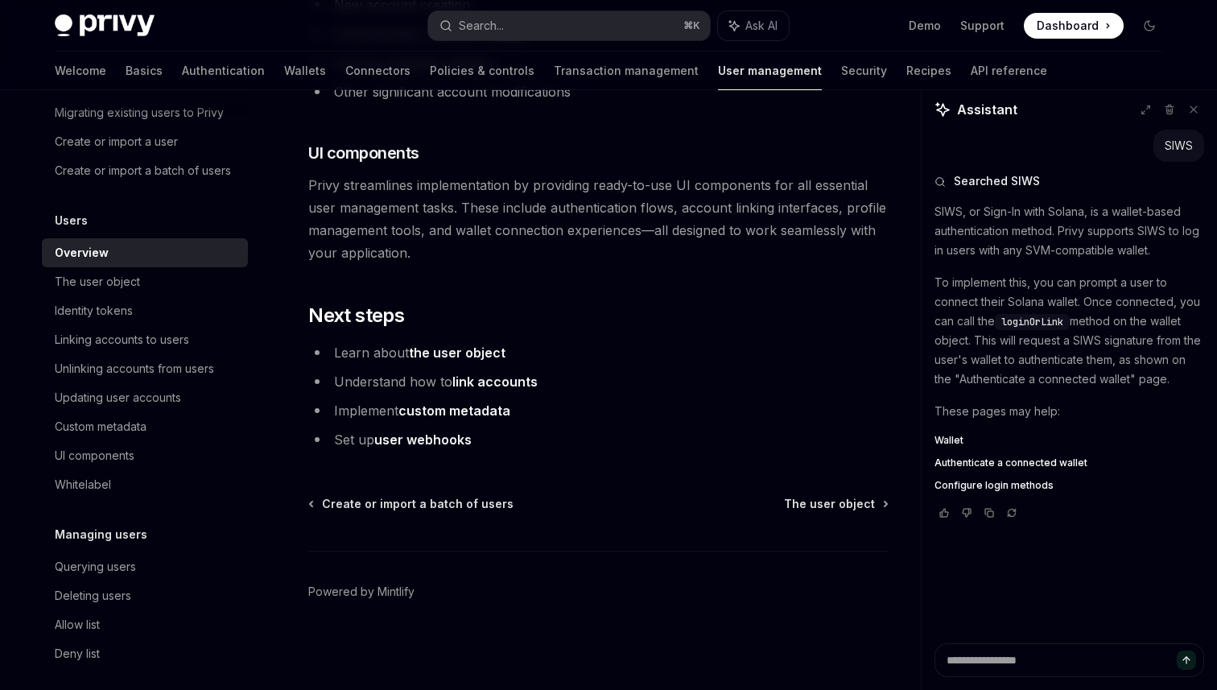
click at [449, 252] on span "Privy streamlines implementation by providing ready-to-use UI components for al…" at bounding box center [598, 219] width 580 height 90
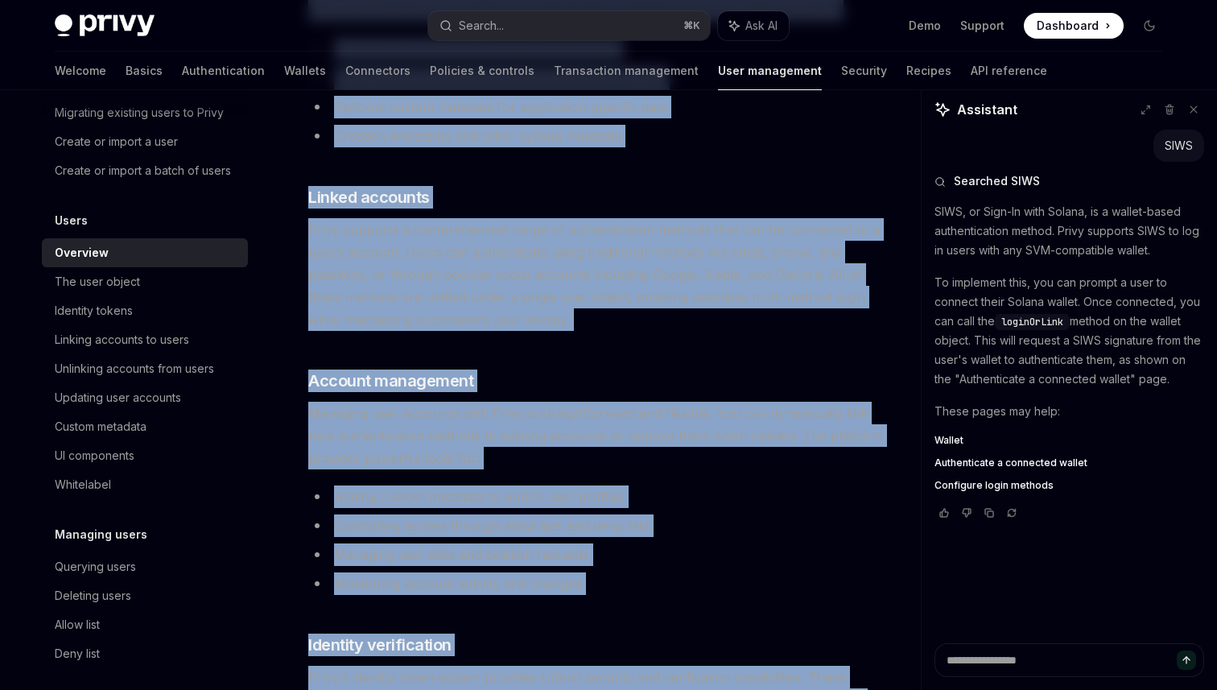
scroll to position [0, 0]
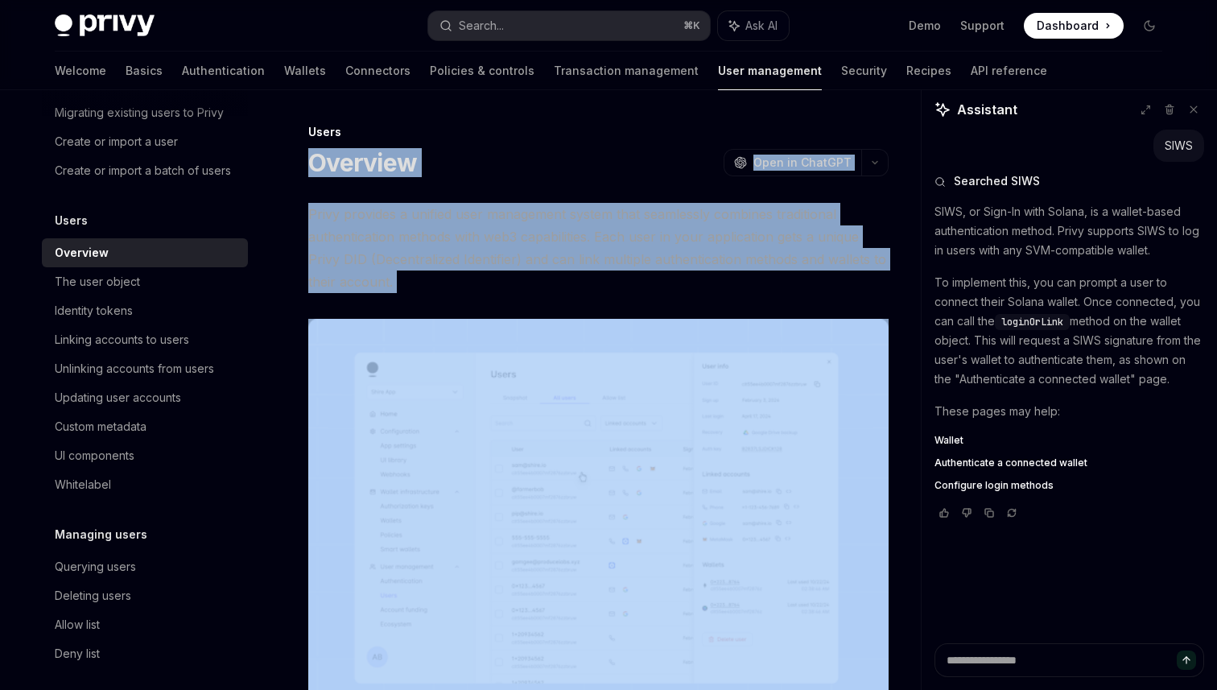
drag, startPoint x: 449, startPoint y: 252, endPoint x: 362, endPoint y: 174, distance: 116.9
copy div "Loremips DoloRS Amet co AdipISC ElitSE Doei te InciDID Utlab etdolore m aliquae…"
click at [115, 279] on div "The user object" at bounding box center [97, 281] width 85 height 19
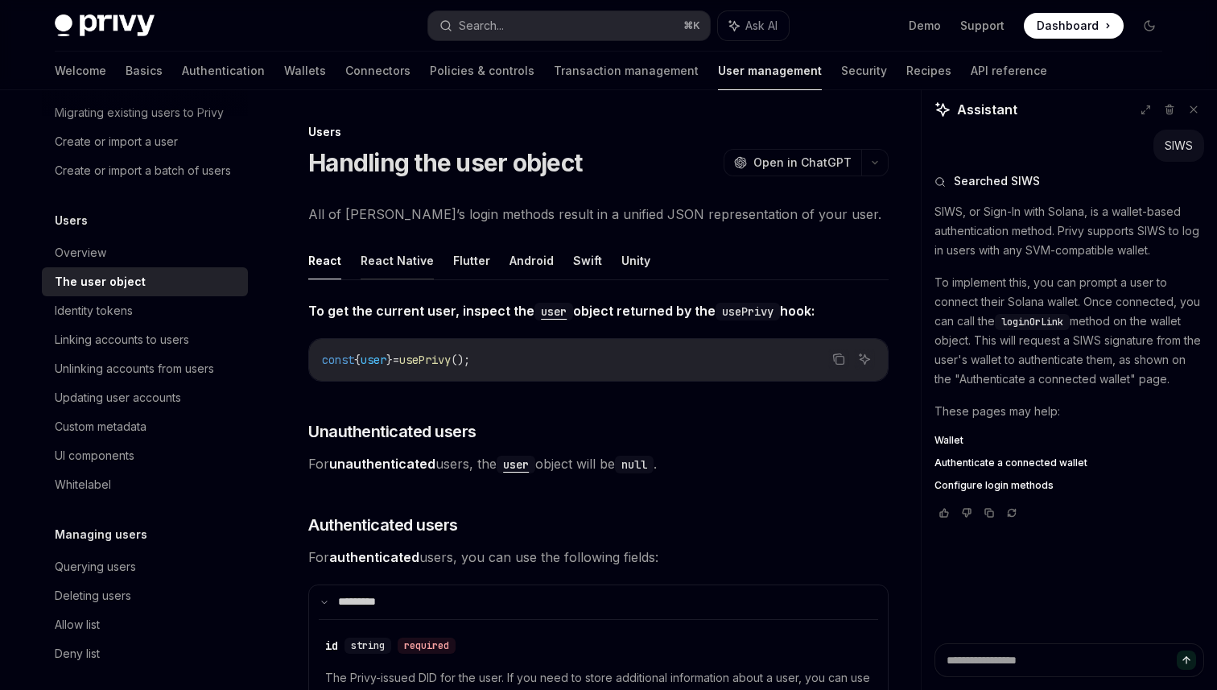
click at [386, 268] on button "React Native" at bounding box center [397, 261] width 73 height 38
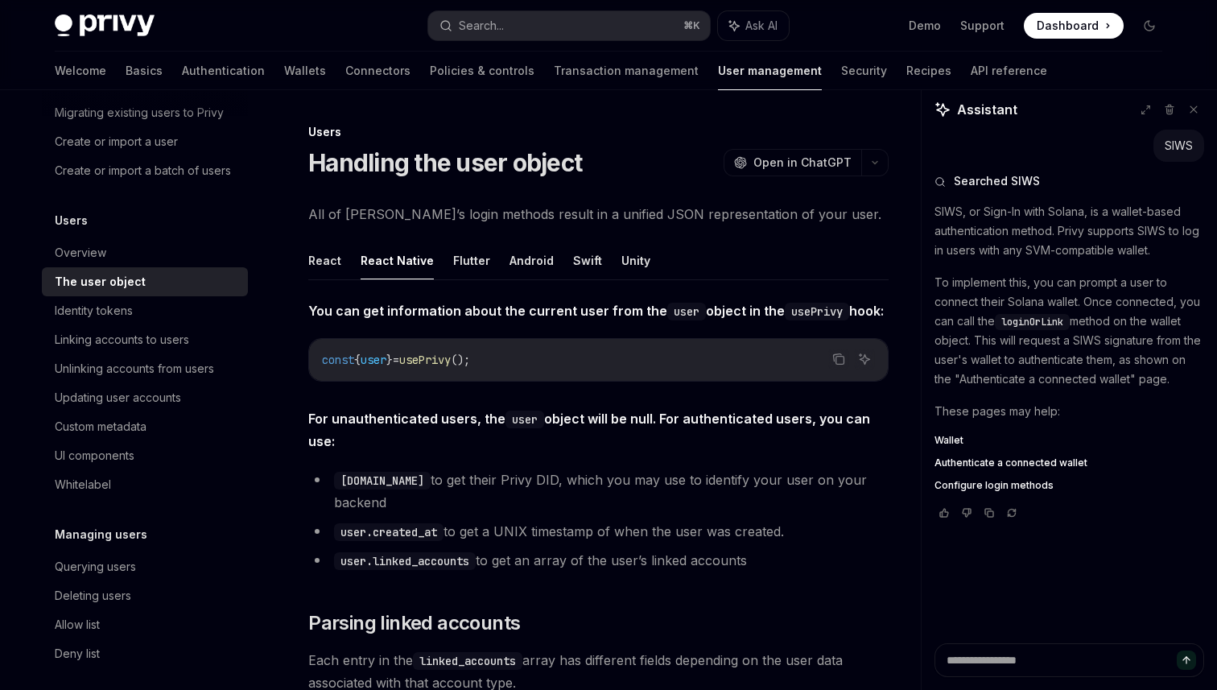
click at [420, 166] on h1 "Handling the user object" at bounding box center [445, 162] width 274 height 29
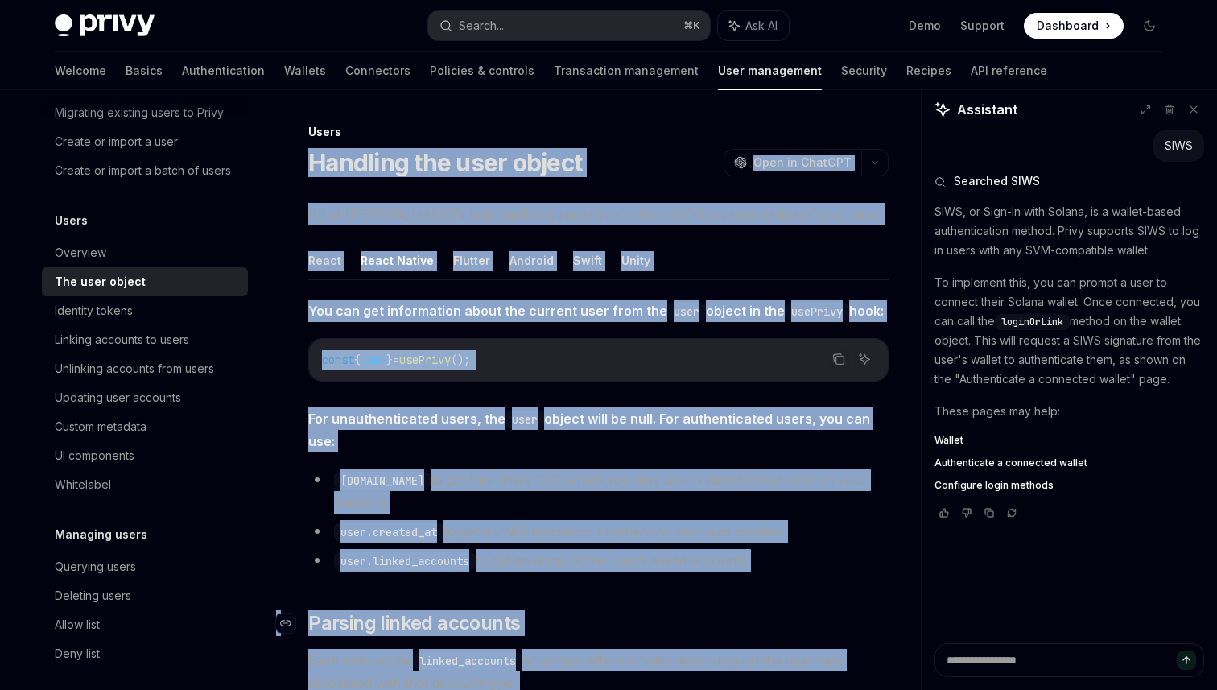
drag, startPoint x: 420, startPoint y: 166, endPoint x: 429, endPoint y: 593, distance: 427.6
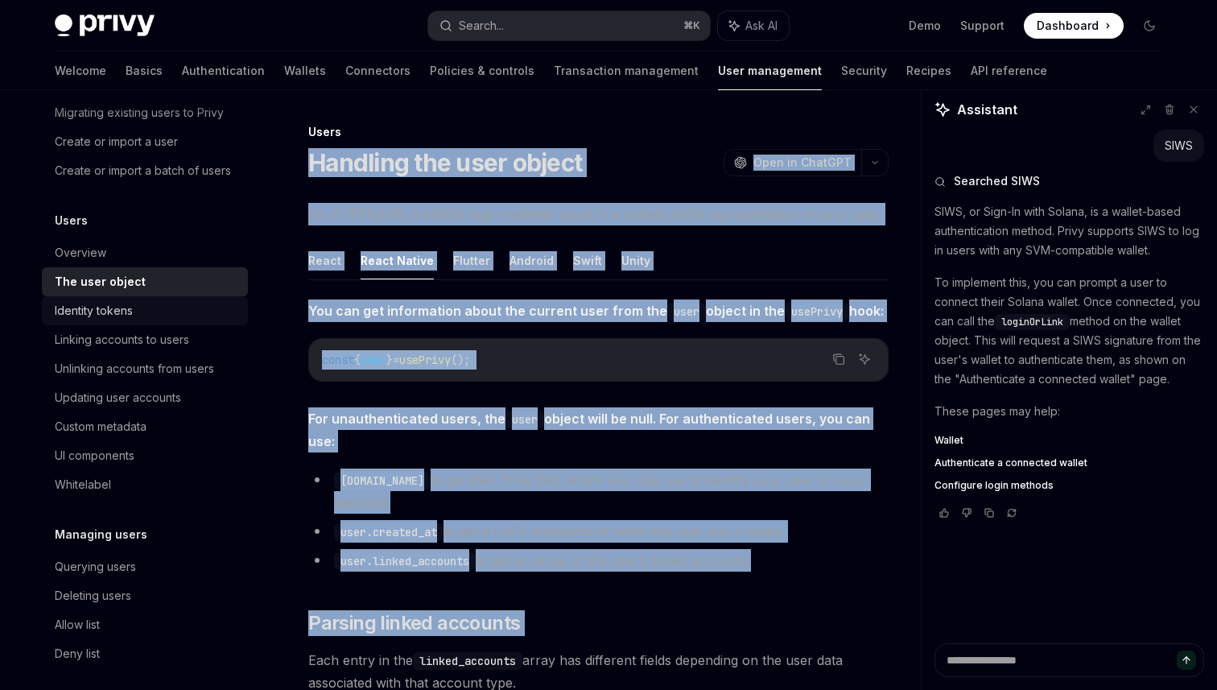
click at [163, 313] on div "Identity tokens" at bounding box center [147, 310] width 184 height 19
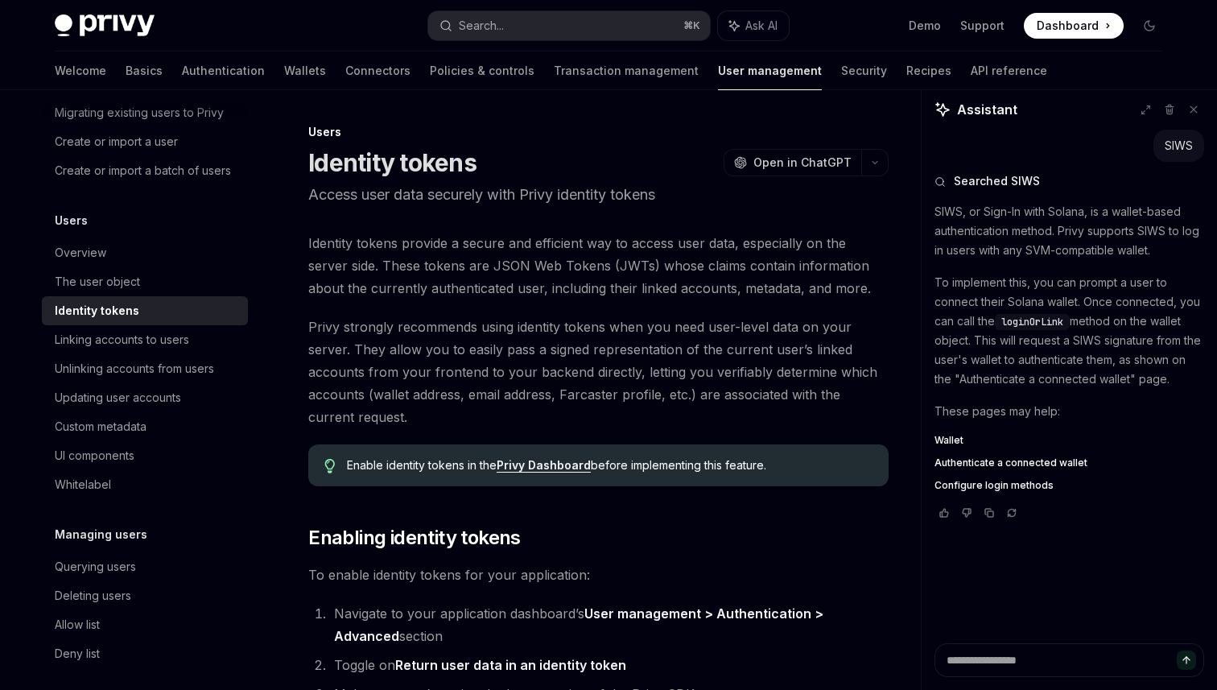
click at [447, 171] on h1 "Identity tokens" at bounding box center [392, 162] width 168 height 29
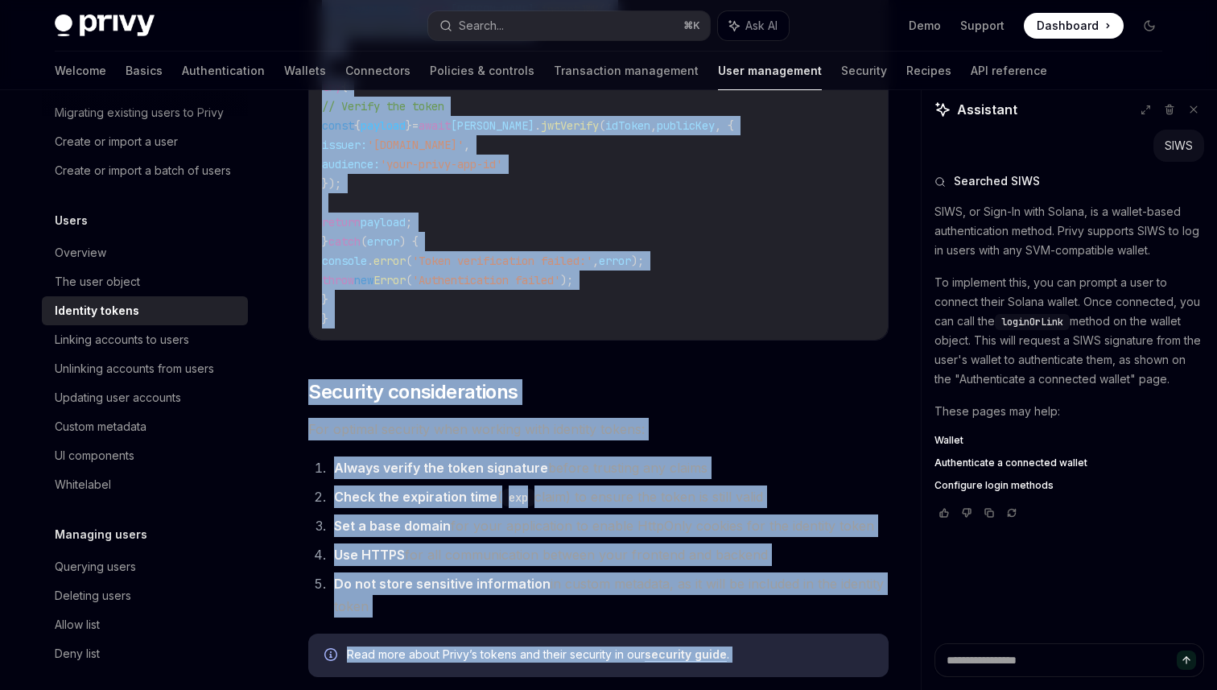
scroll to position [5027, 0]
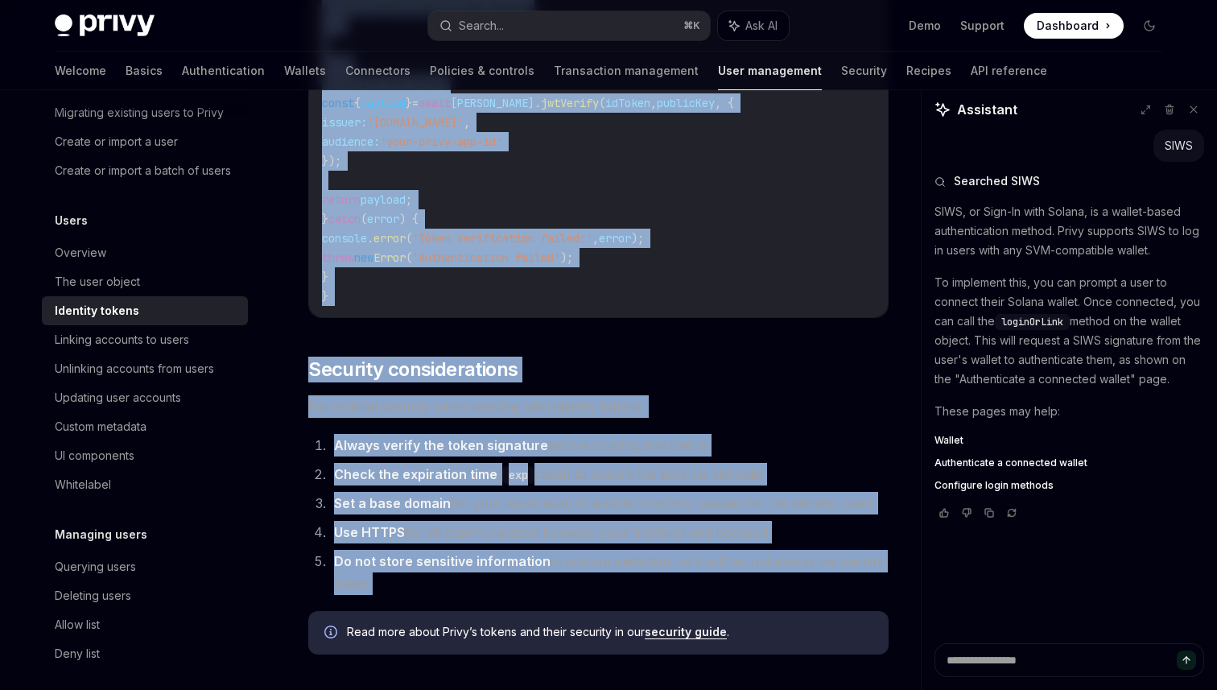
drag, startPoint x: 447, startPoint y: 171, endPoint x: 445, endPoint y: 586, distance: 414.6
copy div "Loremips dolors AmetCO Adip el SeddOEI Tempor inci utla etdolore magn Aliqu eni…"
click at [161, 332] on div "Linking accounts to users" at bounding box center [122, 339] width 134 height 19
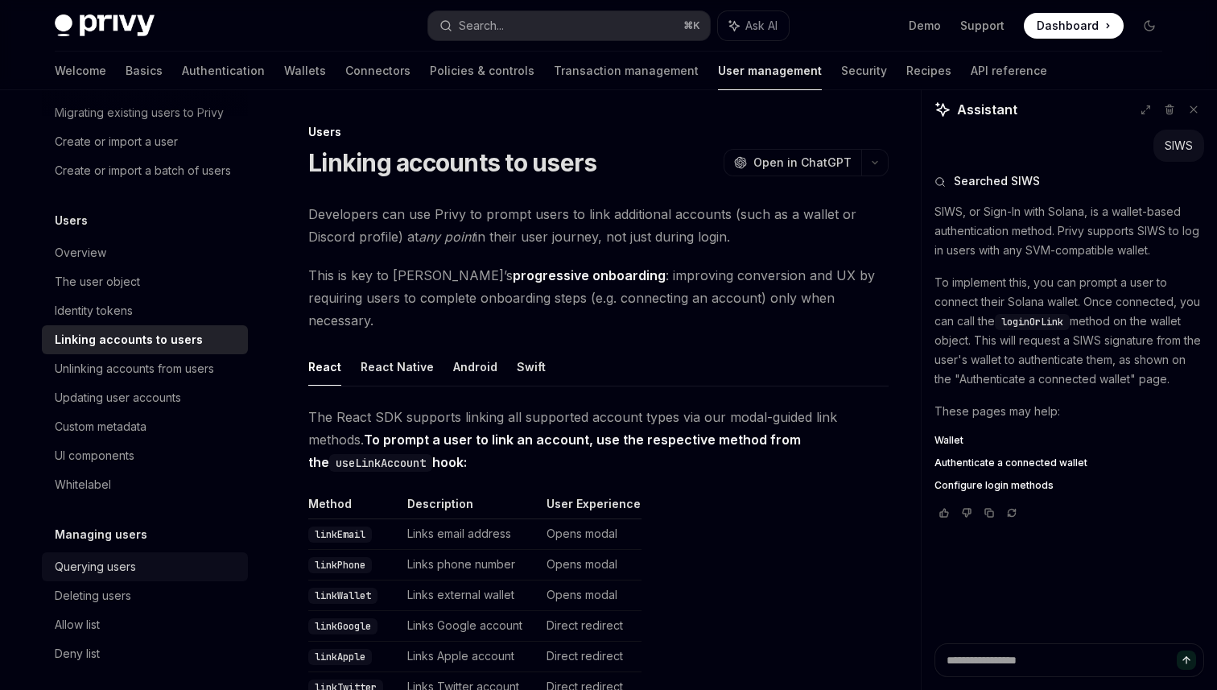
click at [154, 568] on div "Querying users" at bounding box center [147, 566] width 184 height 19
type textarea "*"
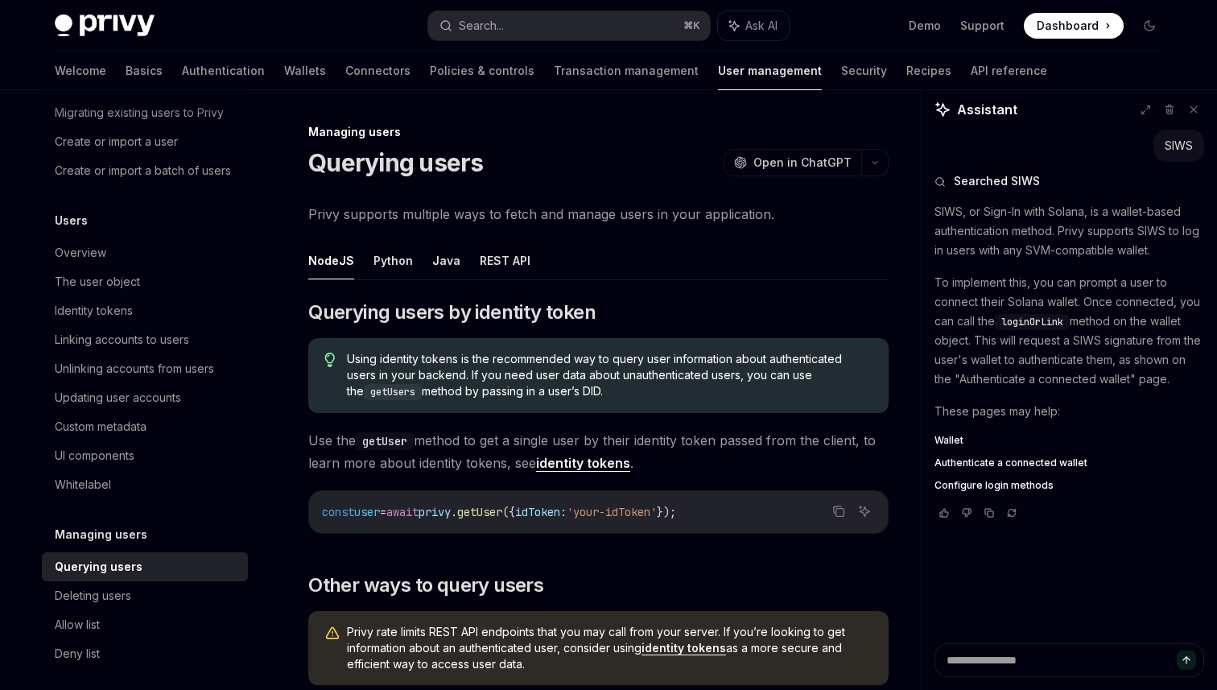
click at [425, 160] on h1 "Querying users" at bounding box center [395, 162] width 175 height 29
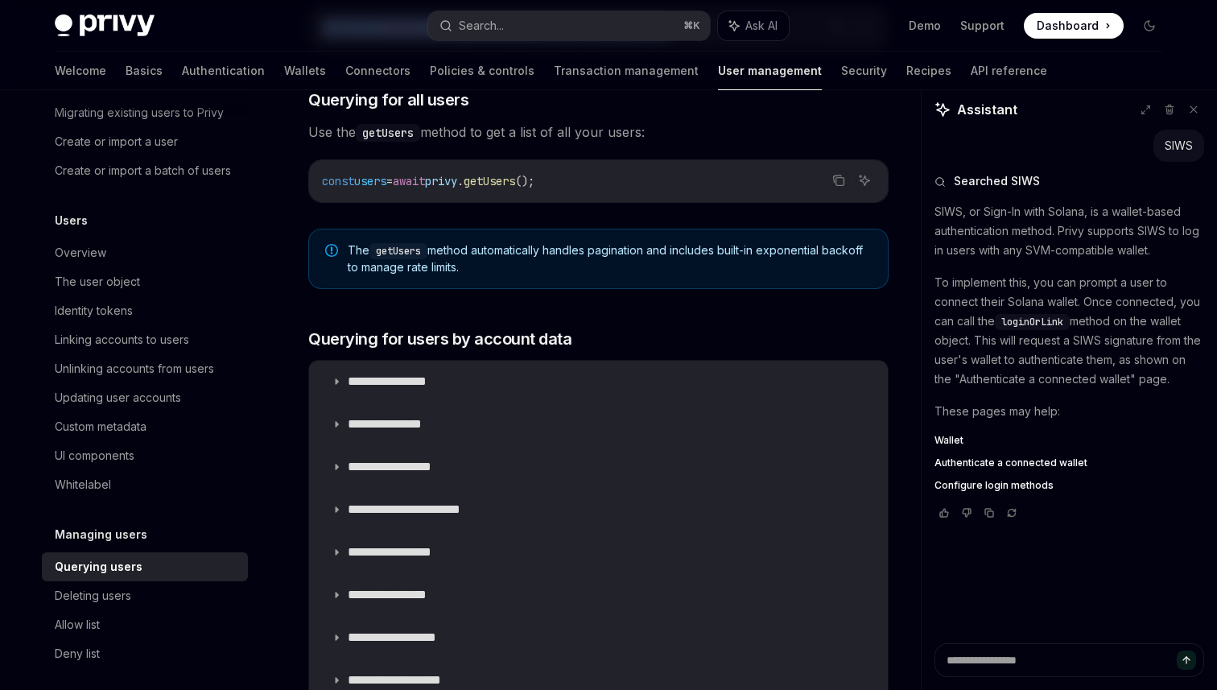
scroll to position [584, 0]
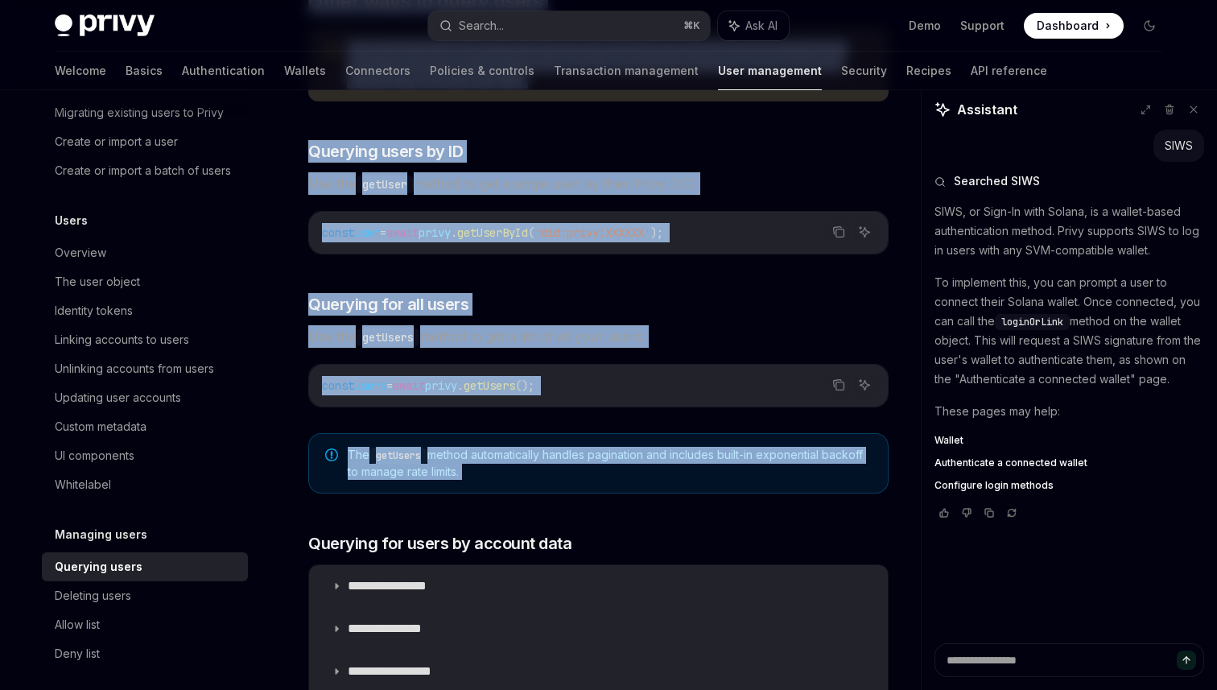
drag, startPoint x: 425, startPoint y: 160, endPoint x: 470, endPoint y: 444, distance: 287.7
click at [470, 444] on div "Managing users Querying users OpenAI Open in ChatGPT OpenAI Open in ChatGPT Pri…" at bounding box center [447, 411] width 889 height 1745
copy div "Loremips dolor SitaME Cons ad ElitSED DoeiUS Temp in UtlaBOR Etdol magnaali eni…"
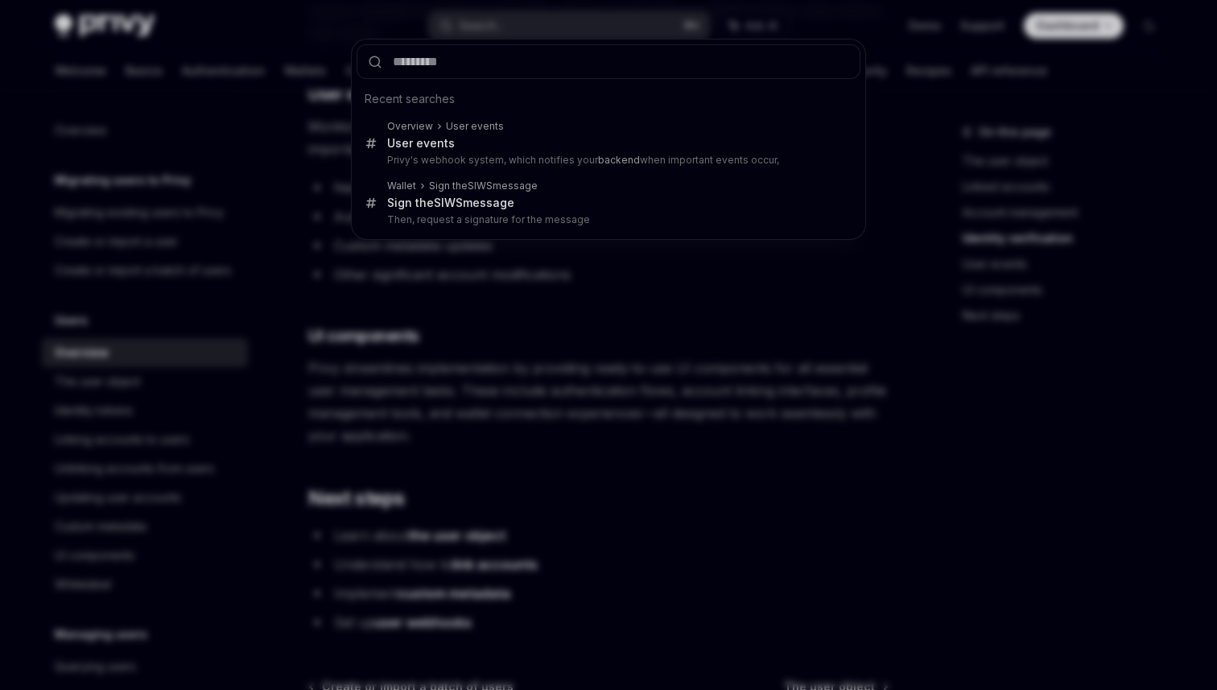
scroll to position [1541, 0]
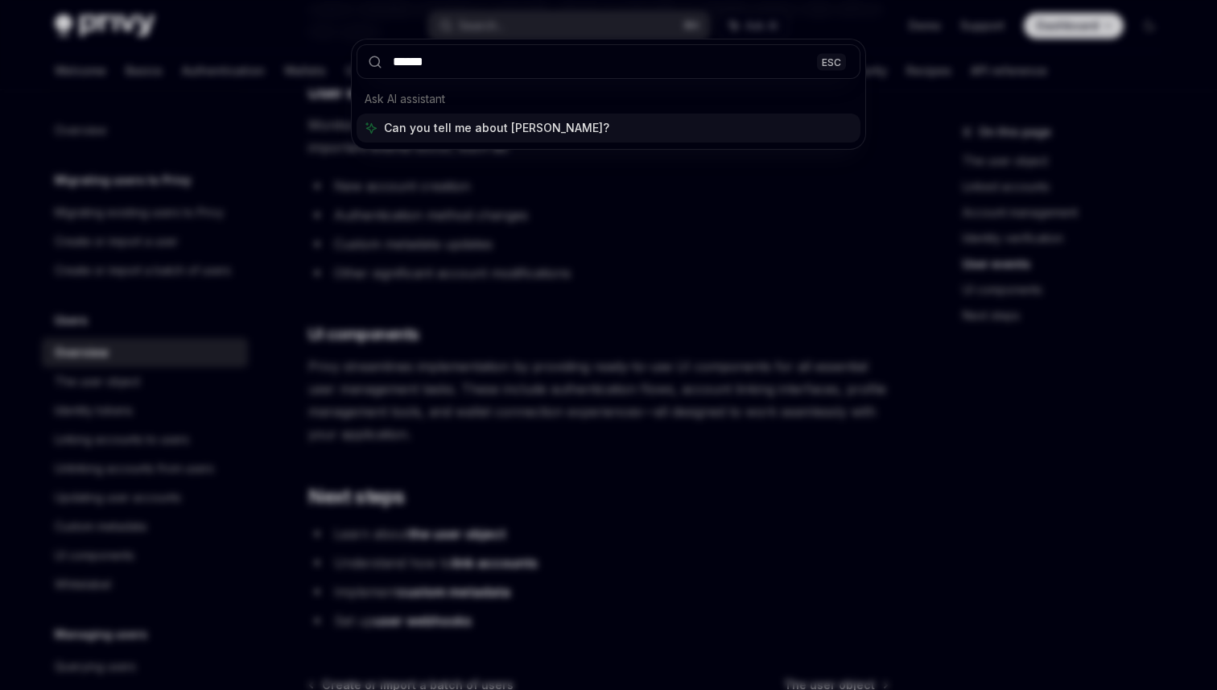
type input "*******"
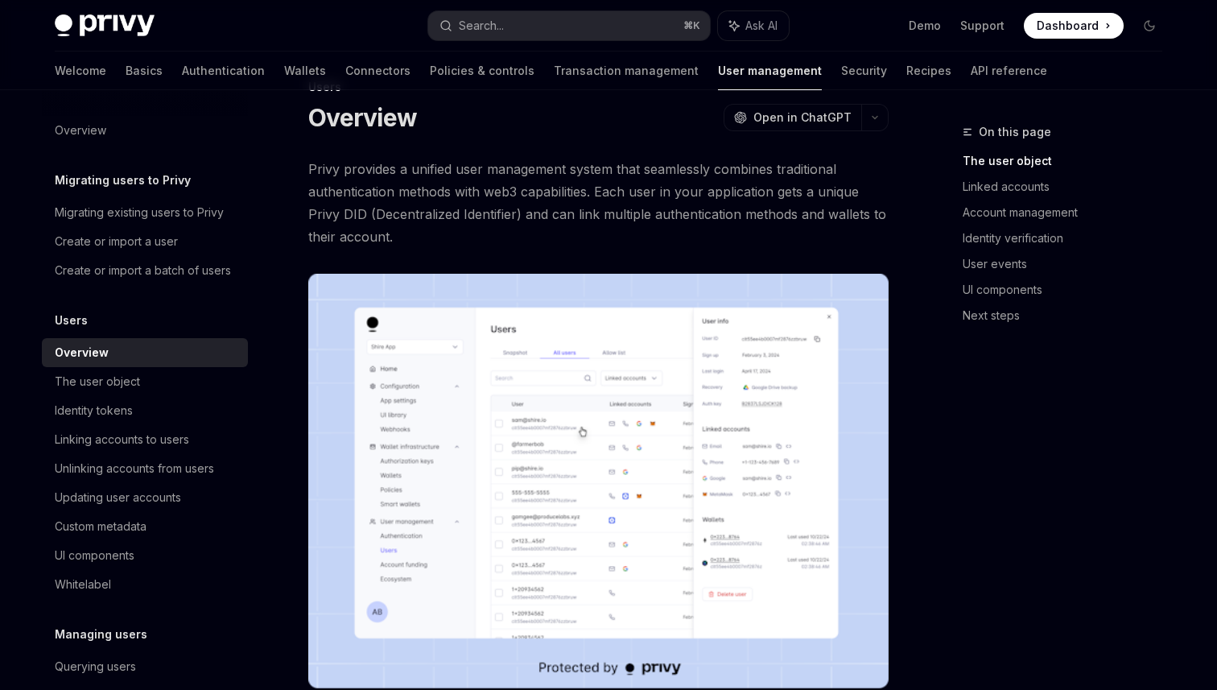
scroll to position [0, 0]
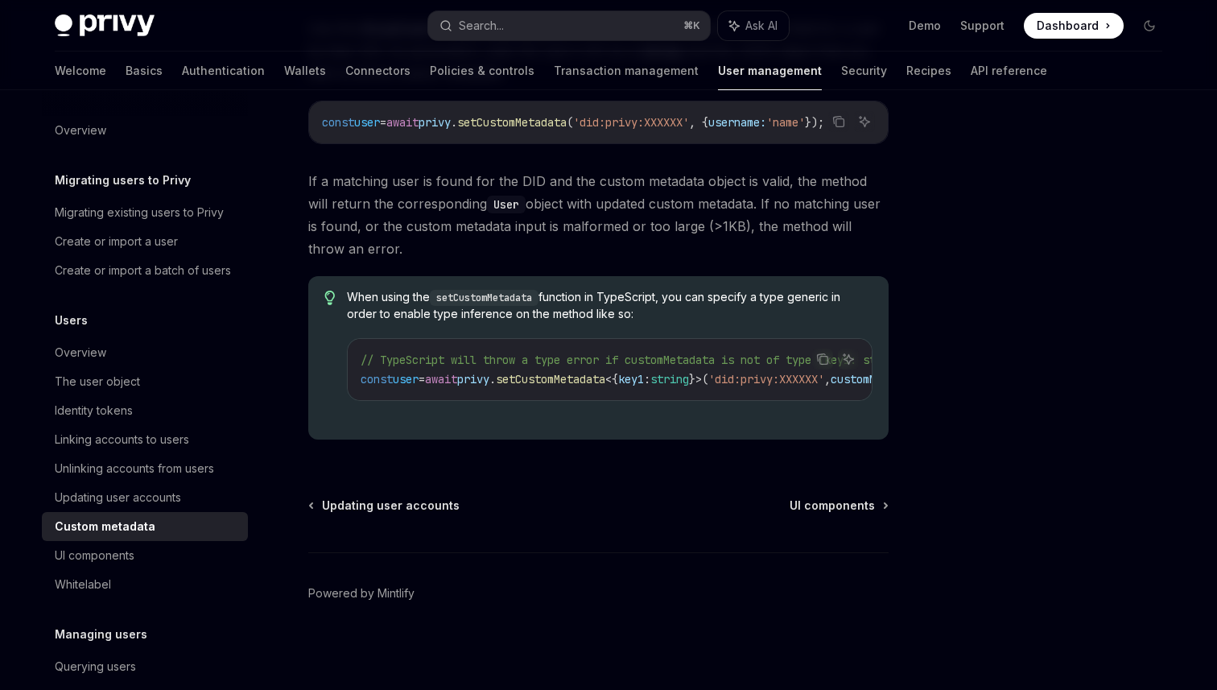
scroll to position [352, 0]
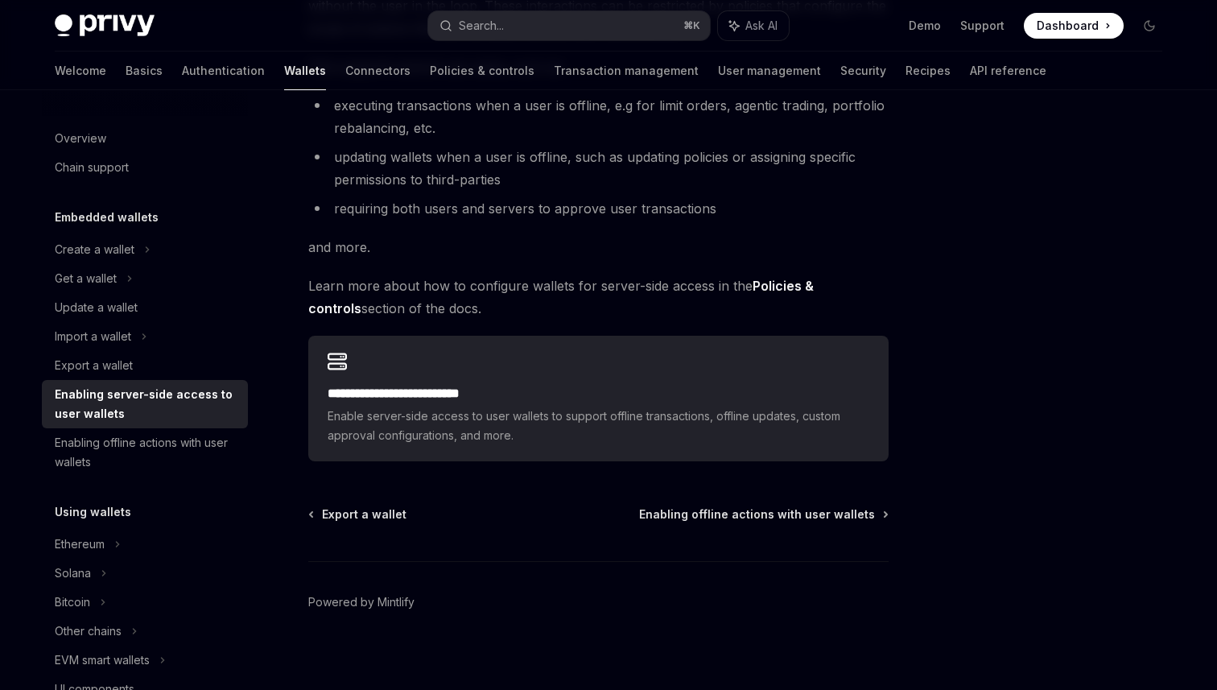
scroll to position [255, 0]
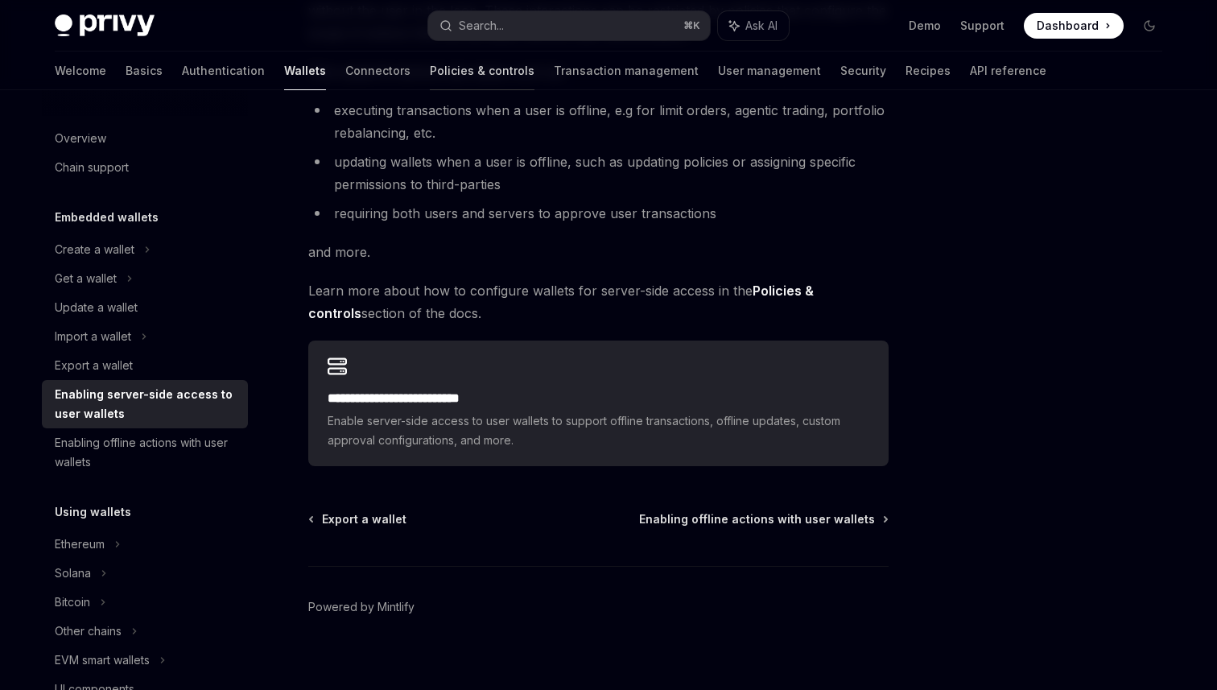
click at [430, 85] on link "Policies & controls" at bounding box center [482, 71] width 105 height 39
type textarea "*"
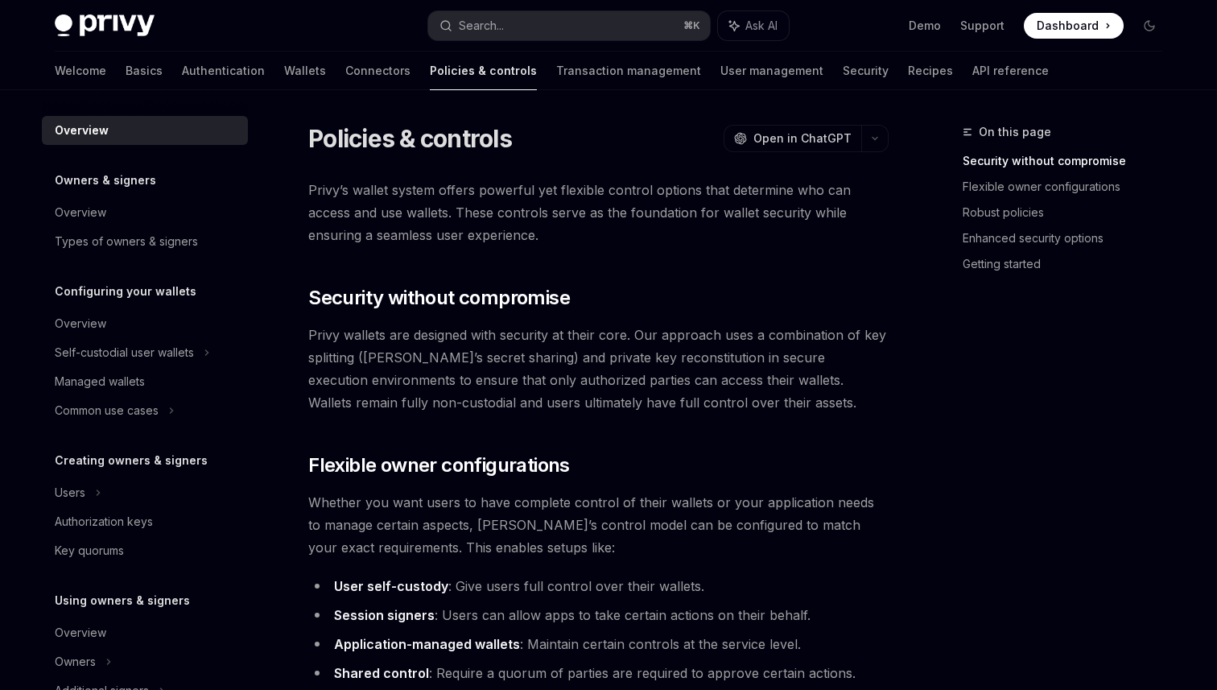
click at [395, 138] on h1 "Policies & controls" at bounding box center [410, 138] width 204 height 29
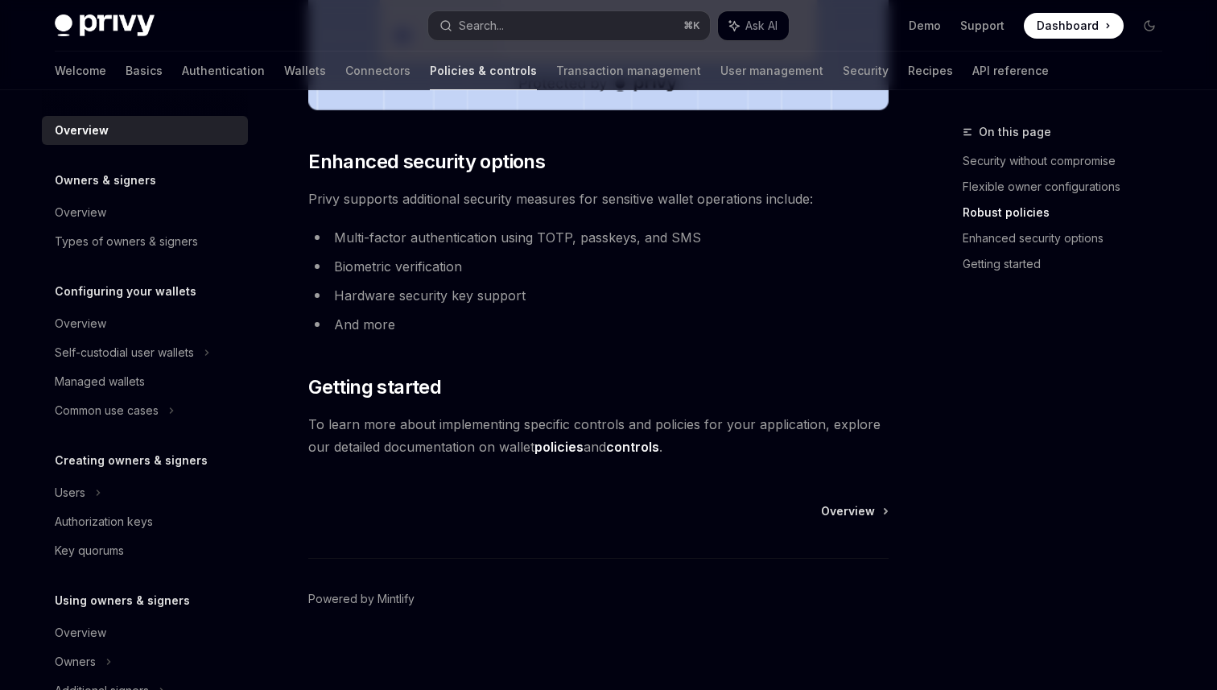
scroll to position [1353, 0]
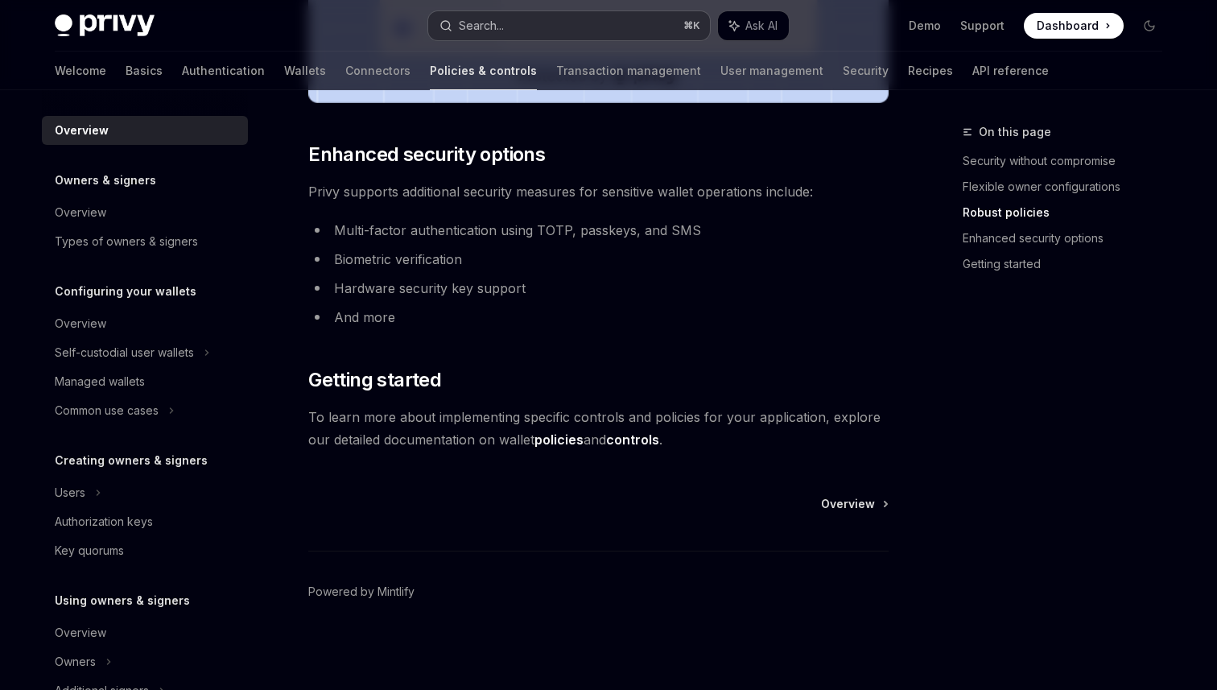
click at [656, 23] on button "Search... ⌘ K" at bounding box center [569, 25] width 282 height 29
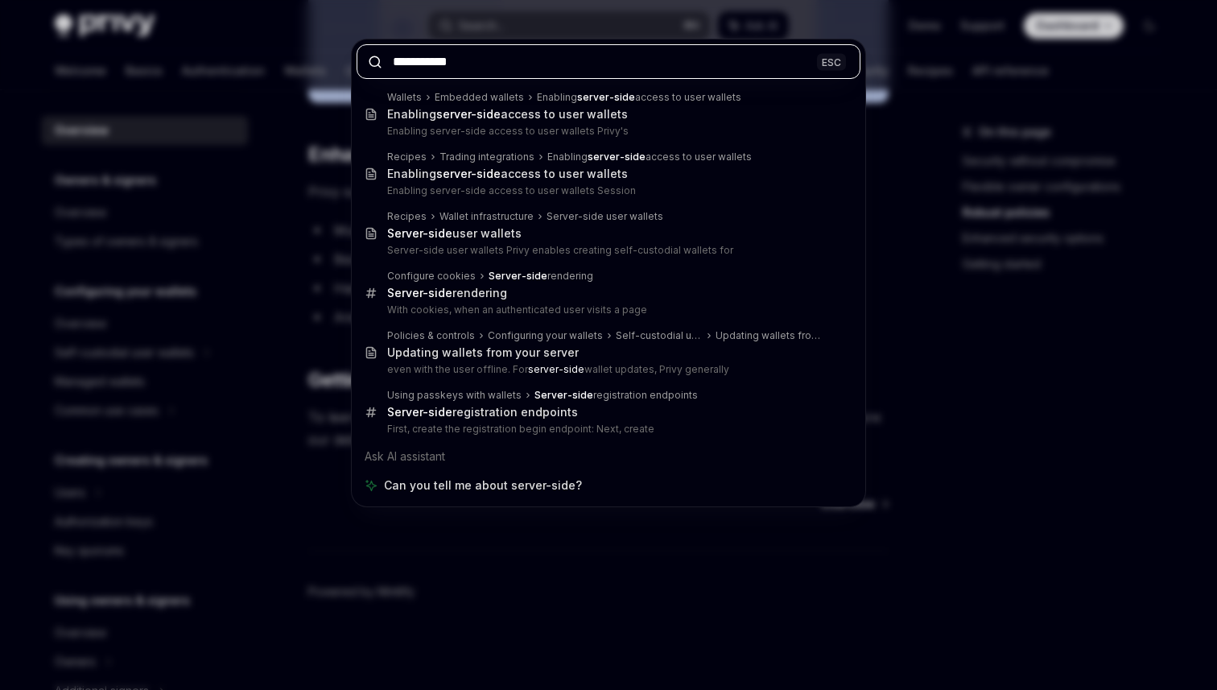
paste input "**********"
type input "**********"
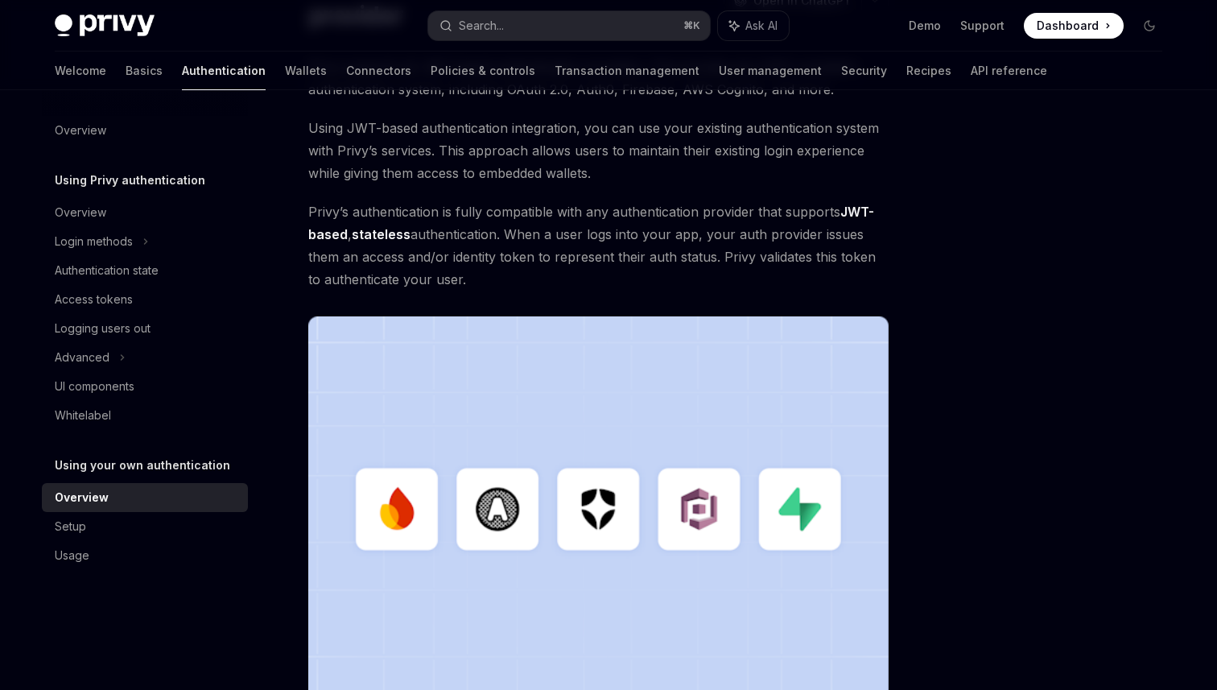
scroll to position [179, 0]
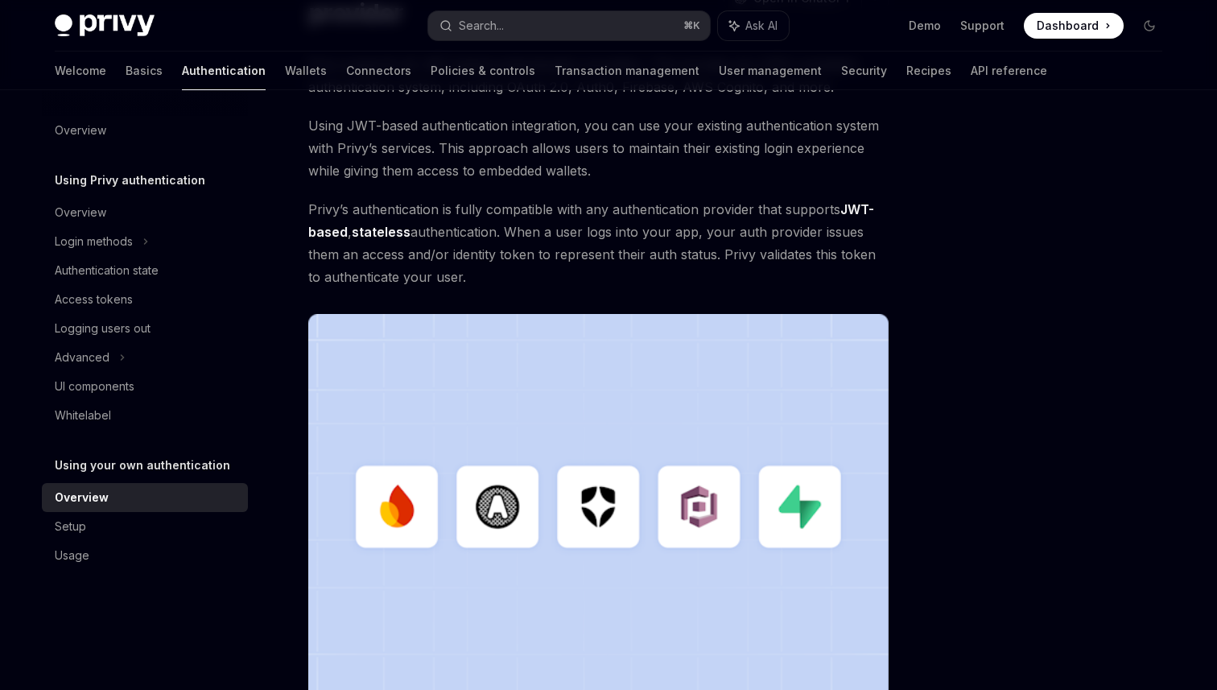
click at [444, 229] on span "Privy’s authentication is fully compatible with any authentication provider tha…" at bounding box center [598, 243] width 580 height 90
click at [529, 231] on span "Privy’s authentication is fully compatible with any authentication provider tha…" at bounding box center [598, 243] width 580 height 90
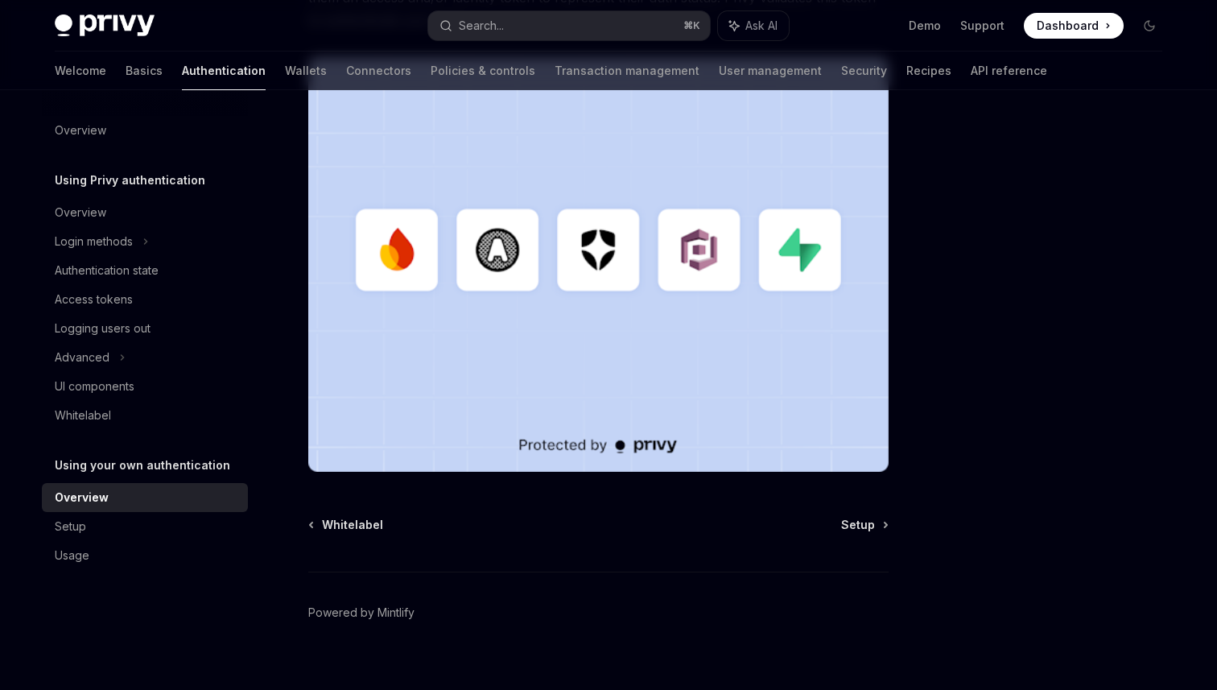
scroll to position [456, 0]
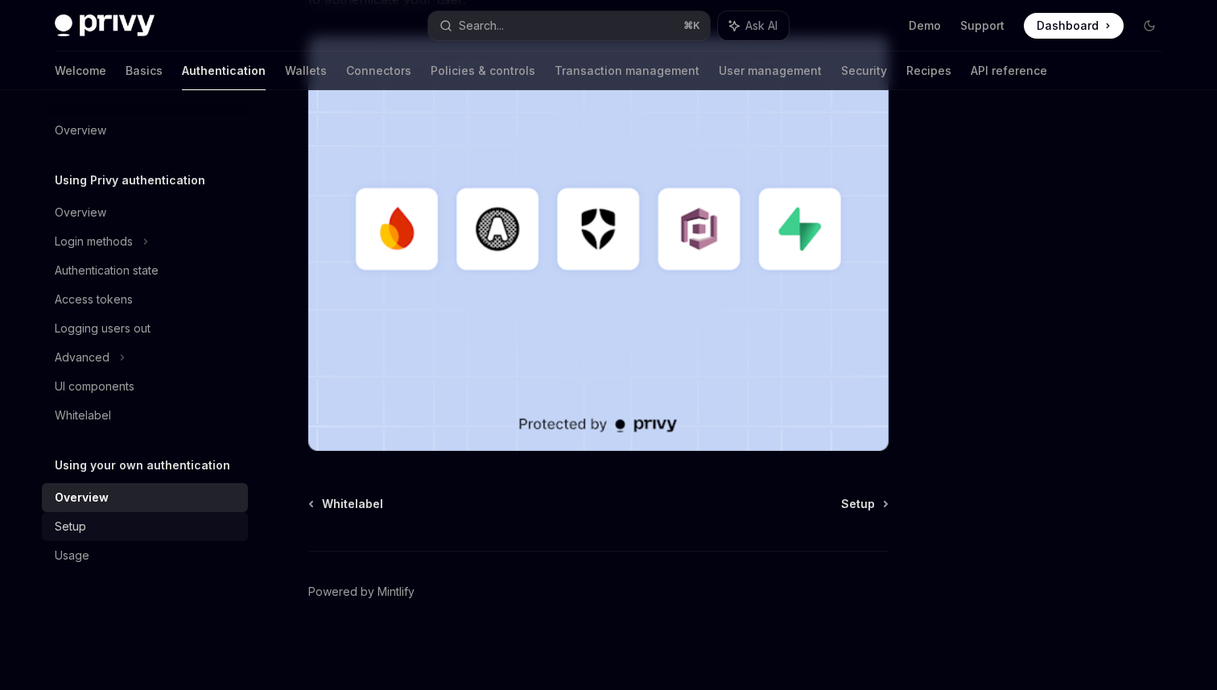
click at [83, 535] on div "Setup" at bounding box center [70, 526] width 31 height 19
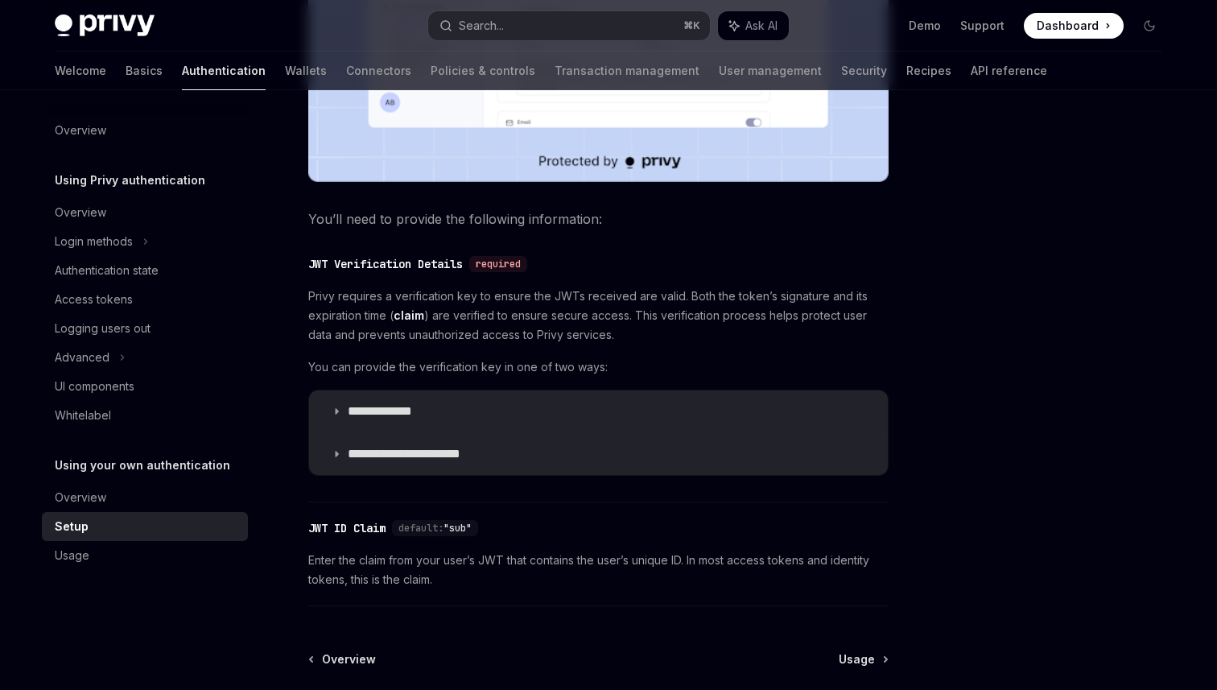
scroll to position [663, 0]
click at [470, 295] on span "Privy requires a verification key to ensure the JWTs received are valid. Both t…" at bounding box center [598, 314] width 580 height 58
click at [522, 291] on span "Privy requires a verification key to ensure the JWTs received are valid. Both t…" at bounding box center [598, 314] width 580 height 58
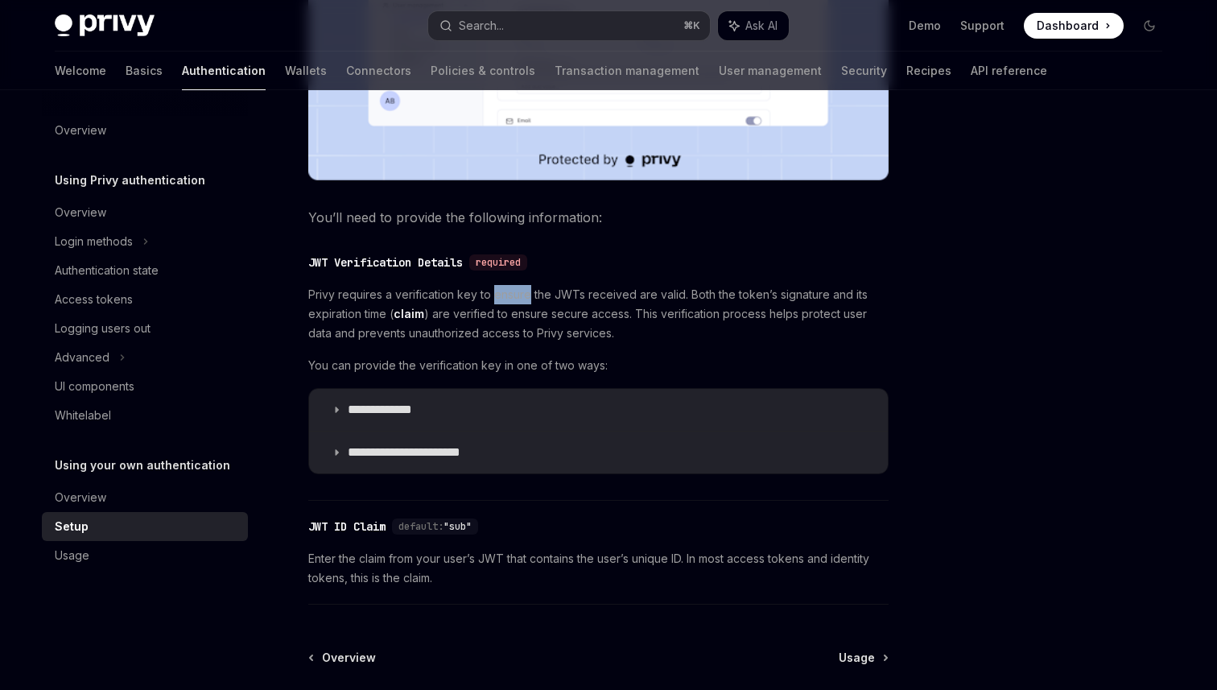
click at [514, 312] on span "Privy requires a verification key to ensure the JWTs received are valid. Both t…" at bounding box center [598, 314] width 580 height 58
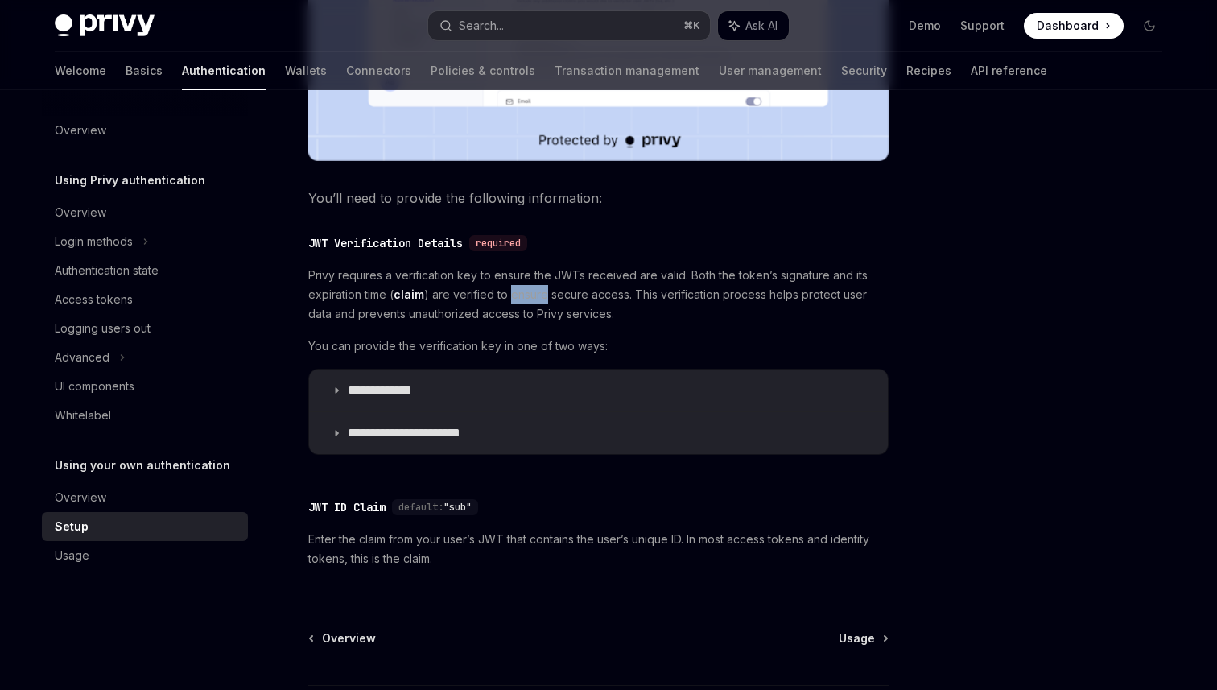
scroll to position [696, 0]
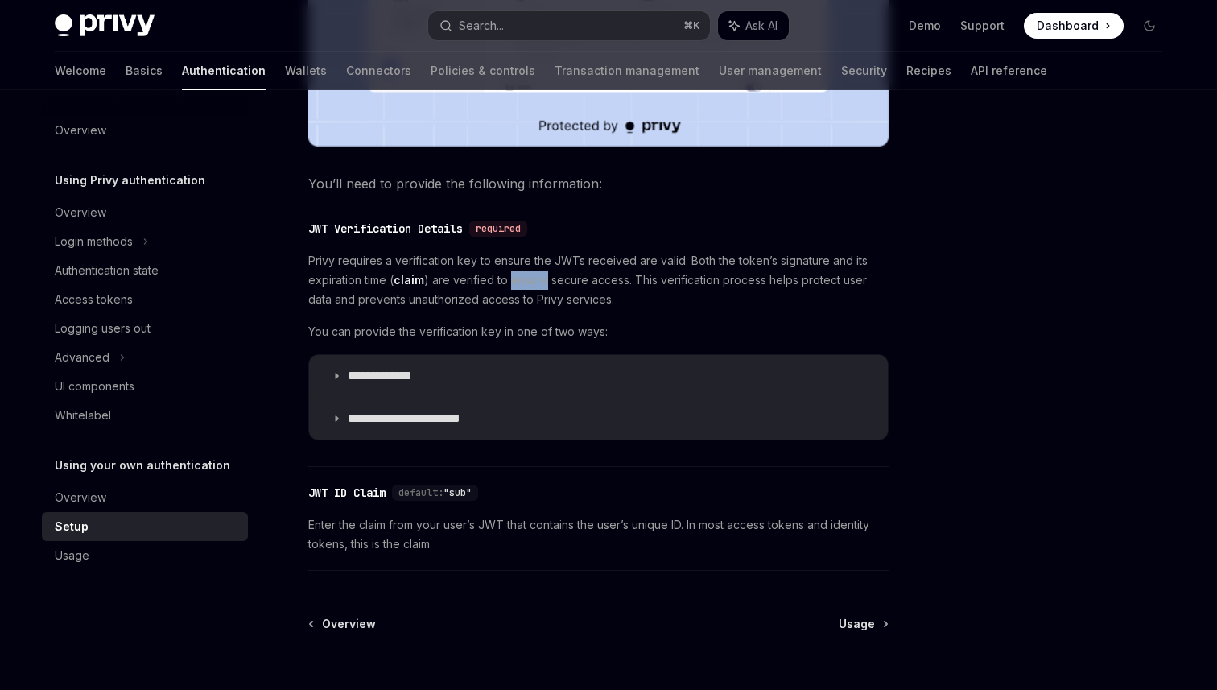
click at [514, 305] on span "Privy requires a verification key to ensure the JWTs received are valid. Both t…" at bounding box center [598, 280] width 580 height 58
click at [491, 334] on span "You can provide the verification key in one of two ways:" at bounding box center [598, 331] width 580 height 19
click at [335, 413] on summary "**********" at bounding box center [598, 419] width 579 height 42
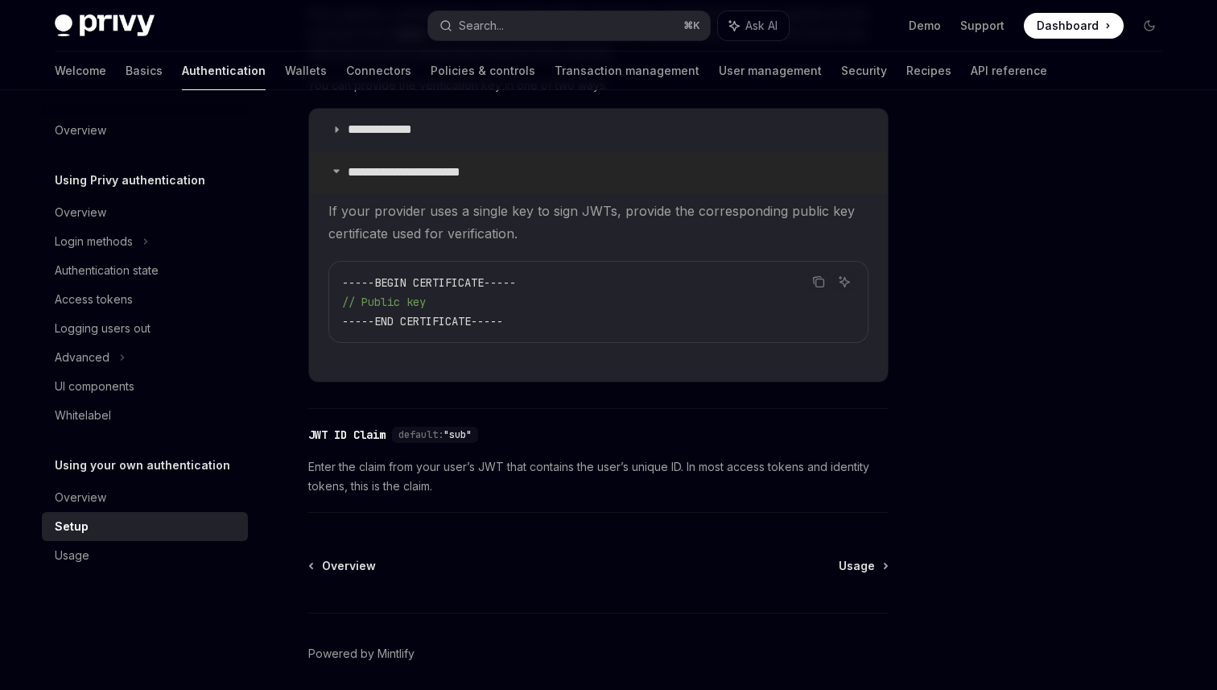
scroll to position [954, 0]
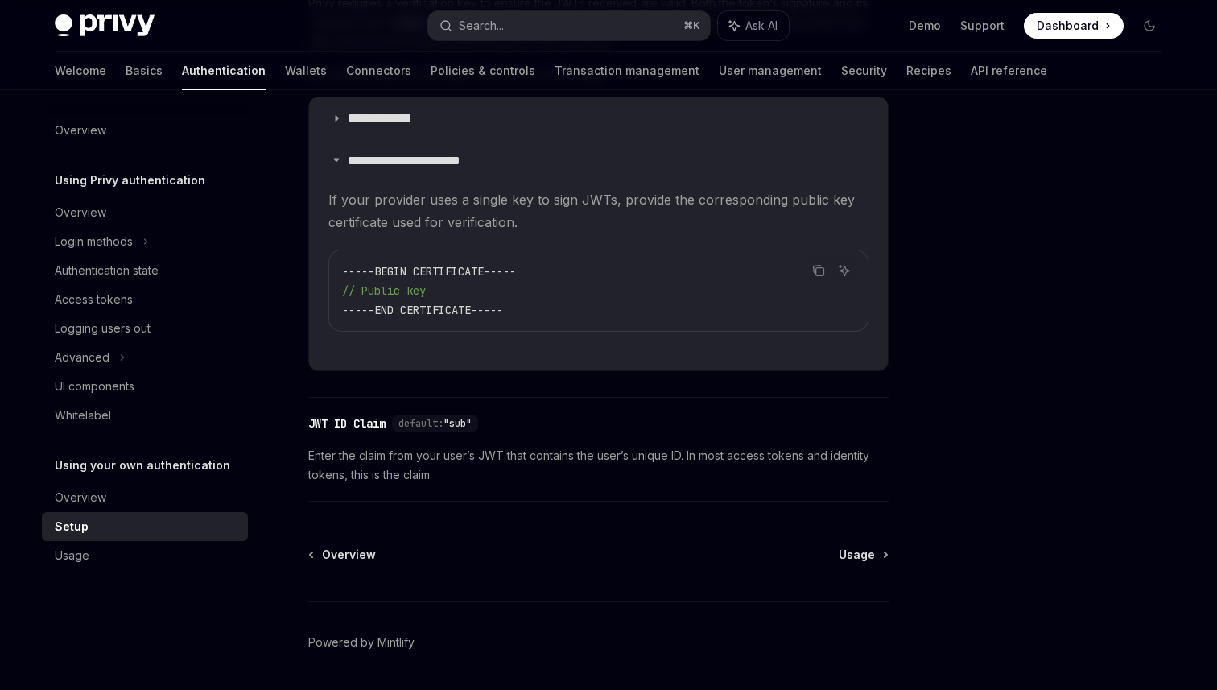
click at [413, 458] on span "Enter the claim from your user’s JWT that contains the user’s unique ID. In mos…" at bounding box center [598, 465] width 580 height 39
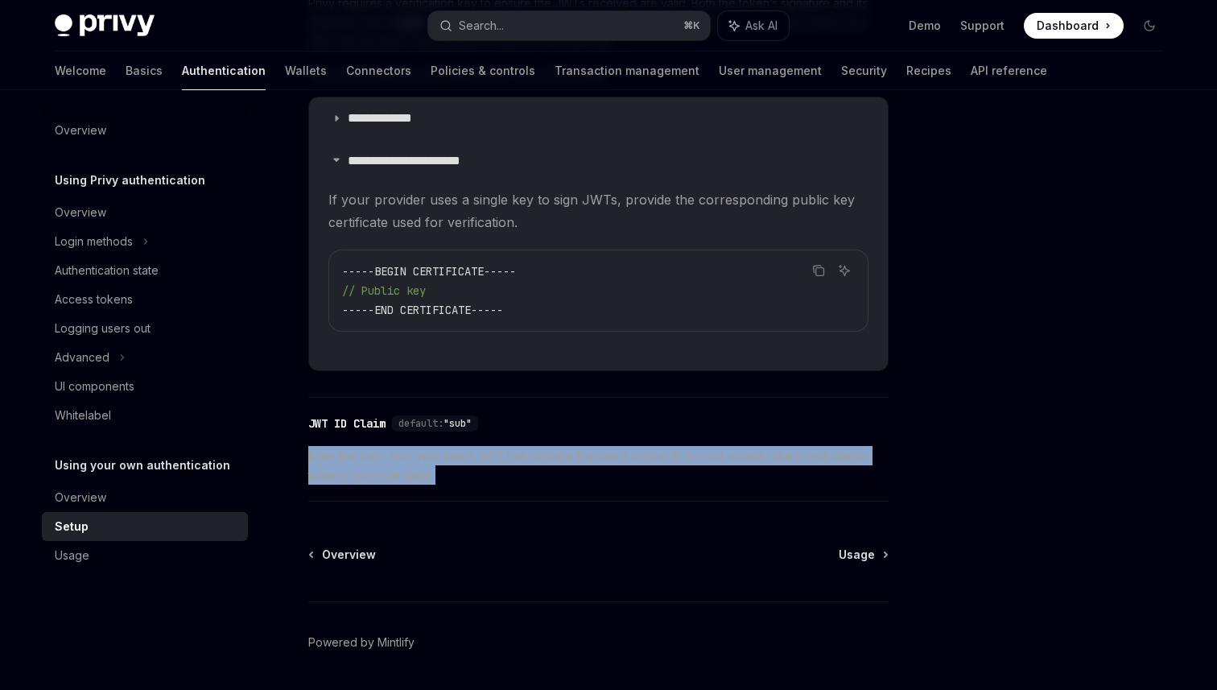
click at [413, 458] on span "Enter the claim from your user’s JWT that contains the user’s unique ID. In mos…" at bounding box center [598, 465] width 580 height 39
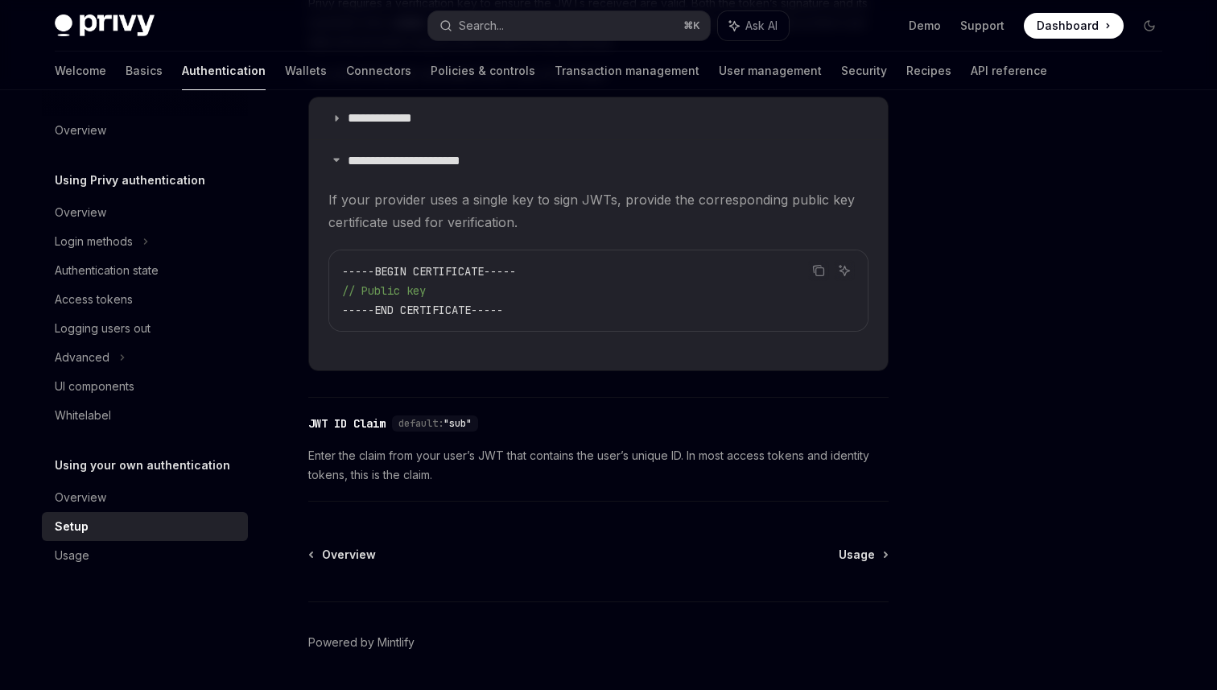
click at [413, 458] on span "Enter the claim from your user’s JWT that contains the user’s unique ID. In mos…" at bounding box center [598, 465] width 580 height 39
click at [407, 454] on span "Enter the claim from your user’s JWT that contains the user’s unique ID. In mos…" at bounding box center [598, 465] width 580 height 39
click at [163, 548] on div "Usage" at bounding box center [147, 555] width 184 height 19
type textarea "*"
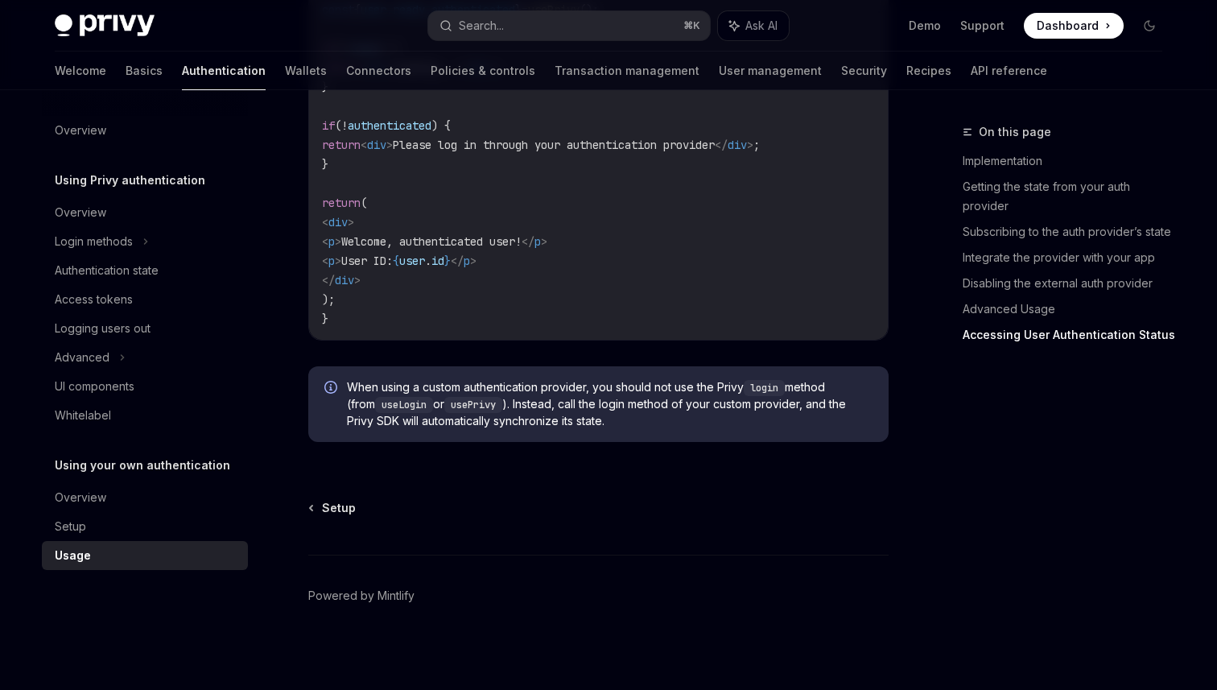
scroll to position [3413, 0]
